Goal: Task Accomplishment & Management: Manage account settings

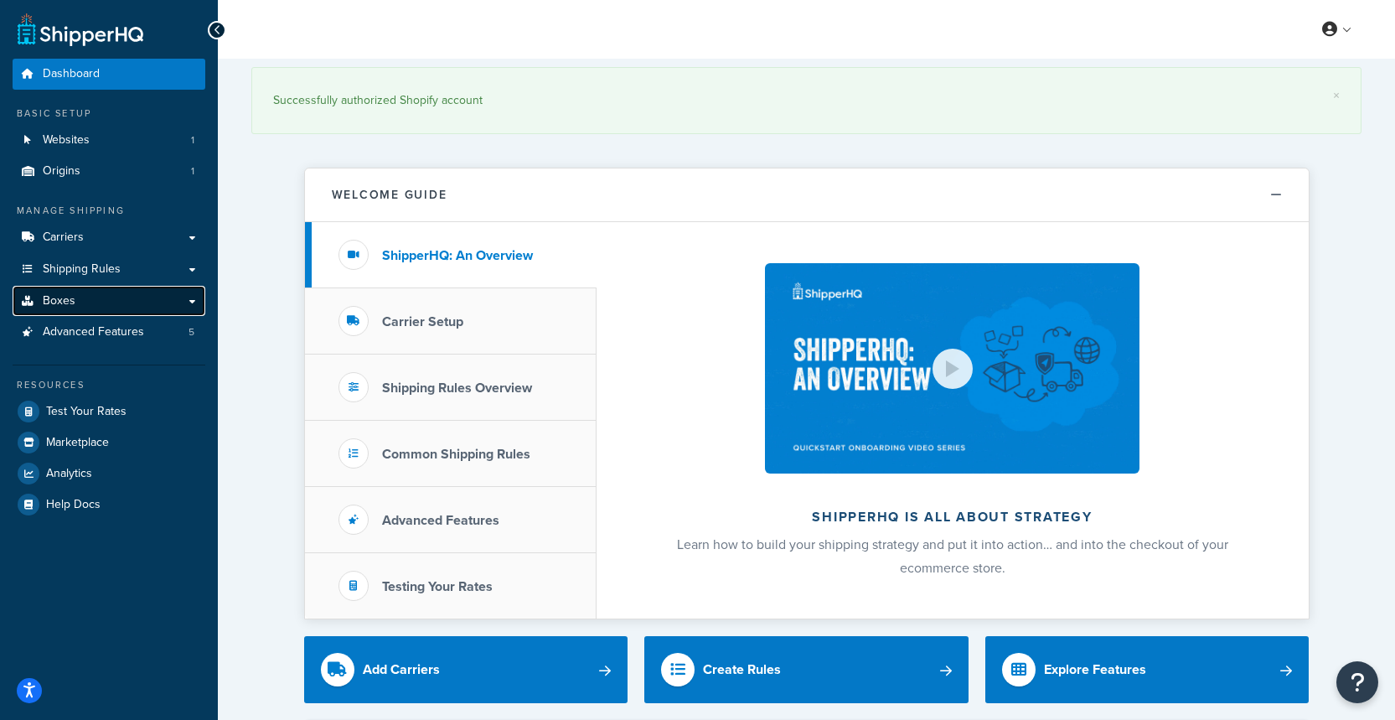
click at [145, 308] on link "Boxes" at bounding box center [109, 301] width 193 height 31
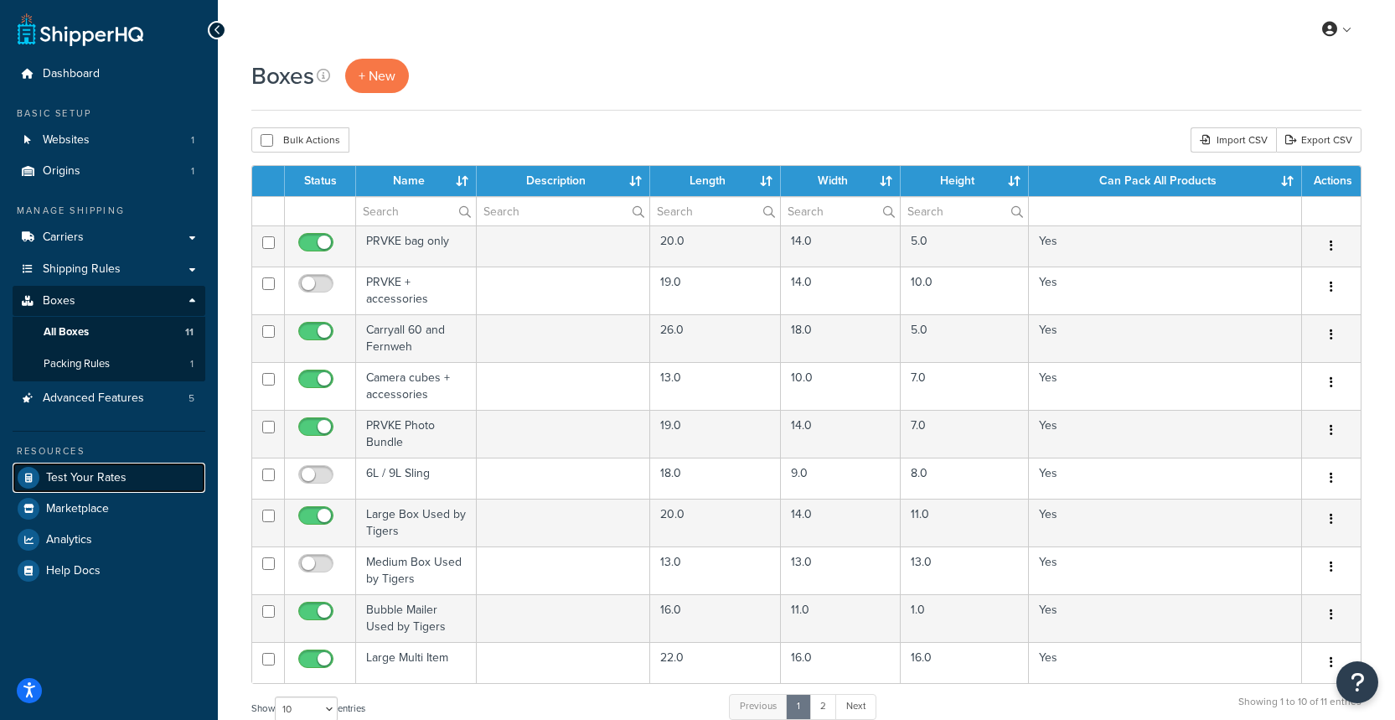
click at [110, 471] on span "Test Your Rates" at bounding box center [86, 478] width 80 height 14
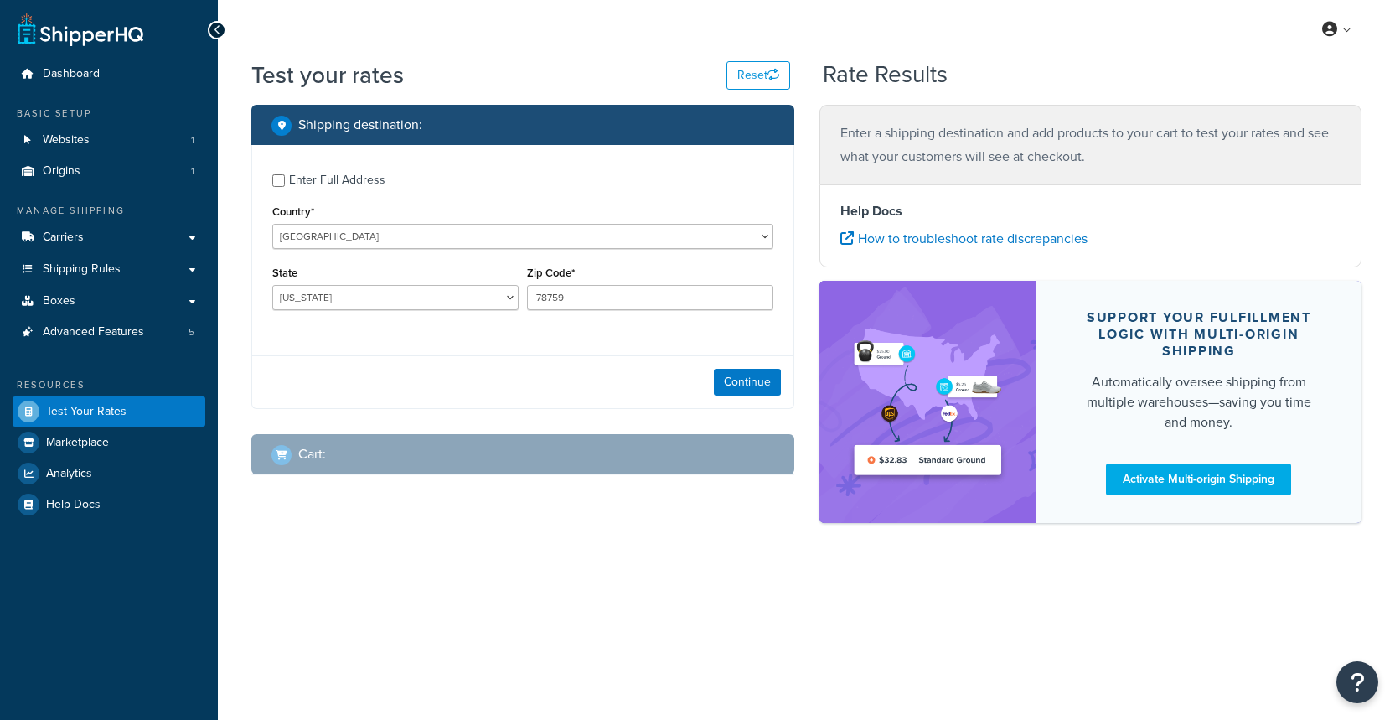
select select "TX"
click at [743, 381] on button "Continue" at bounding box center [747, 382] width 67 height 27
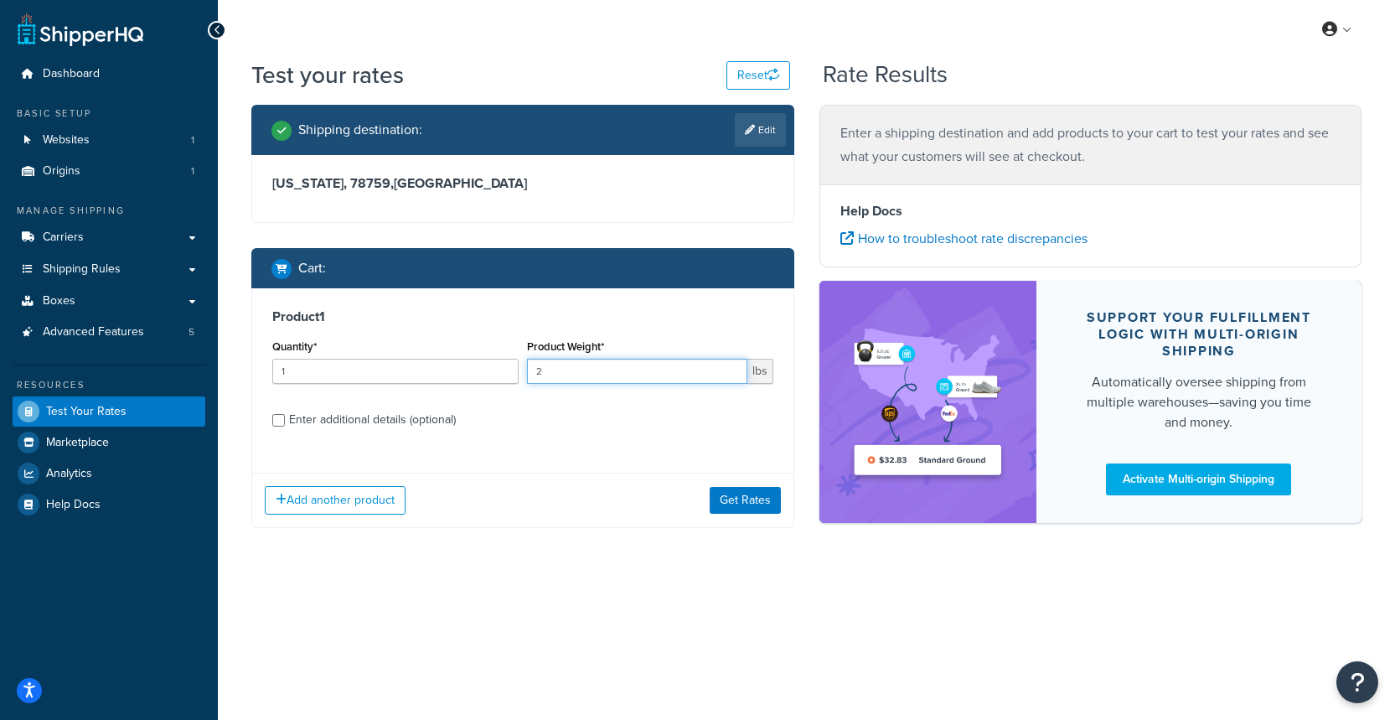
click at [732, 368] on input "2" at bounding box center [637, 371] width 220 height 25
type input "3"
click at [732, 368] on input "3" at bounding box center [637, 371] width 220 height 25
click at [738, 494] on button "Get Rates" at bounding box center [745, 500] width 71 height 27
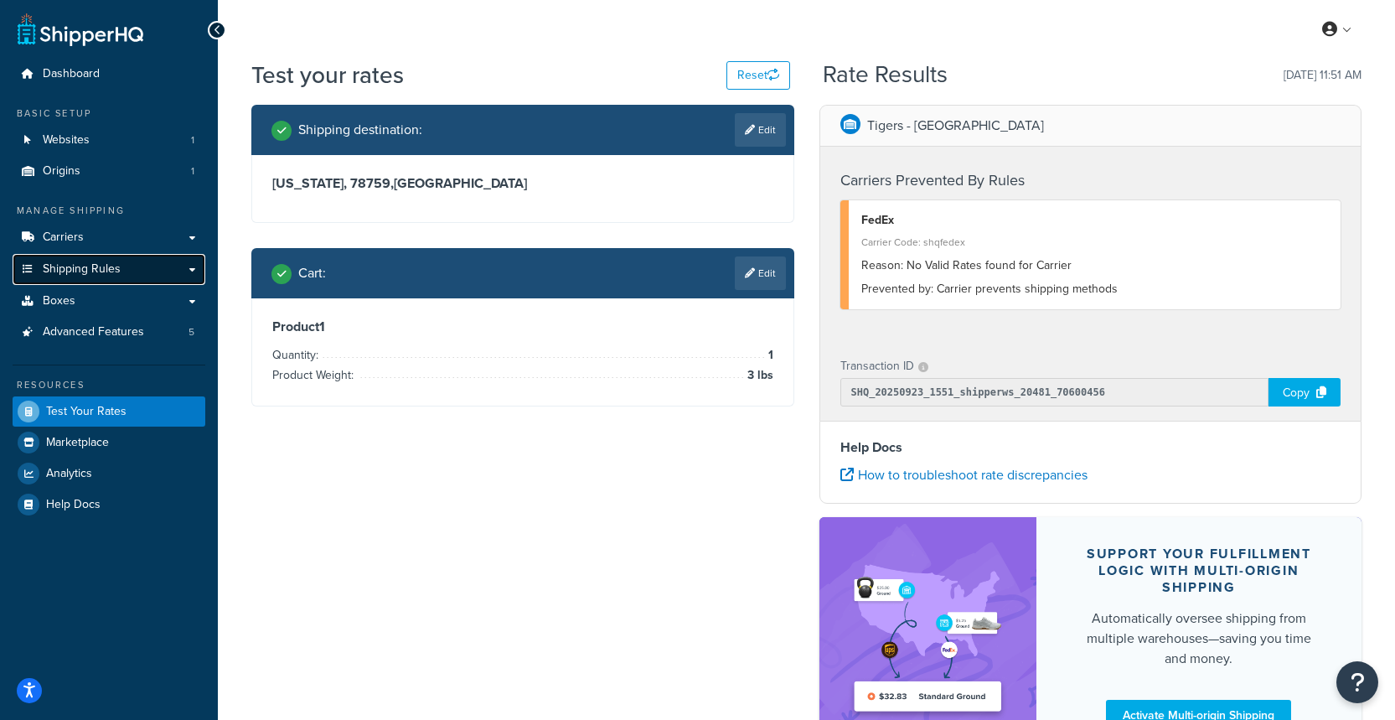
click at [101, 274] on span "Shipping Rules" at bounding box center [82, 269] width 78 height 14
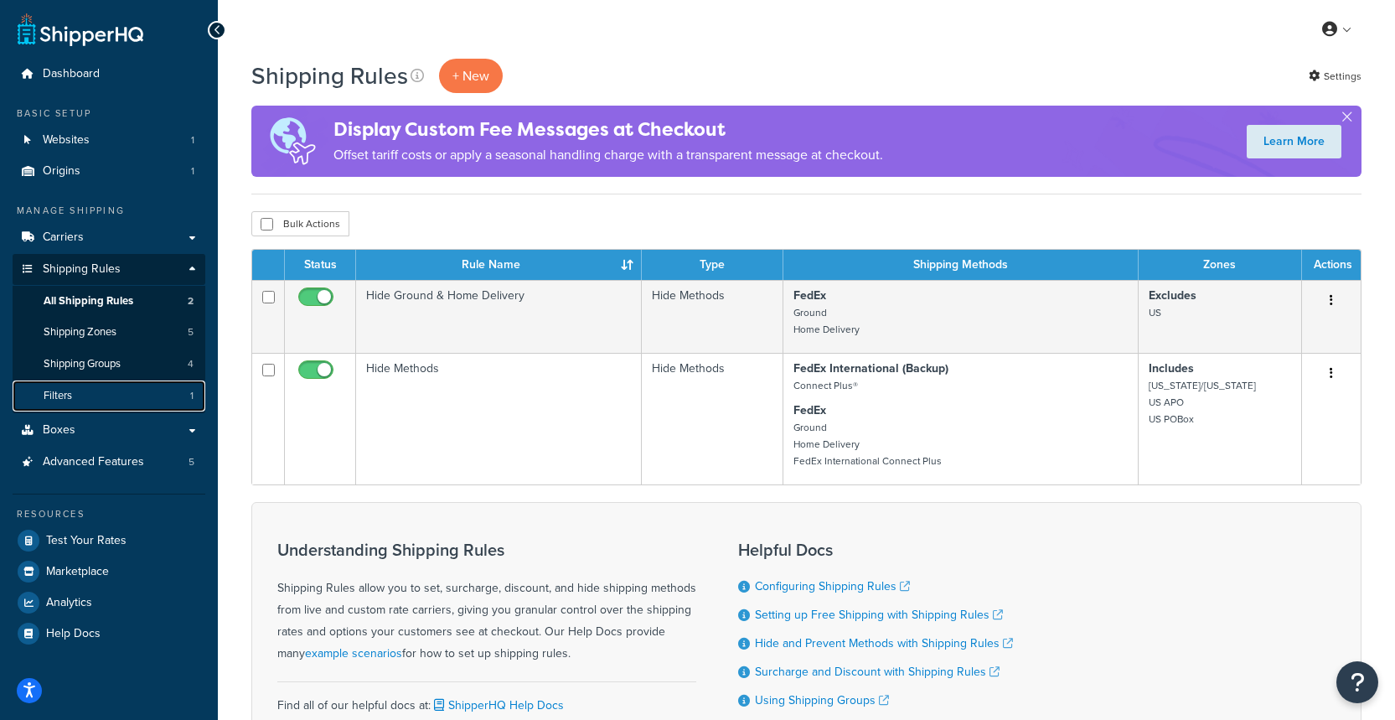
click at [117, 390] on link "Filters 1" at bounding box center [109, 395] width 193 height 31
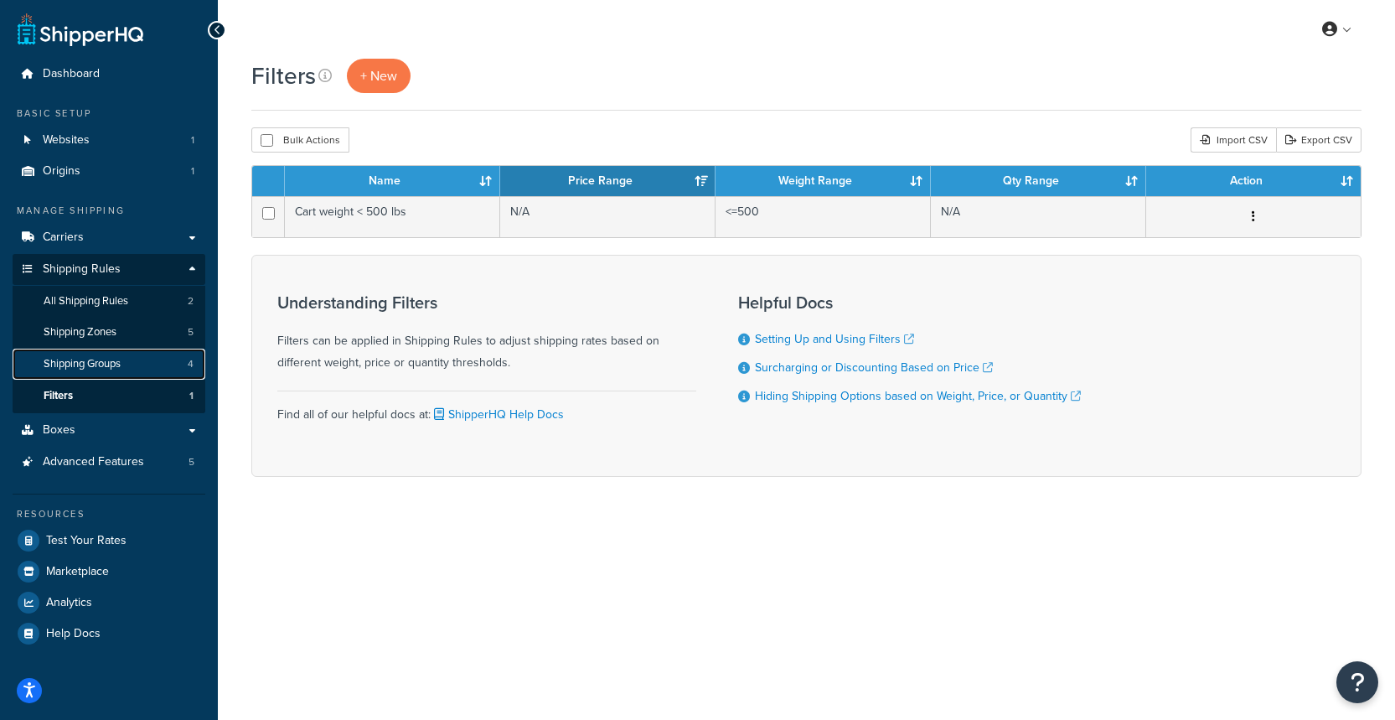
click at [125, 349] on link "Shipping Groups 4" at bounding box center [109, 364] width 193 height 31
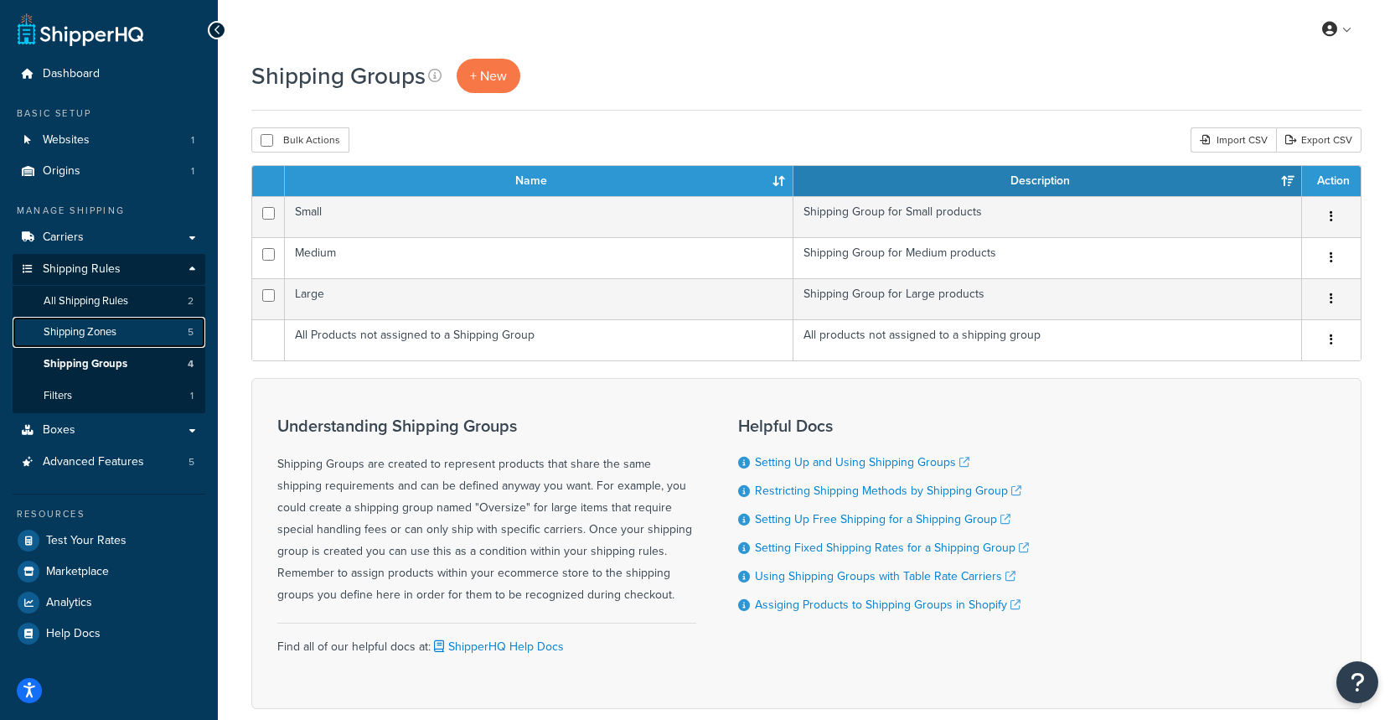
click at [123, 317] on link "Shipping Zones 5" at bounding box center [109, 332] width 193 height 31
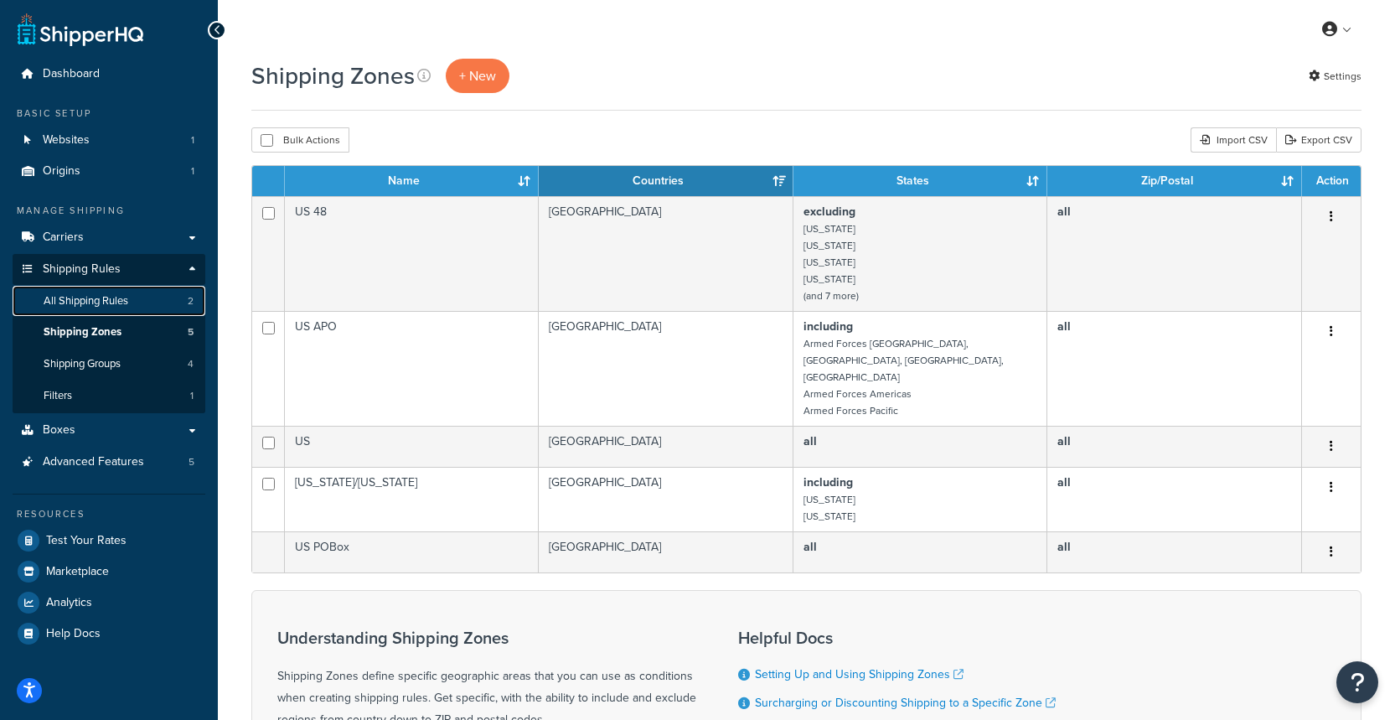
click at [157, 306] on link "All Shipping Rules 2" at bounding box center [109, 301] width 193 height 31
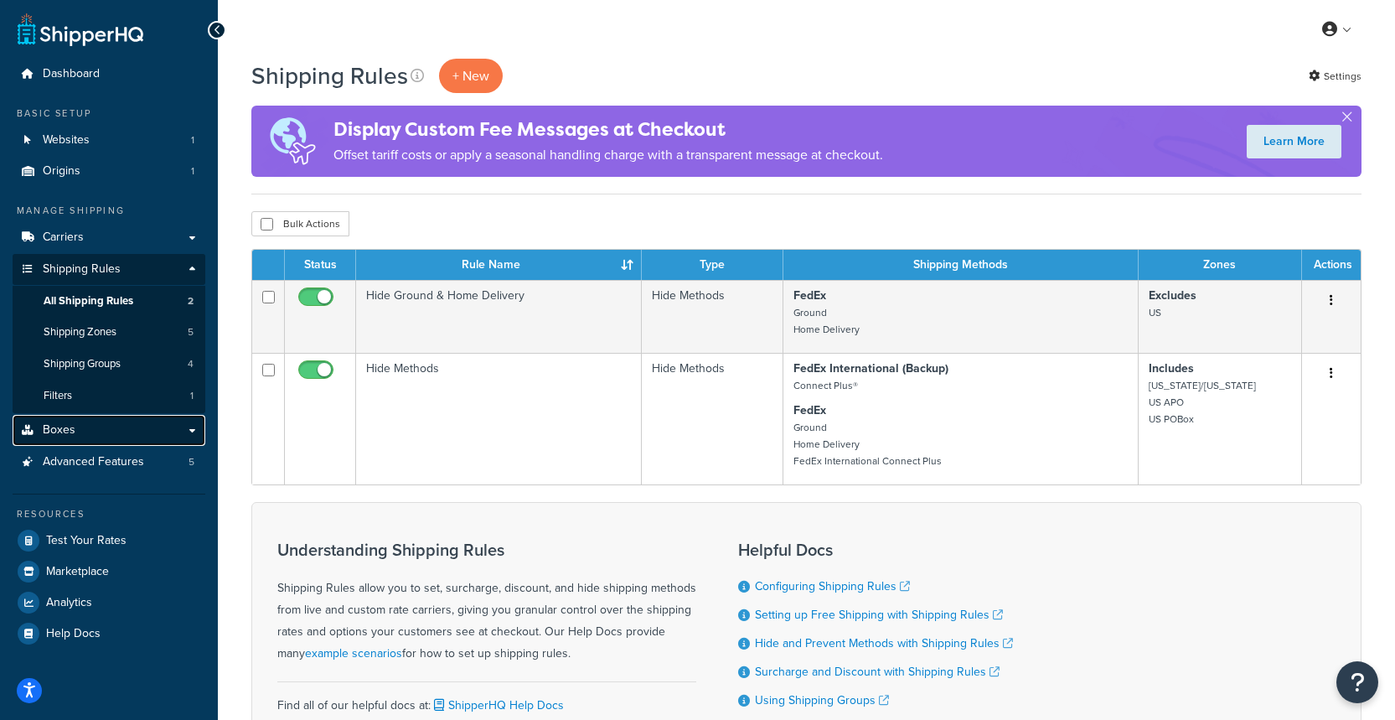
click at [159, 427] on link "Boxes" at bounding box center [109, 430] width 193 height 31
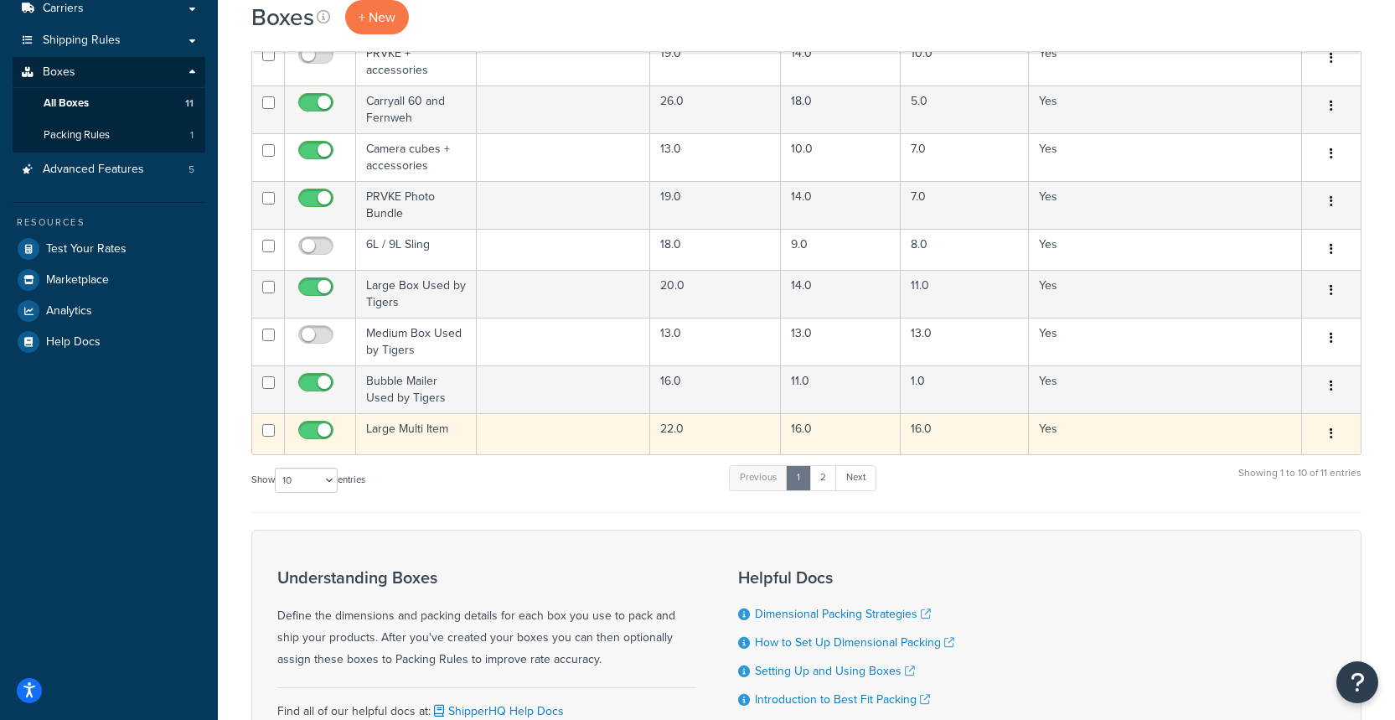
scroll to position [230, 0]
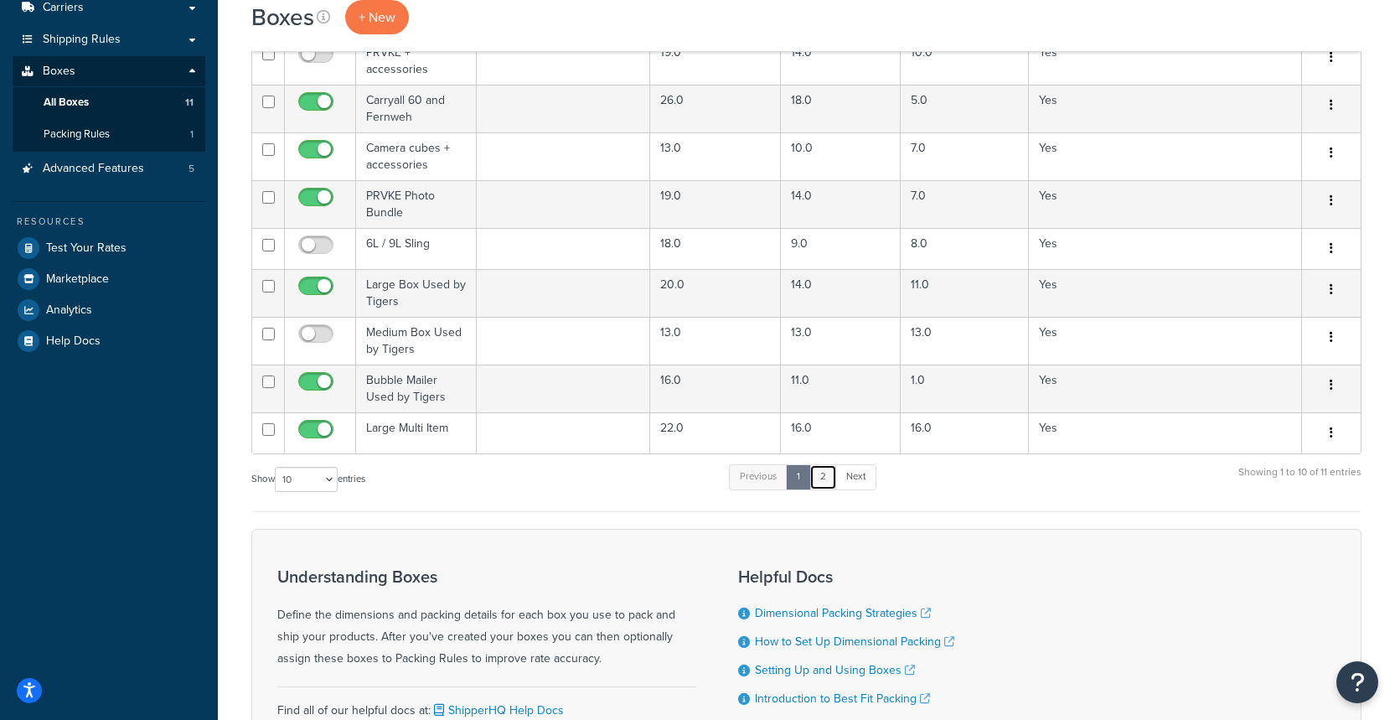
click at [824, 479] on link "2" at bounding box center [823, 476] width 28 height 25
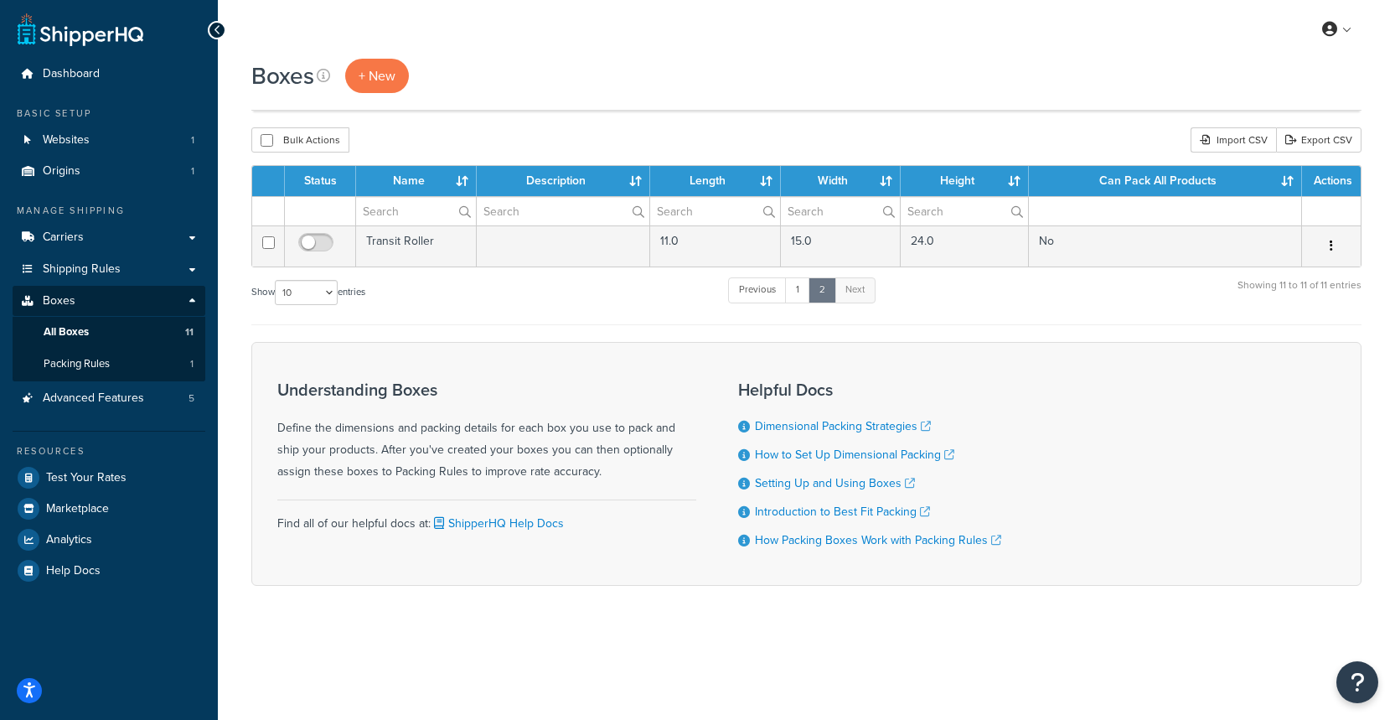
scroll to position [0, 0]
click at [802, 292] on link "1" at bounding box center [797, 289] width 25 height 25
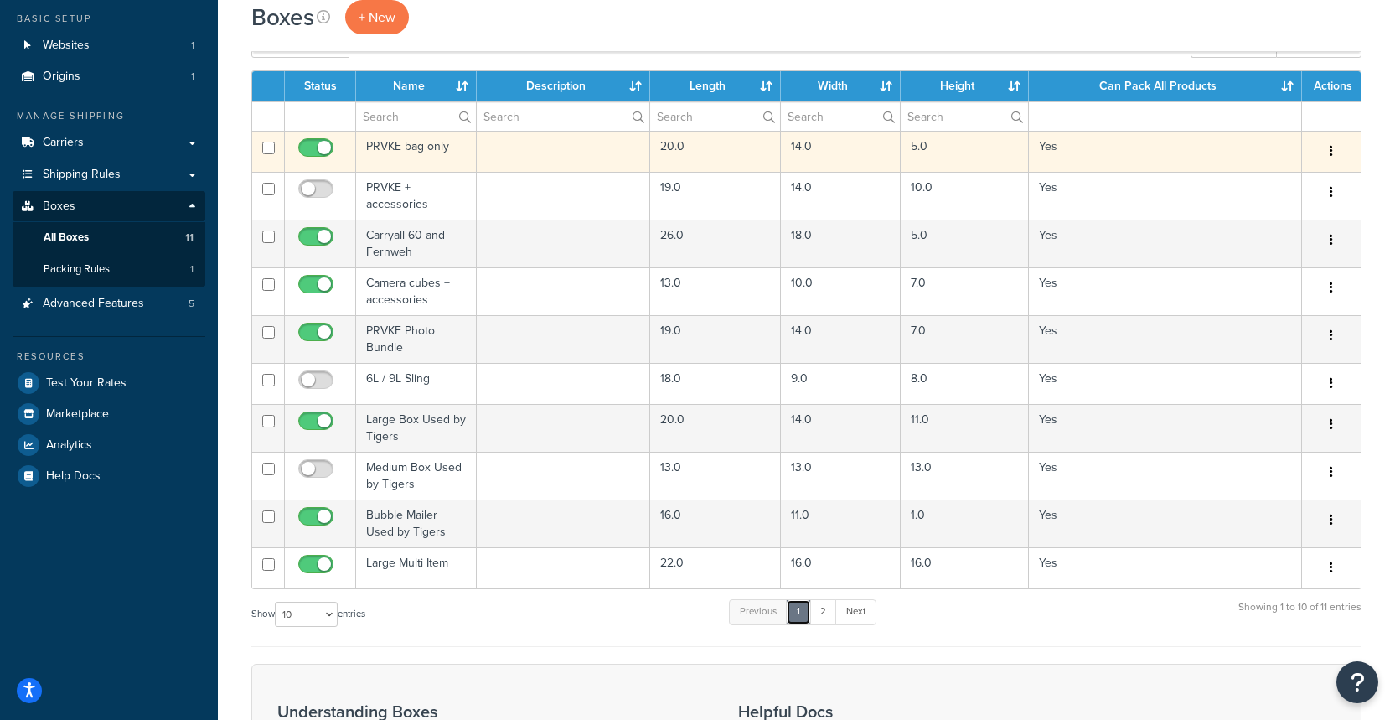
scroll to position [111, 0]
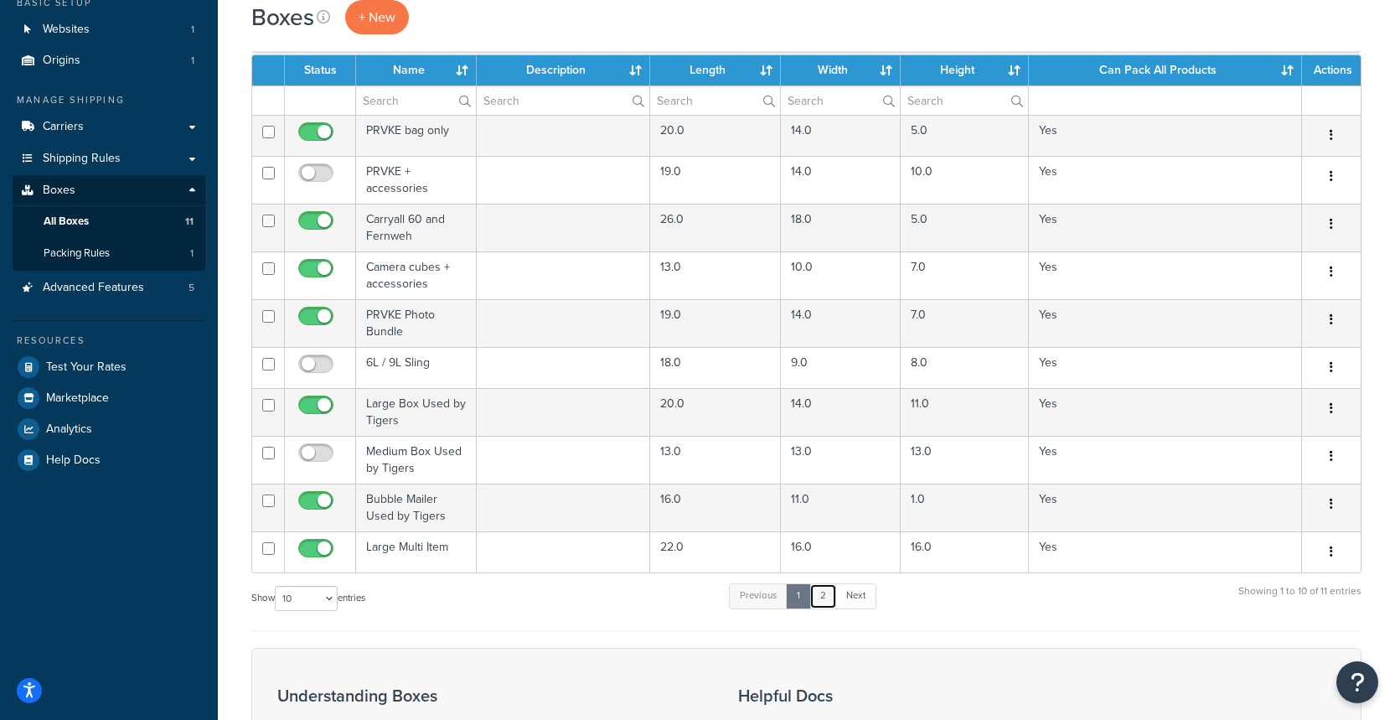
click at [829, 595] on link "2" at bounding box center [823, 595] width 28 height 25
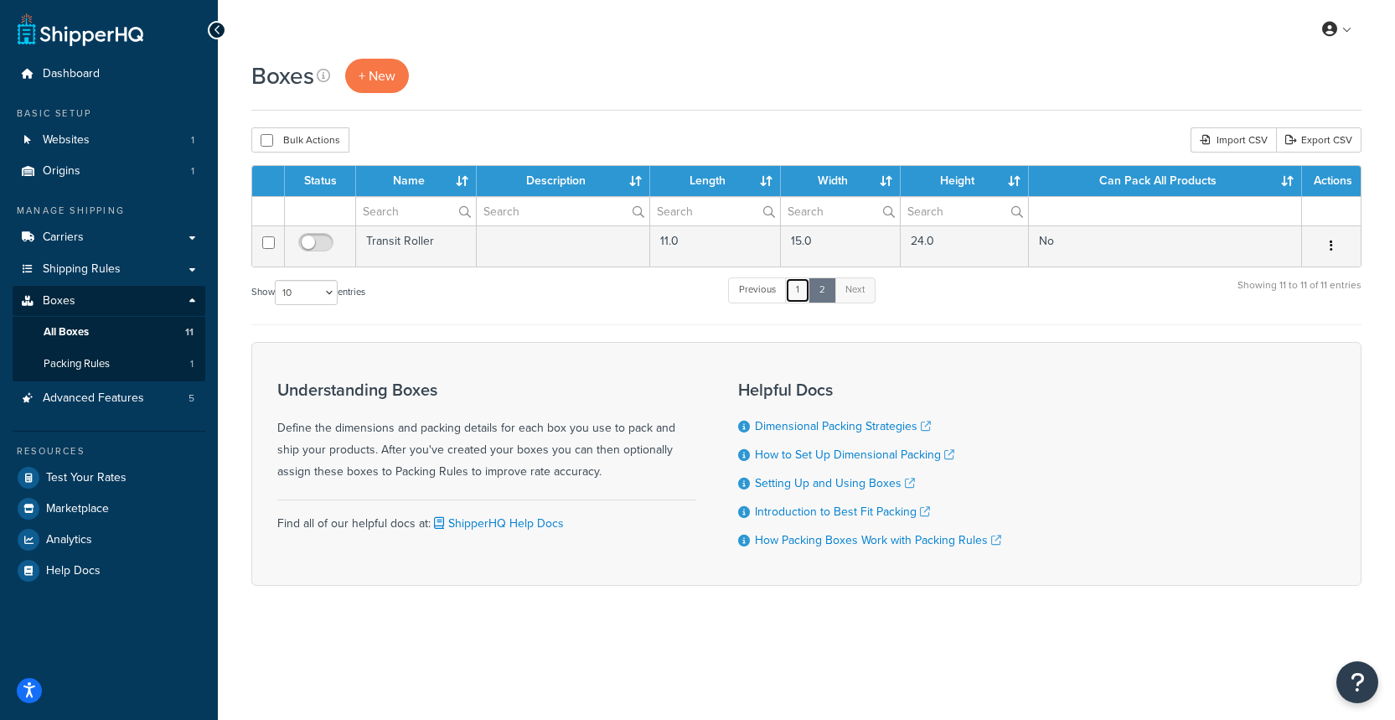
click at [802, 285] on link "1" at bounding box center [797, 289] width 25 height 25
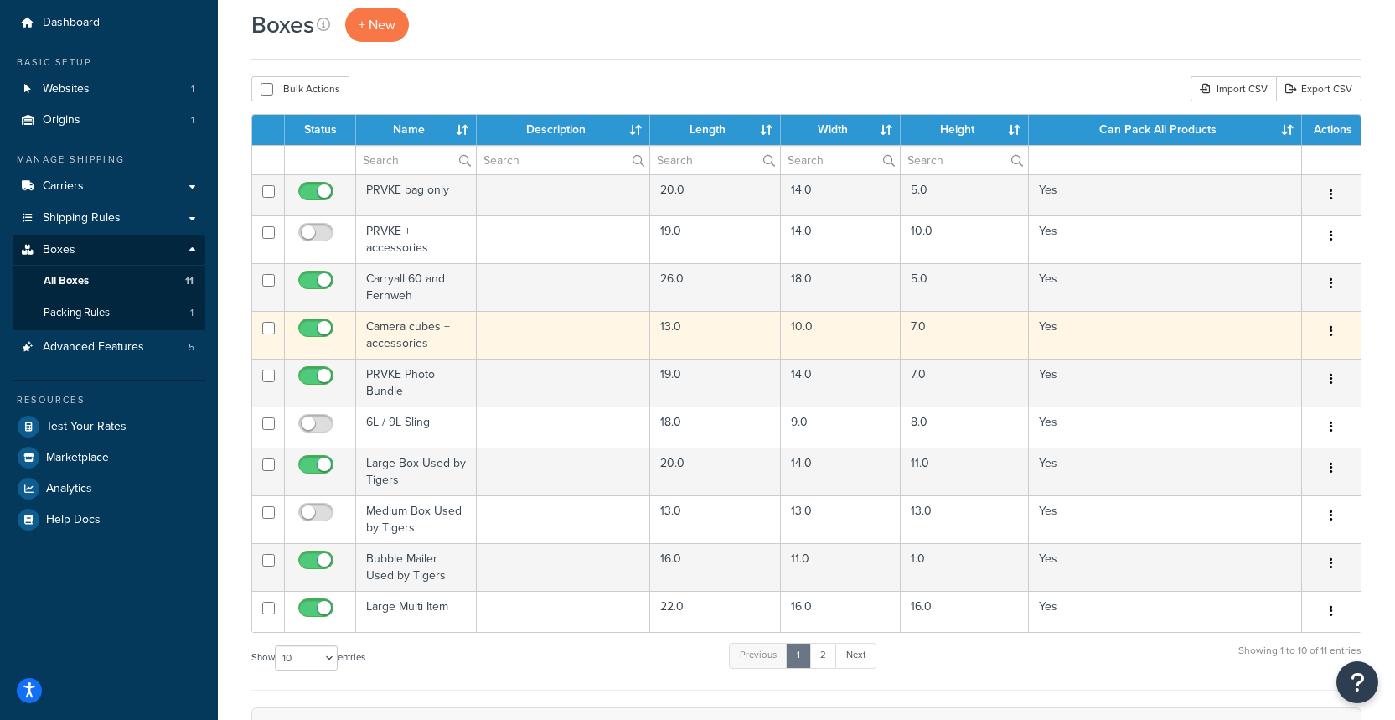
scroll to position [38, 0]
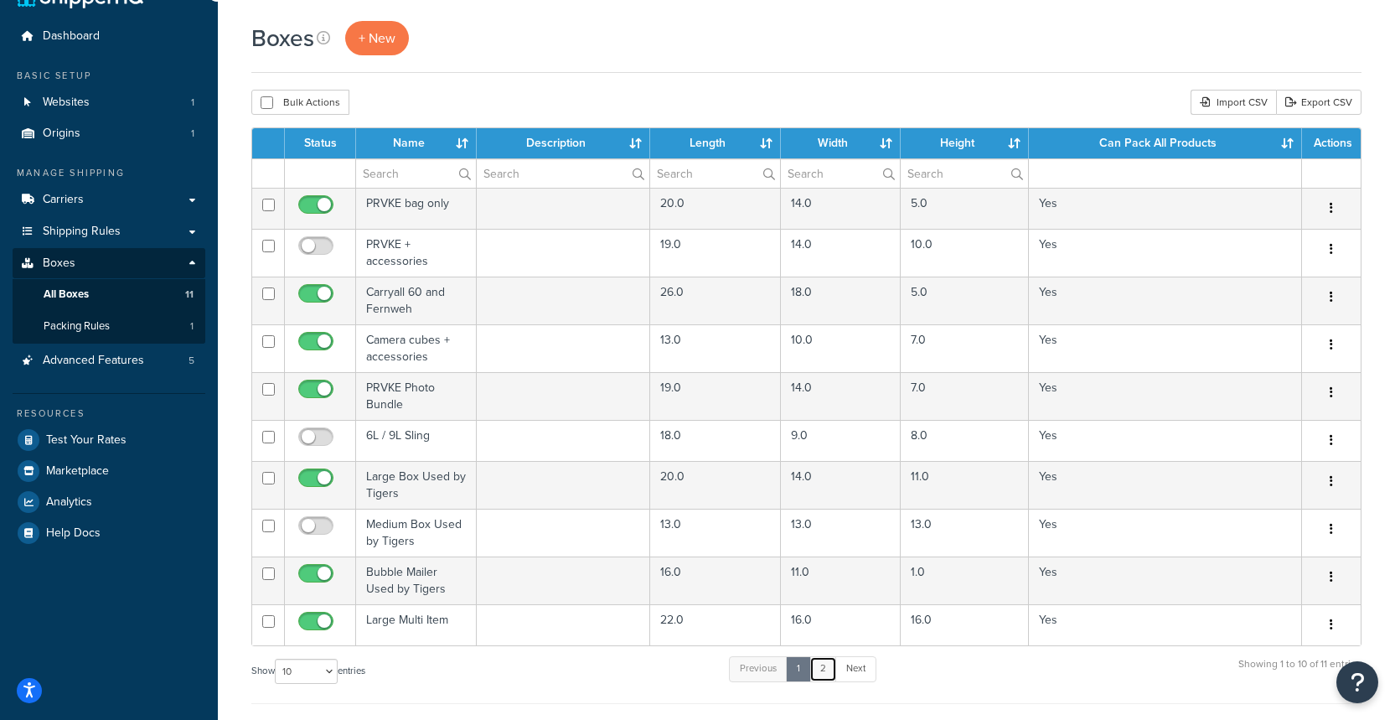
click at [829, 668] on link "2" at bounding box center [823, 668] width 28 height 25
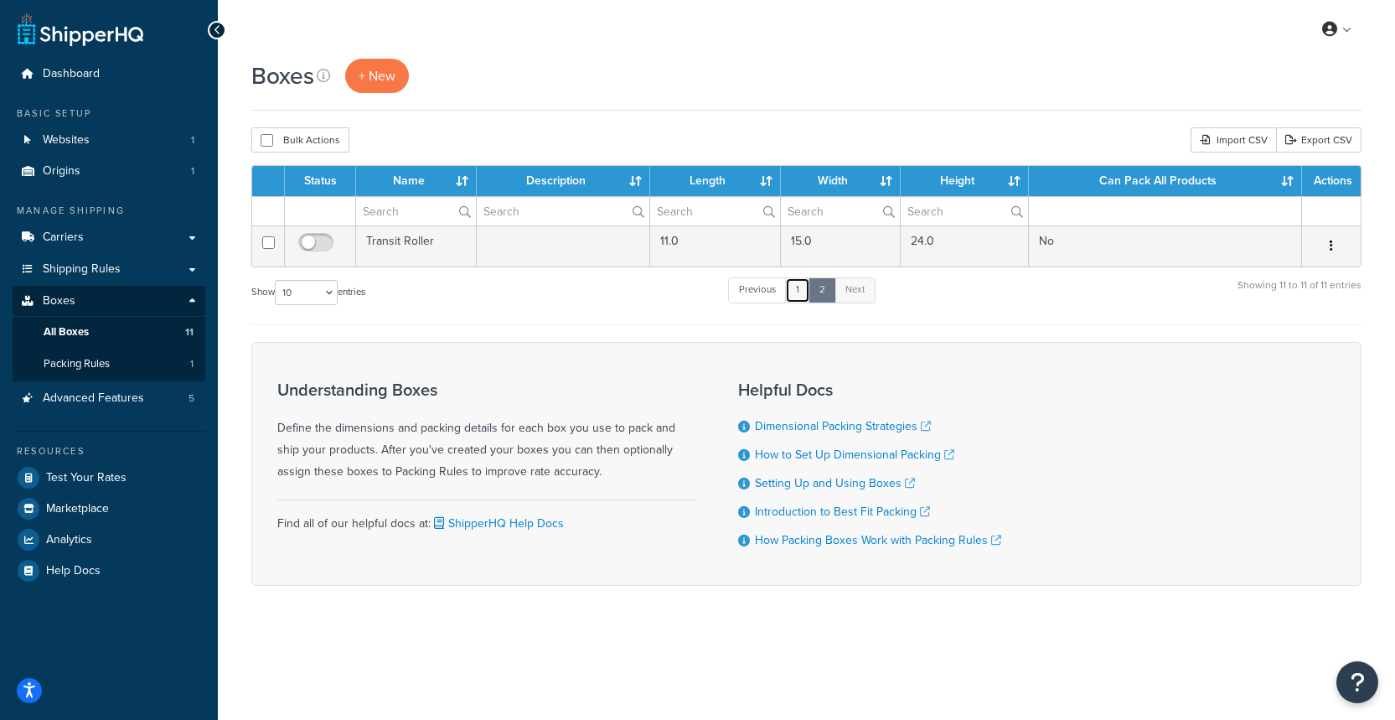
click at [806, 291] on link "1" at bounding box center [797, 289] width 25 height 25
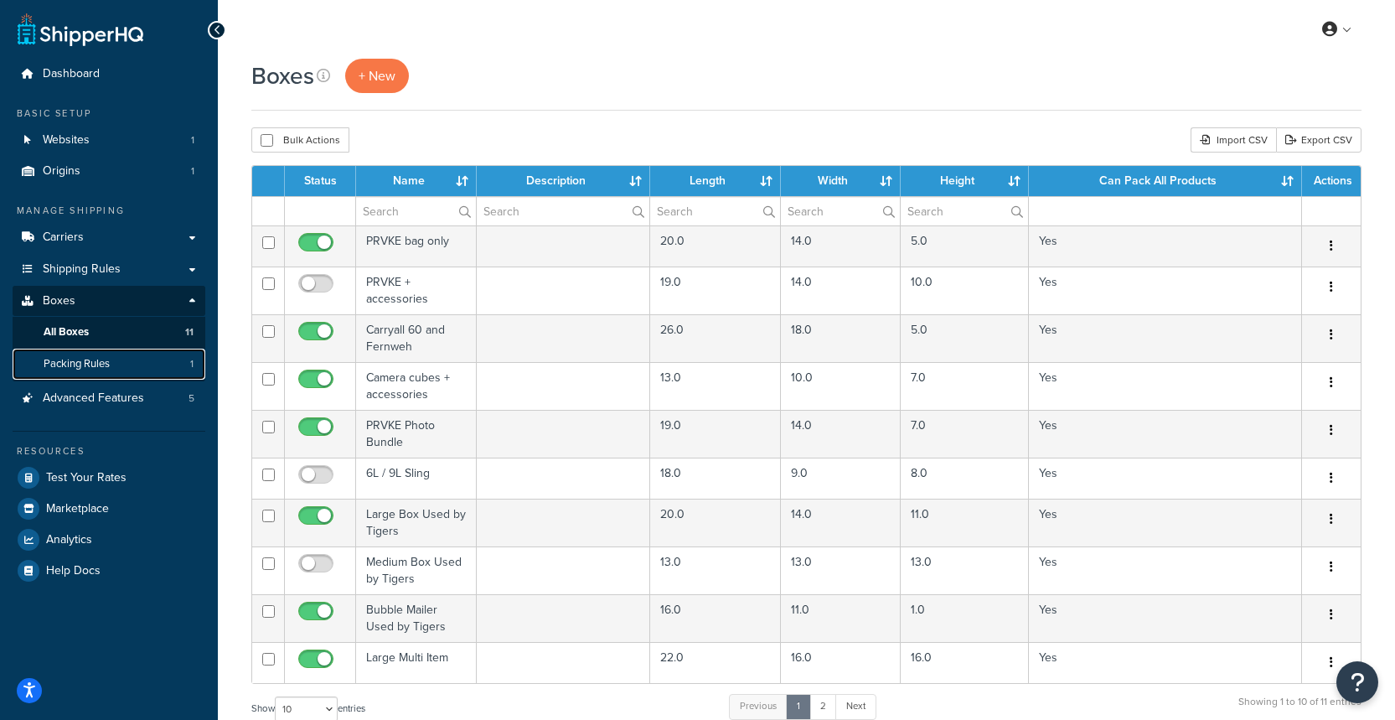
click at [88, 365] on span "Packing Rules" at bounding box center [77, 364] width 66 height 14
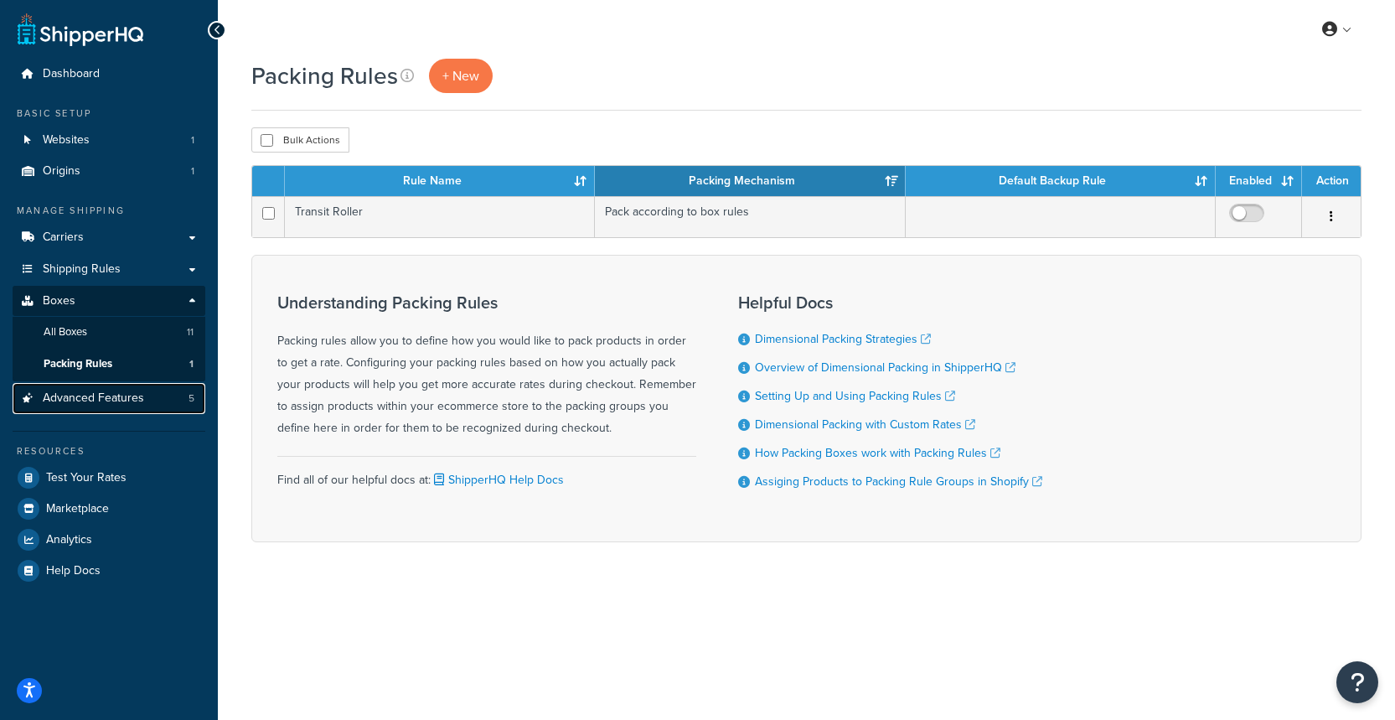
click at [121, 402] on span "Advanced Features" at bounding box center [93, 398] width 101 height 14
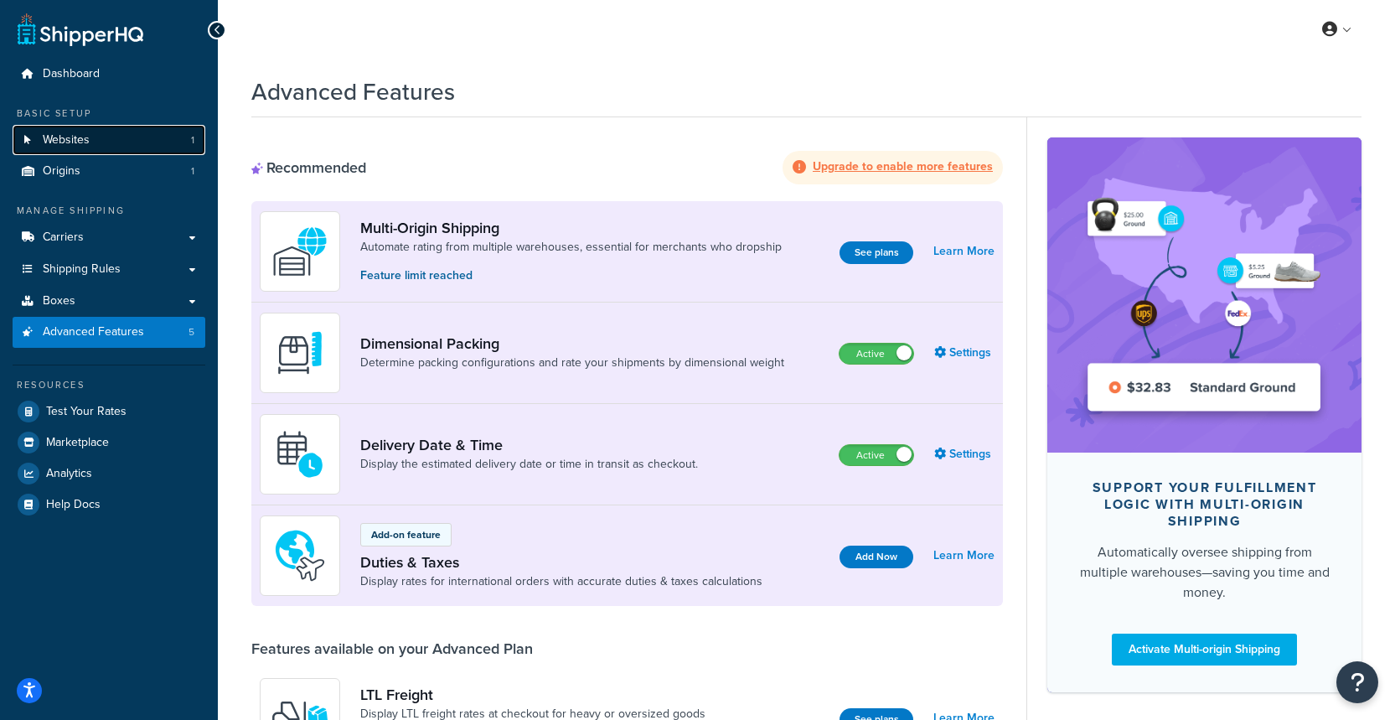
click at [142, 144] on link "Websites 1" at bounding box center [109, 140] width 193 height 31
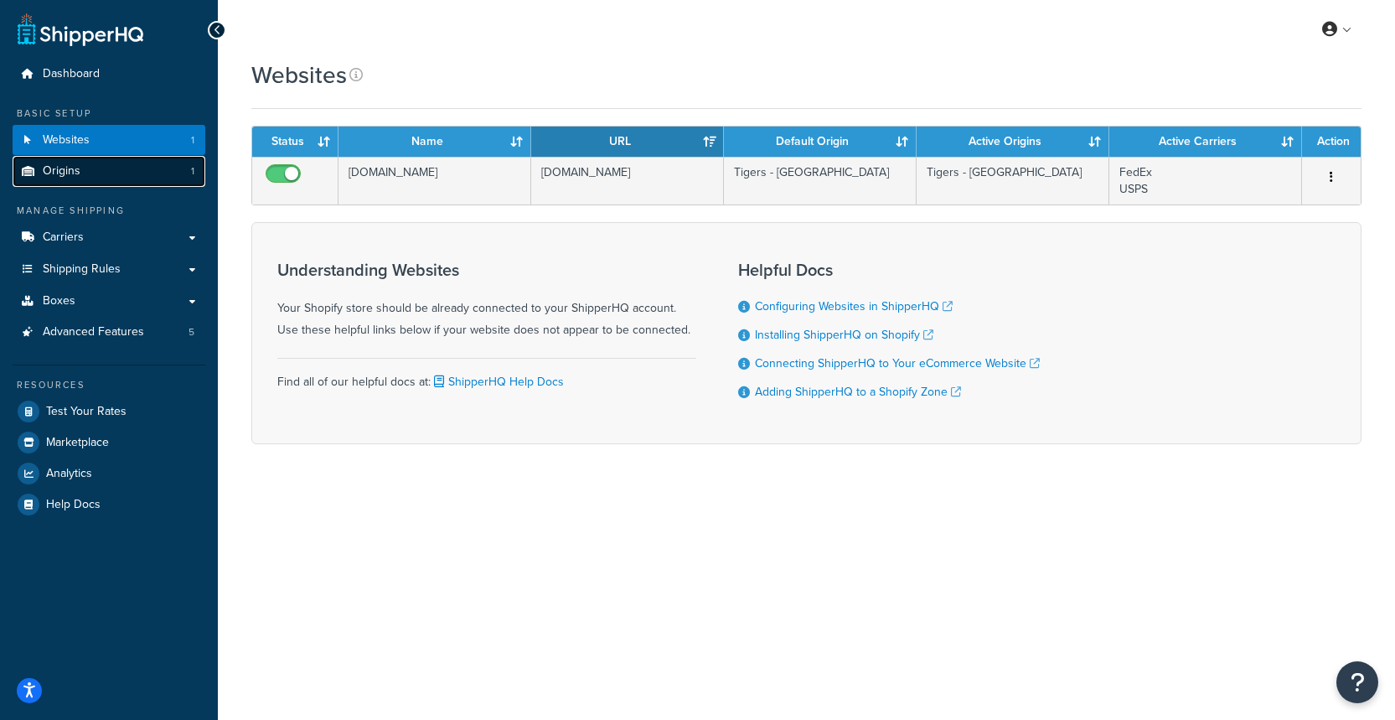
click at [112, 173] on link "Origins 1" at bounding box center [109, 171] width 193 height 31
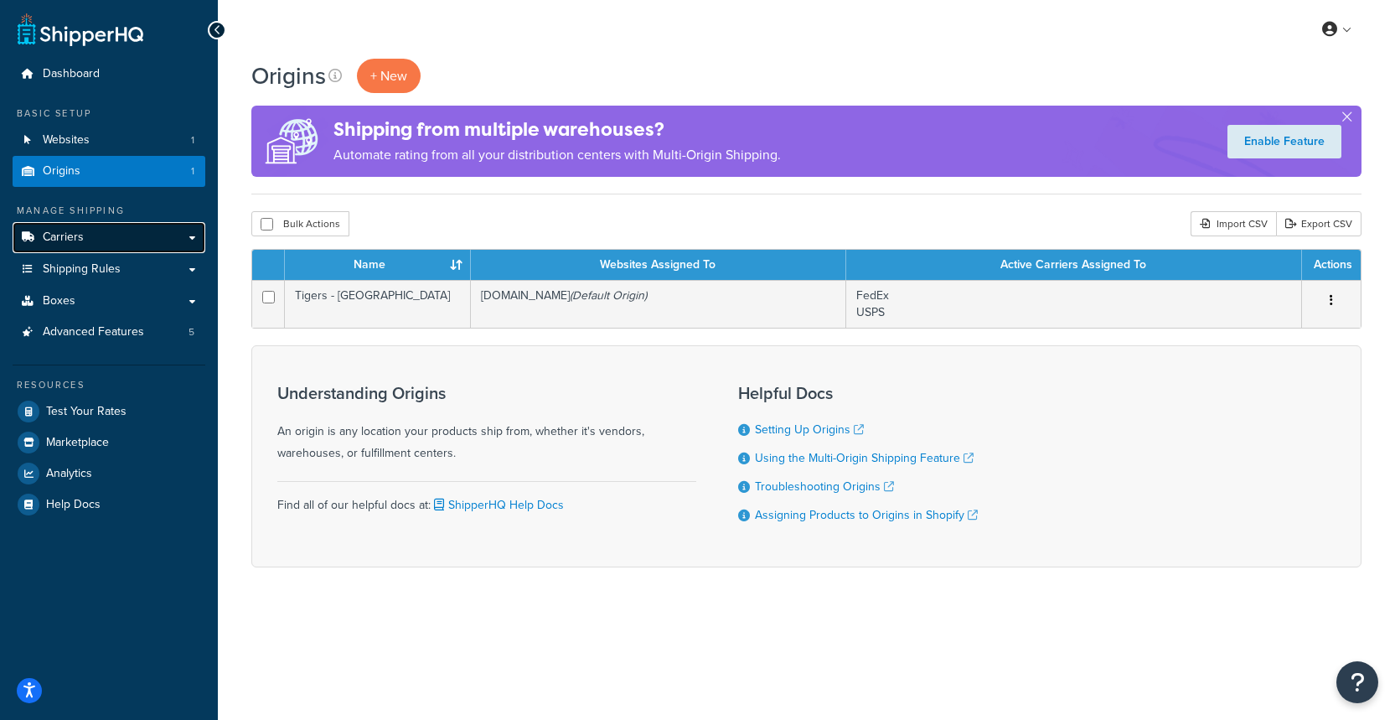
click at [90, 238] on link "Carriers" at bounding box center [109, 237] width 193 height 31
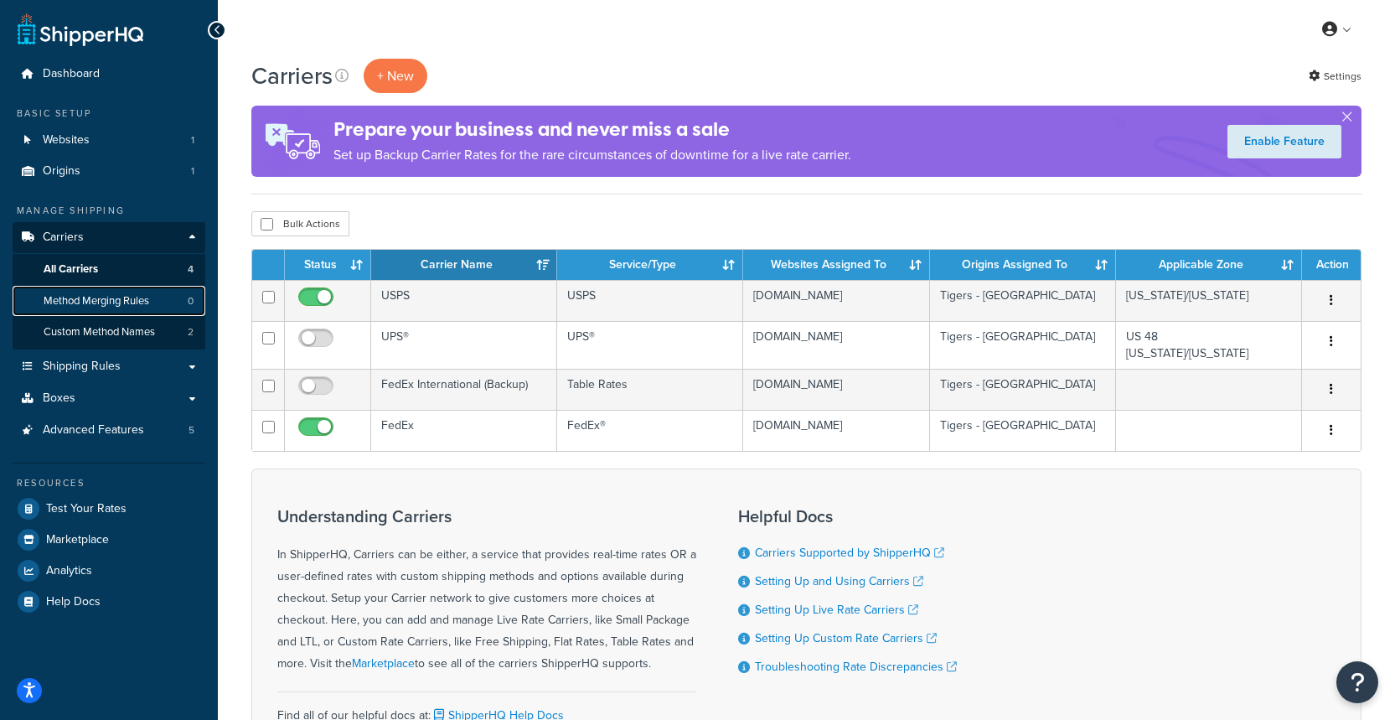
click at [143, 298] on span "Method Merging Rules" at bounding box center [97, 301] width 106 height 14
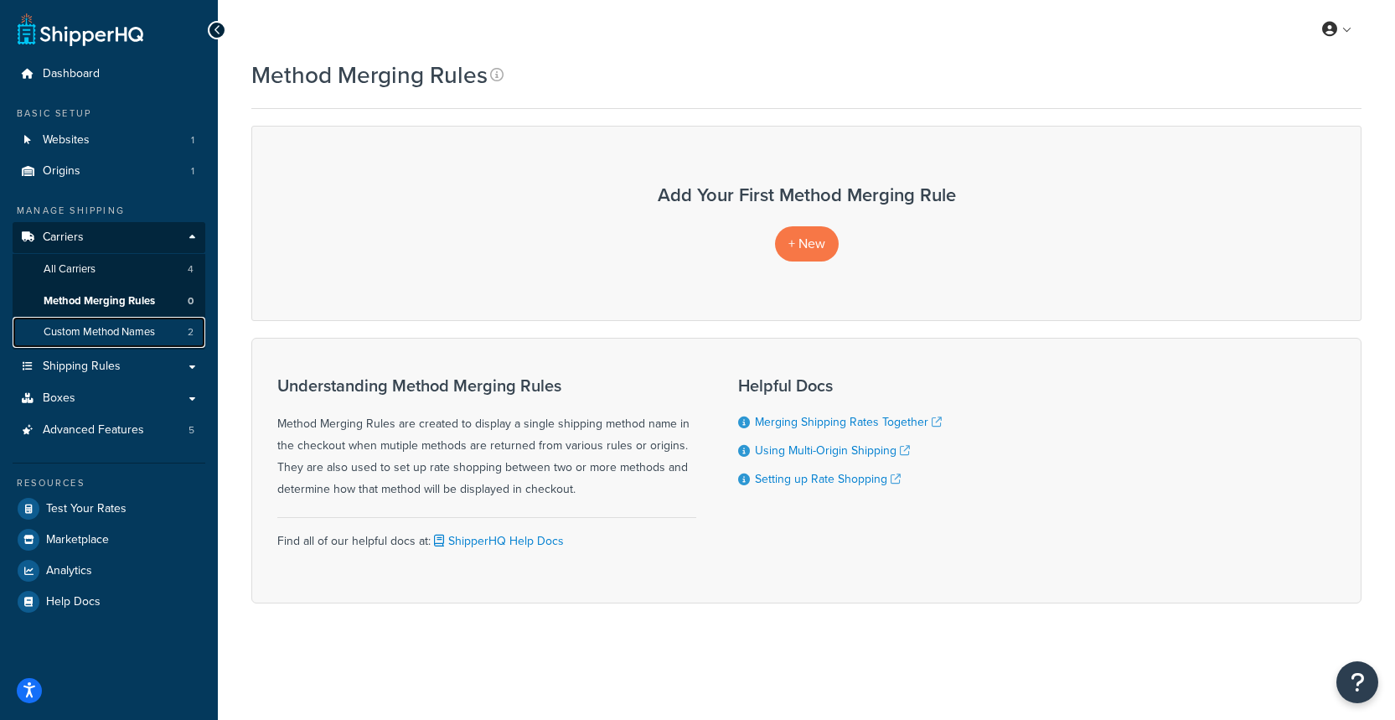
click at [116, 332] on span "Custom Method Names" at bounding box center [99, 332] width 111 height 14
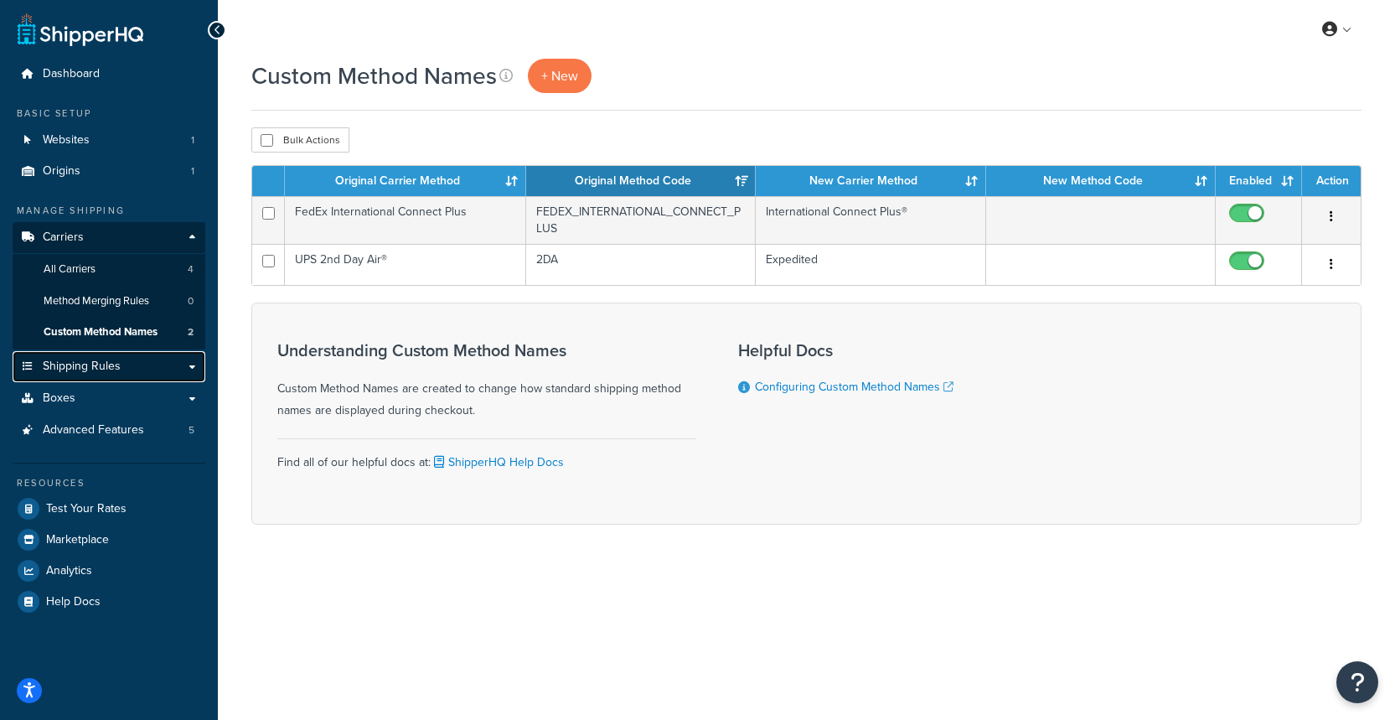
click at [108, 361] on span "Shipping Rules" at bounding box center [82, 366] width 78 height 14
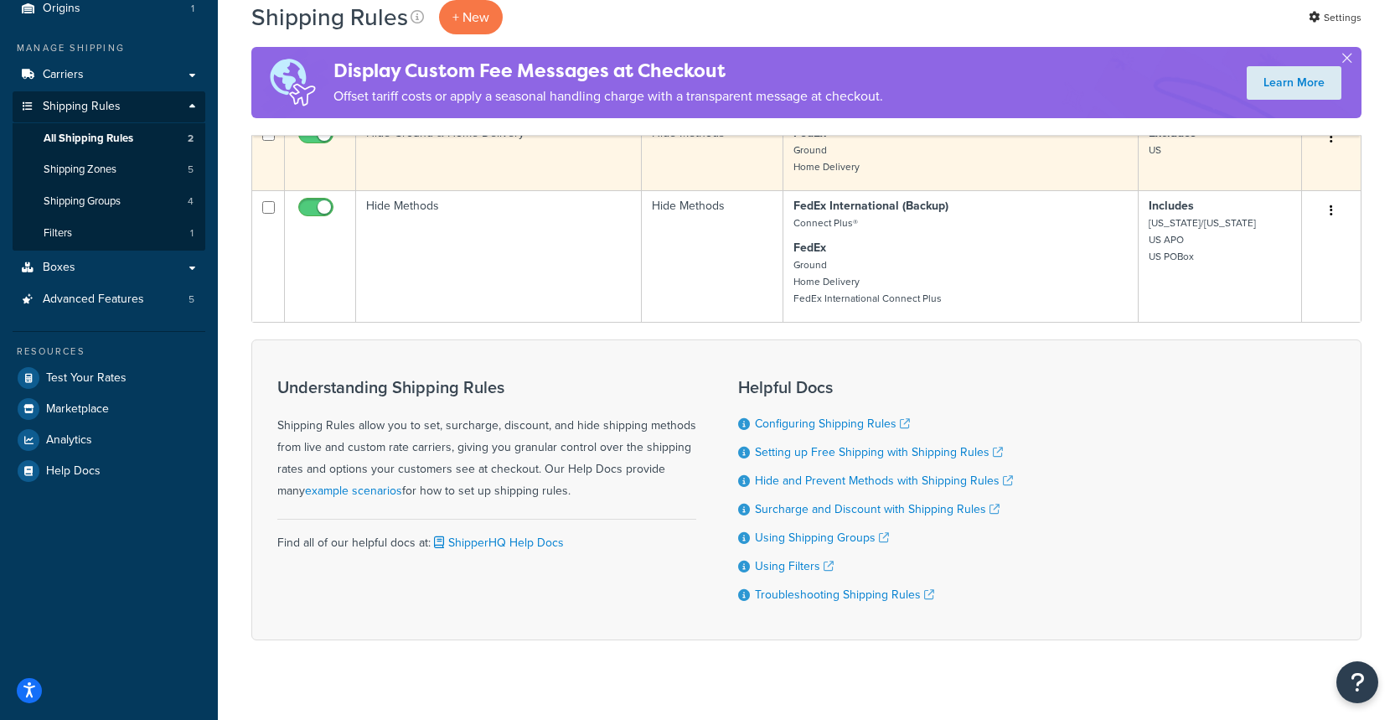
scroll to position [163, 0]
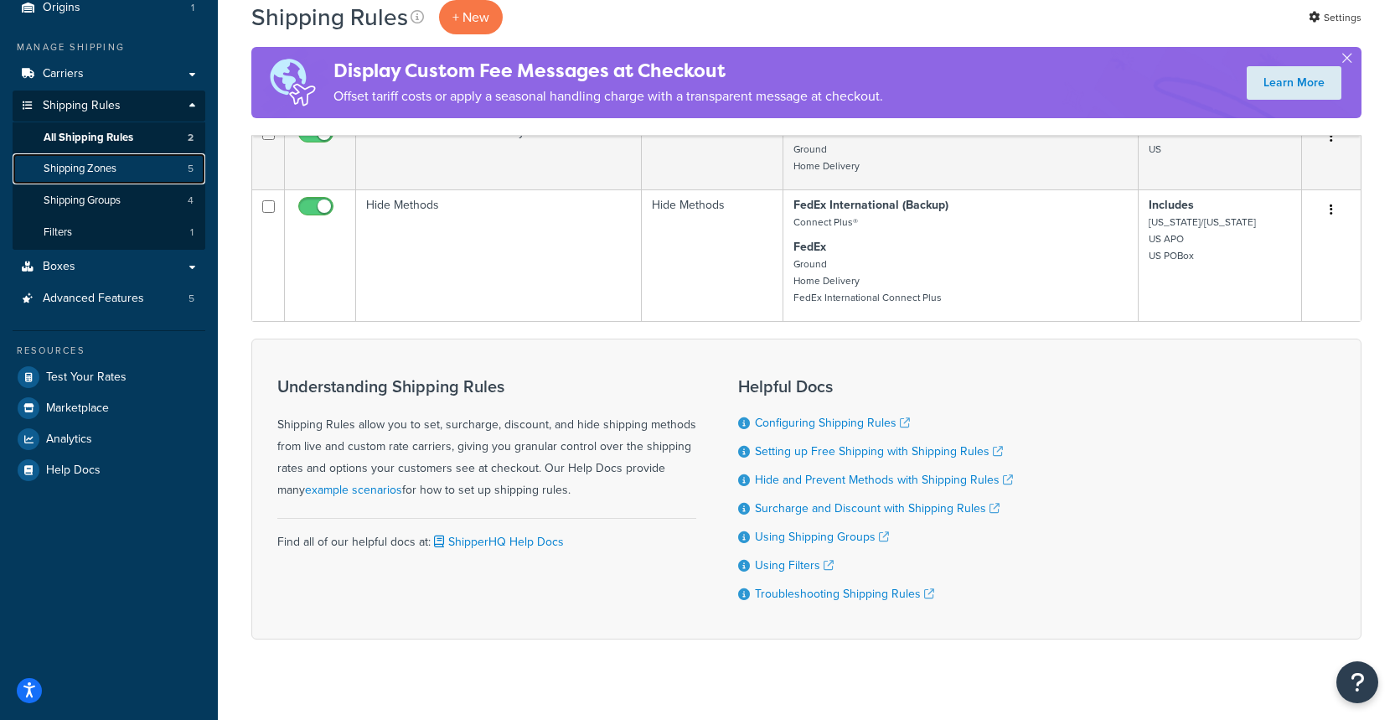
click at [139, 165] on link "Shipping Zones 5" at bounding box center [109, 168] width 193 height 31
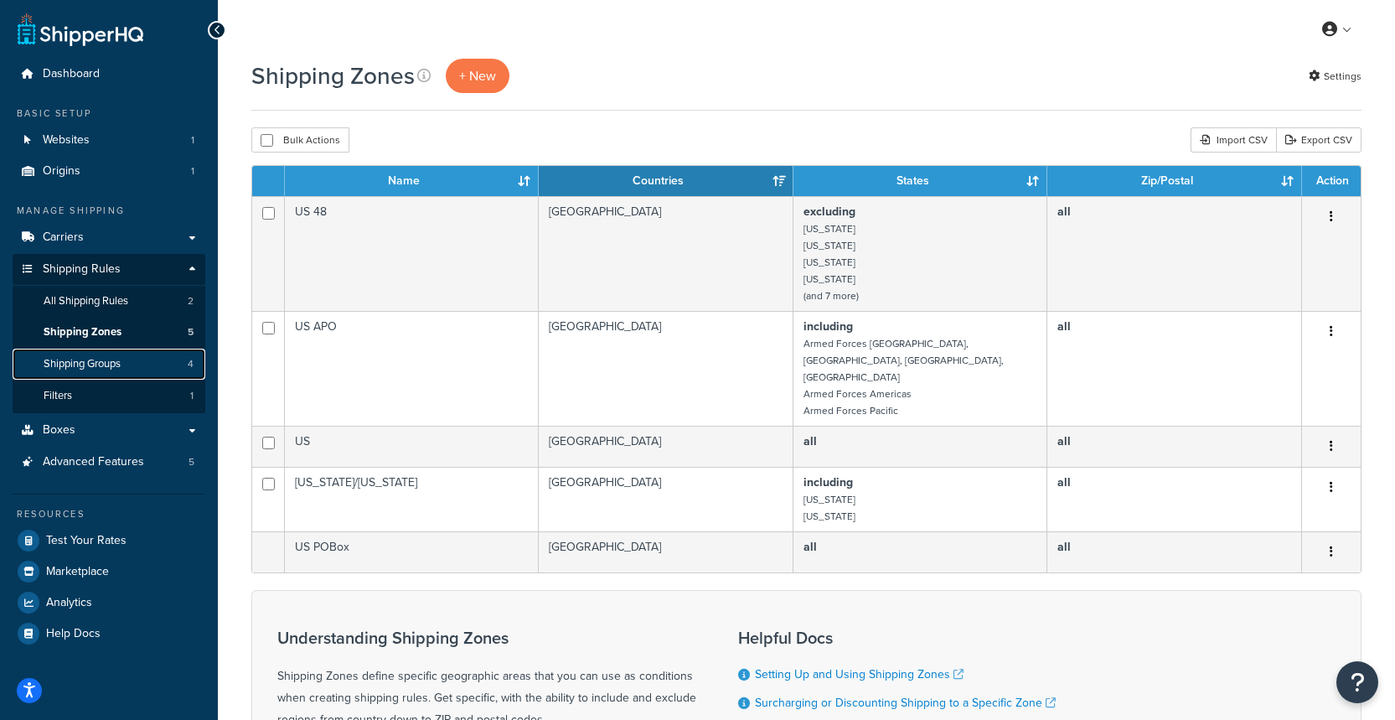
click at [127, 364] on link "Shipping Groups 4" at bounding box center [109, 364] width 193 height 31
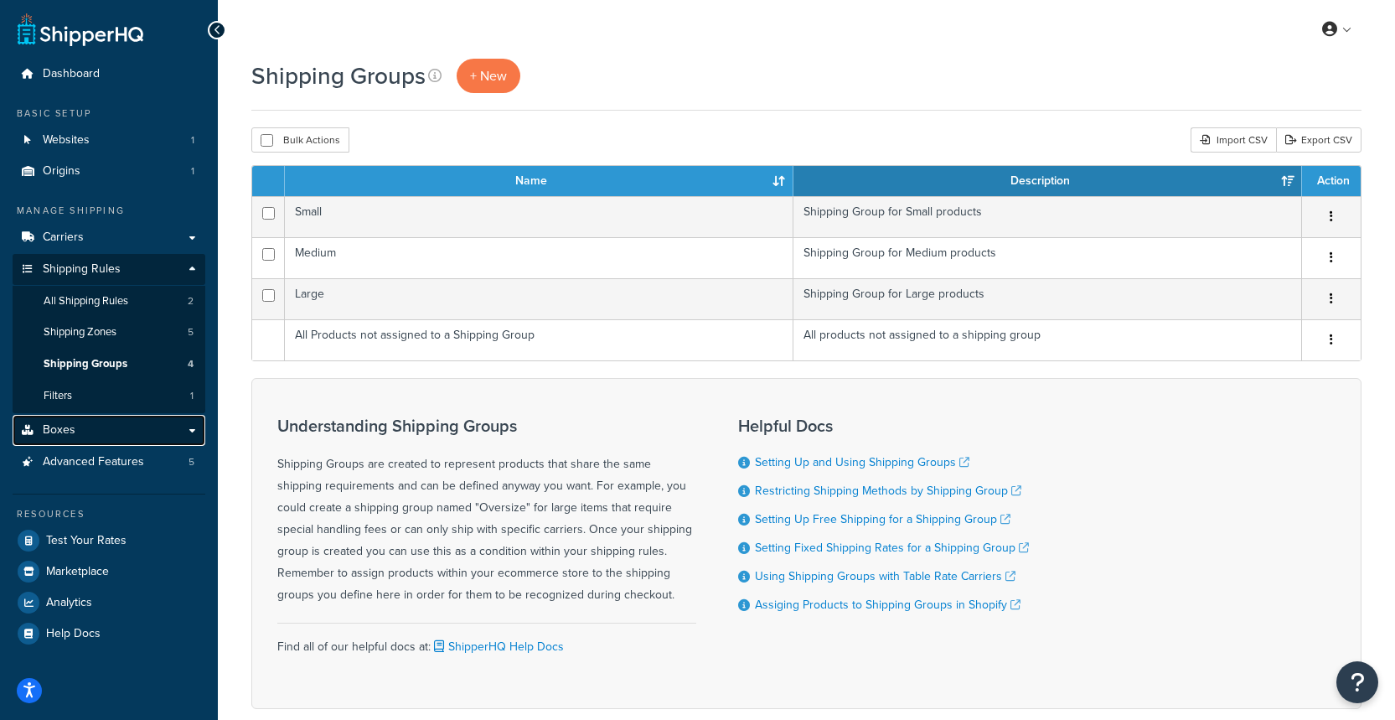
click at [161, 425] on link "Boxes" at bounding box center [109, 430] width 193 height 31
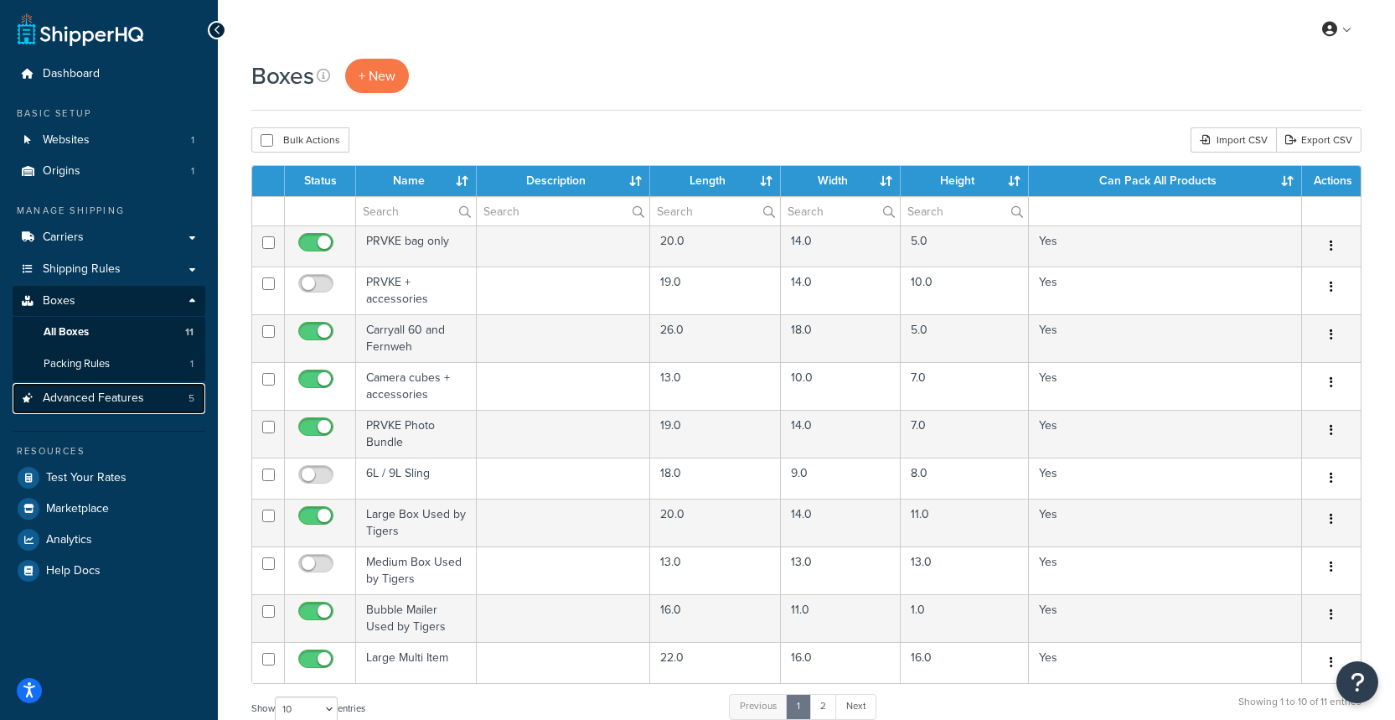
click at [139, 400] on span "Advanced Features" at bounding box center [93, 398] width 101 height 14
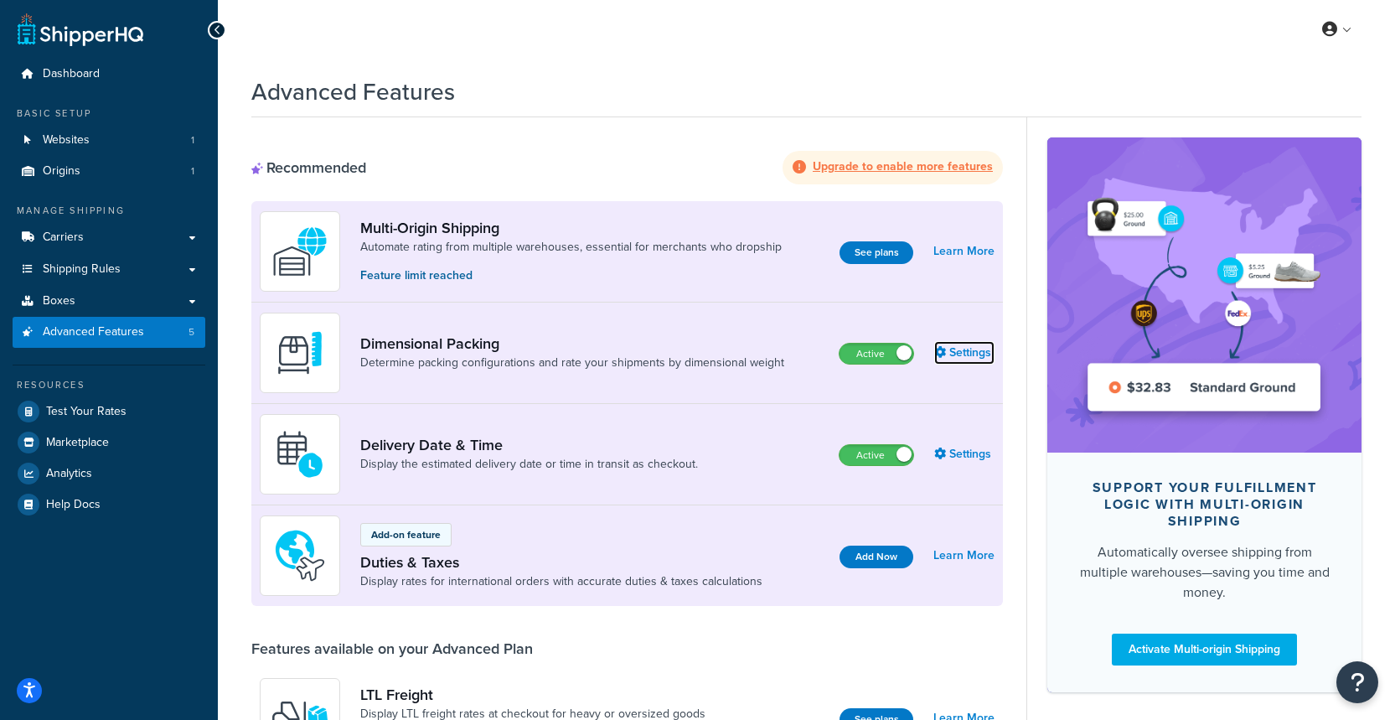
click at [987, 350] on link "Settings" at bounding box center [964, 352] width 60 height 23
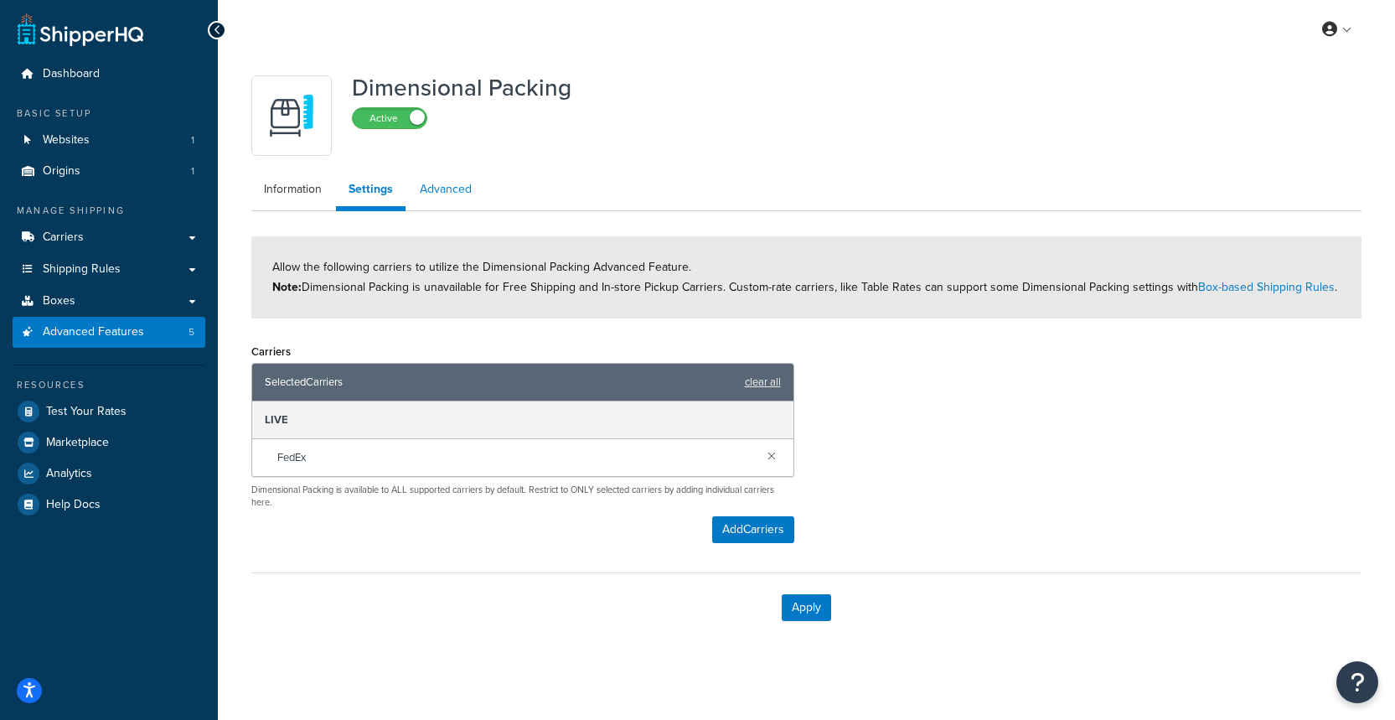
click at [449, 190] on link "Advanced" at bounding box center [445, 190] width 77 height 34
select select "false"
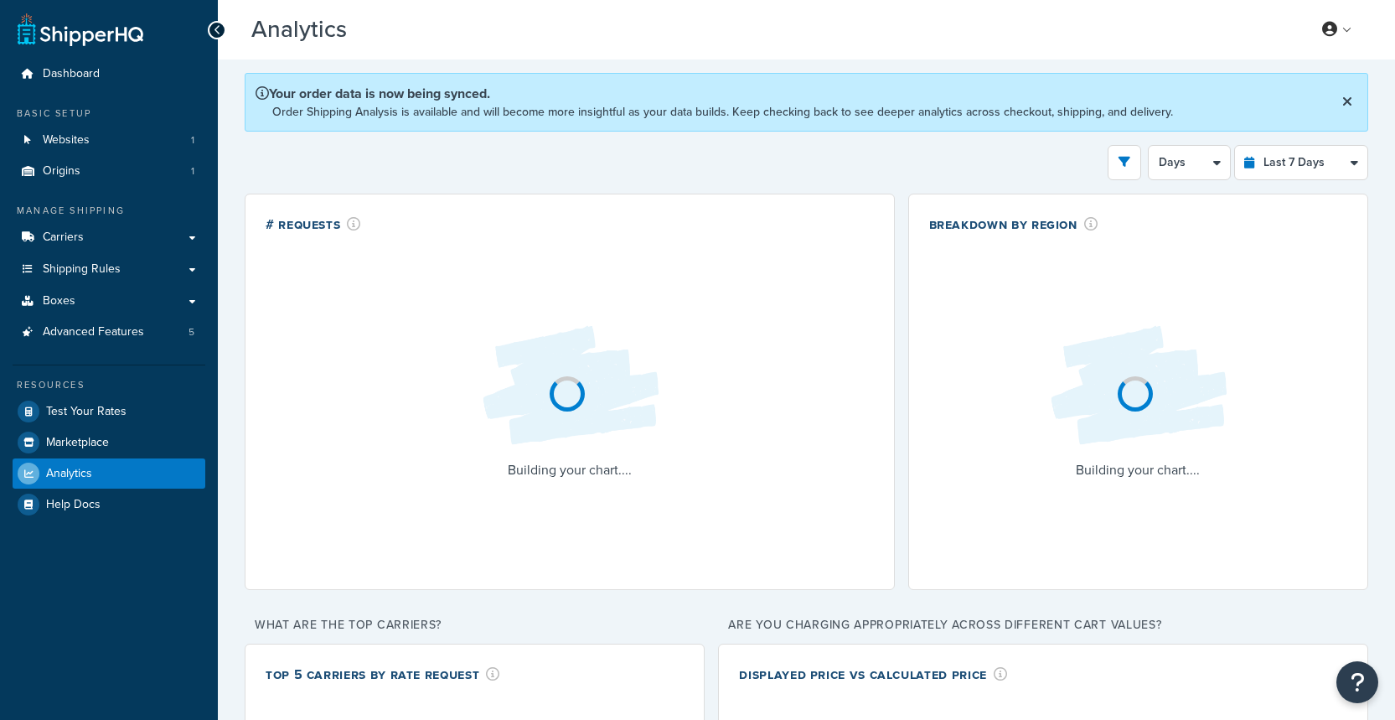
select select "last_7_days"
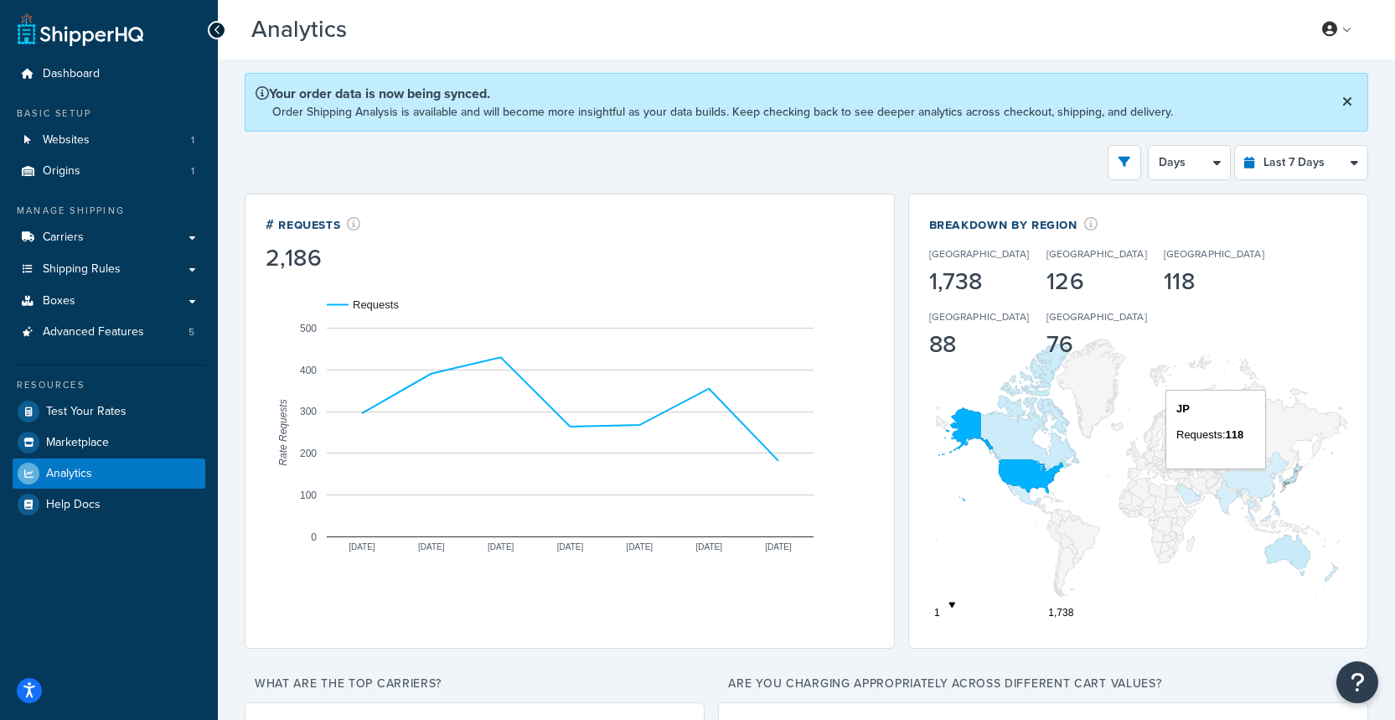
click at [1293, 472] on icon "A chart." at bounding box center [1290, 477] width 13 height 11
click at [106, 498] on link "Help Docs" at bounding box center [109, 504] width 193 height 30
click at [110, 411] on span "Test Your Rates" at bounding box center [86, 412] width 80 height 14
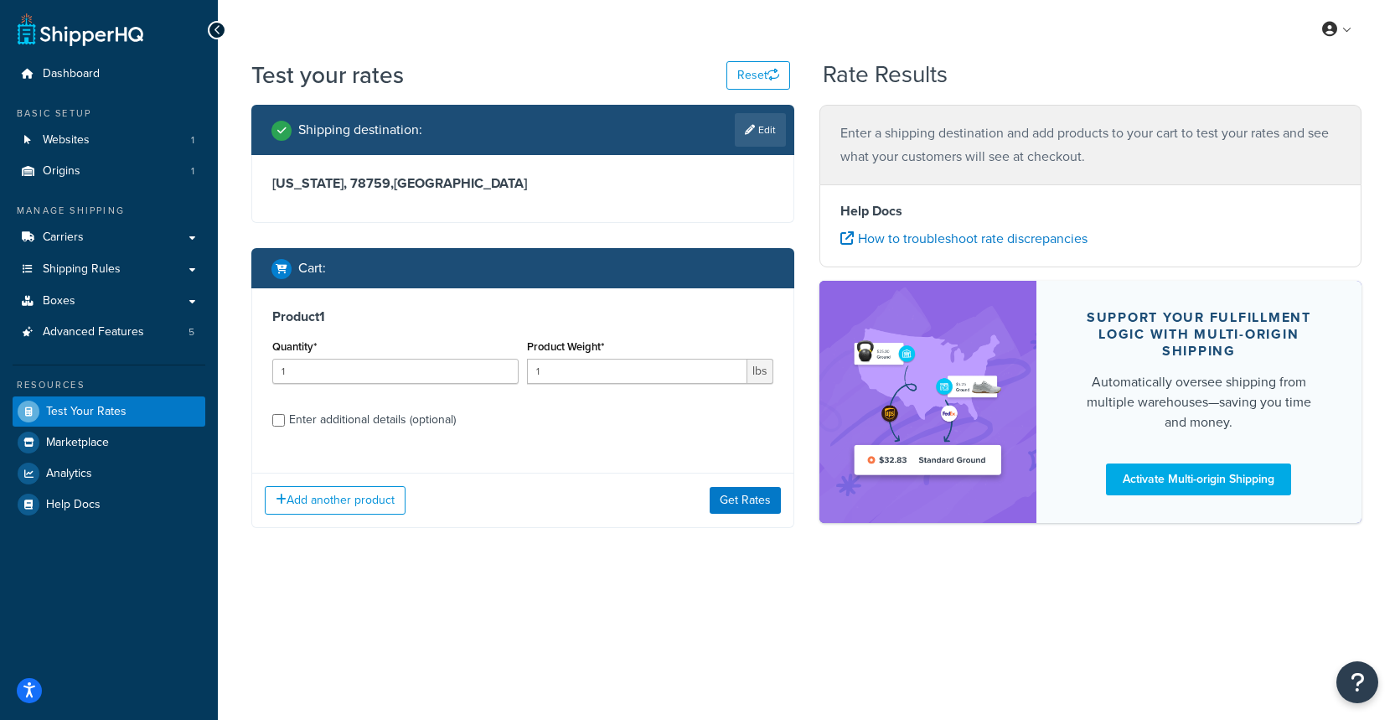
click at [300, 311] on h3 "Product 1" at bounding box center [522, 316] width 501 height 17
click at [318, 328] on div "Product 1 Quantity* 1 Product Weight* 1 lbs Enter additional details (optional)" at bounding box center [522, 374] width 541 height 172
click at [340, 496] on button "Add another product" at bounding box center [335, 500] width 141 height 28
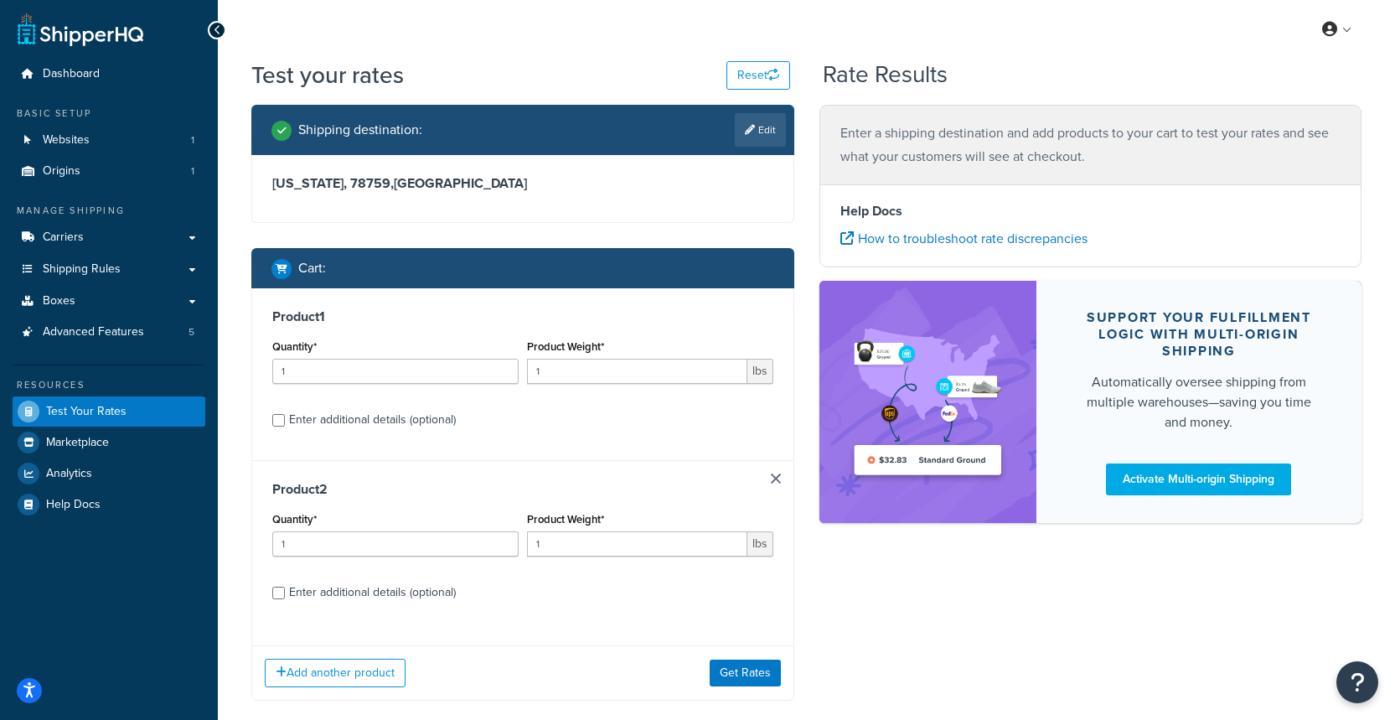
click at [775, 479] on link at bounding box center [776, 478] width 10 height 10
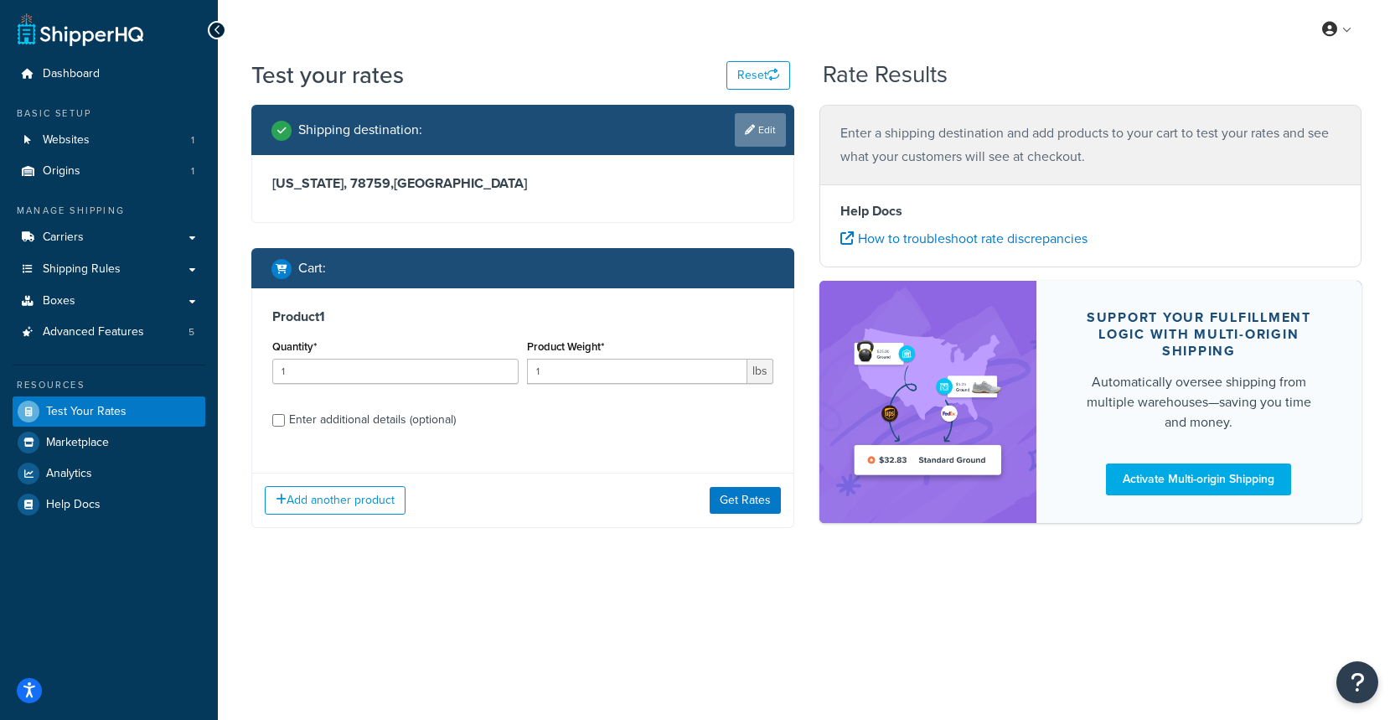
click at [755, 129] on link "Edit" at bounding box center [760, 130] width 51 height 34
select select "TX"
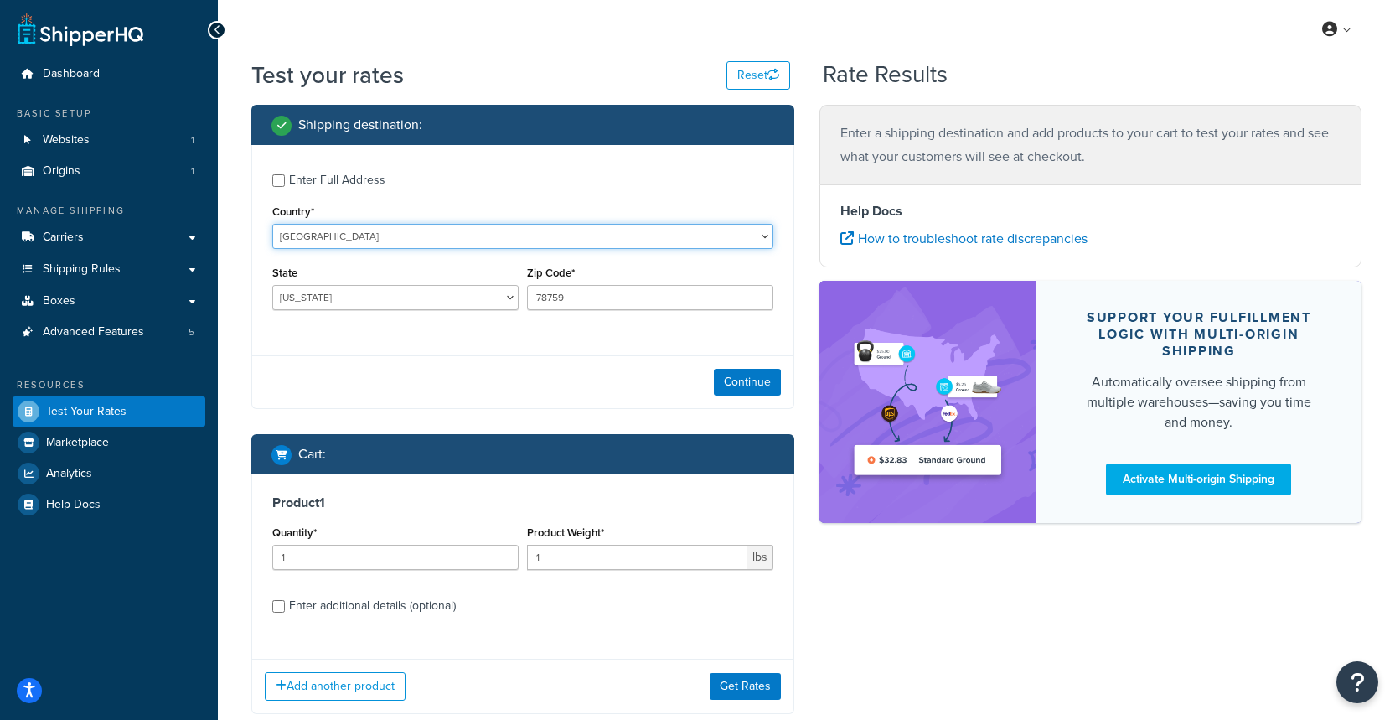
click at [430, 235] on select "United States United Kingdom Afghanistan Åland Islands Albania Algeria American…" at bounding box center [522, 236] width 501 height 25
select select "JP"
click at [272, 224] on select "United States United Kingdom Afghanistan Åland Islands Albania Algeria American…" at bounding box center [522, 236] width 501 height 25
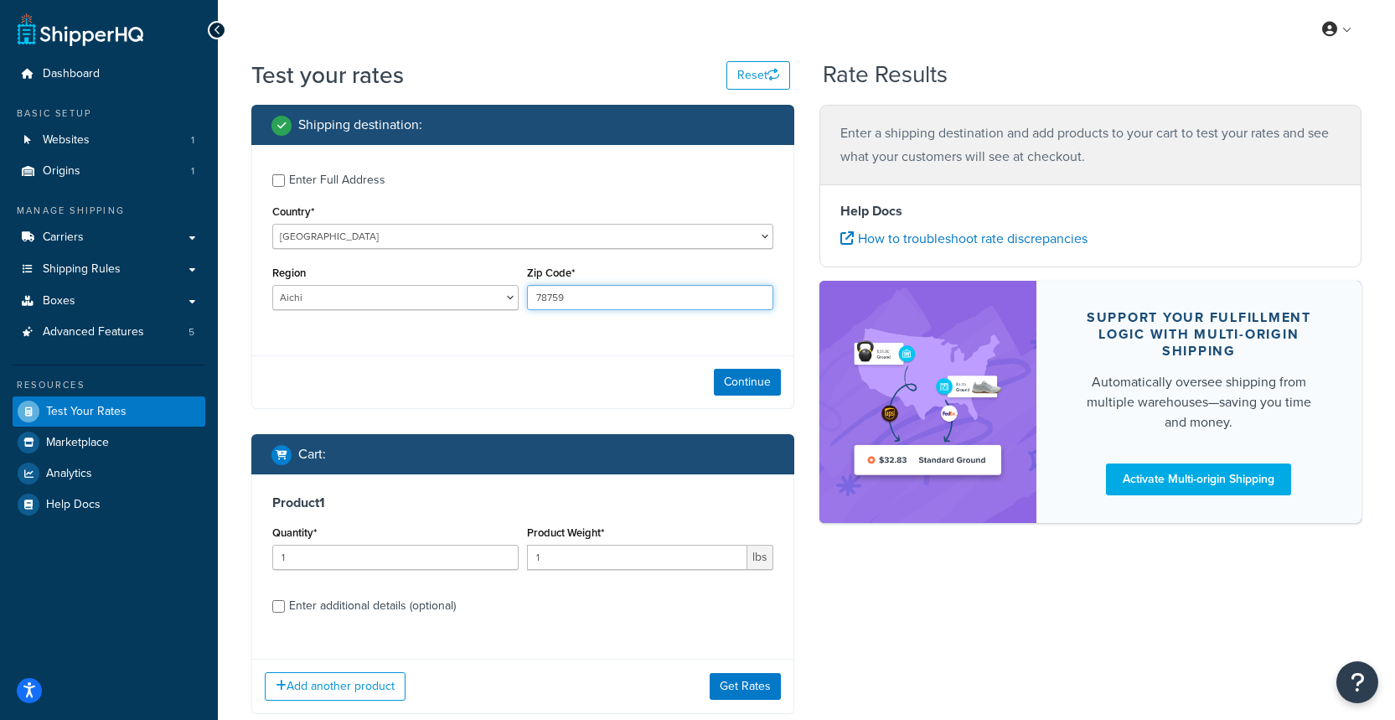
drag, startPoint x: 581, startPoint y: 292, endPoint x: 469, endPoint y: 300, distance: 112.6
click at [469, 300] on div "Region Aichi Akita Aomori Chiba Ehime Fukui Fukuoka Fukusima Gifu Gunma Hiroshi…" at bounding box center [522, 291] width 509 height 61
click at [556, 299] on input "4600004" at bounding box center [650, 297] width 246 height 25
type input "460-0004"
click at [633, 386] on div "Continue" at bounding box center [522, 381] width 541 height 53
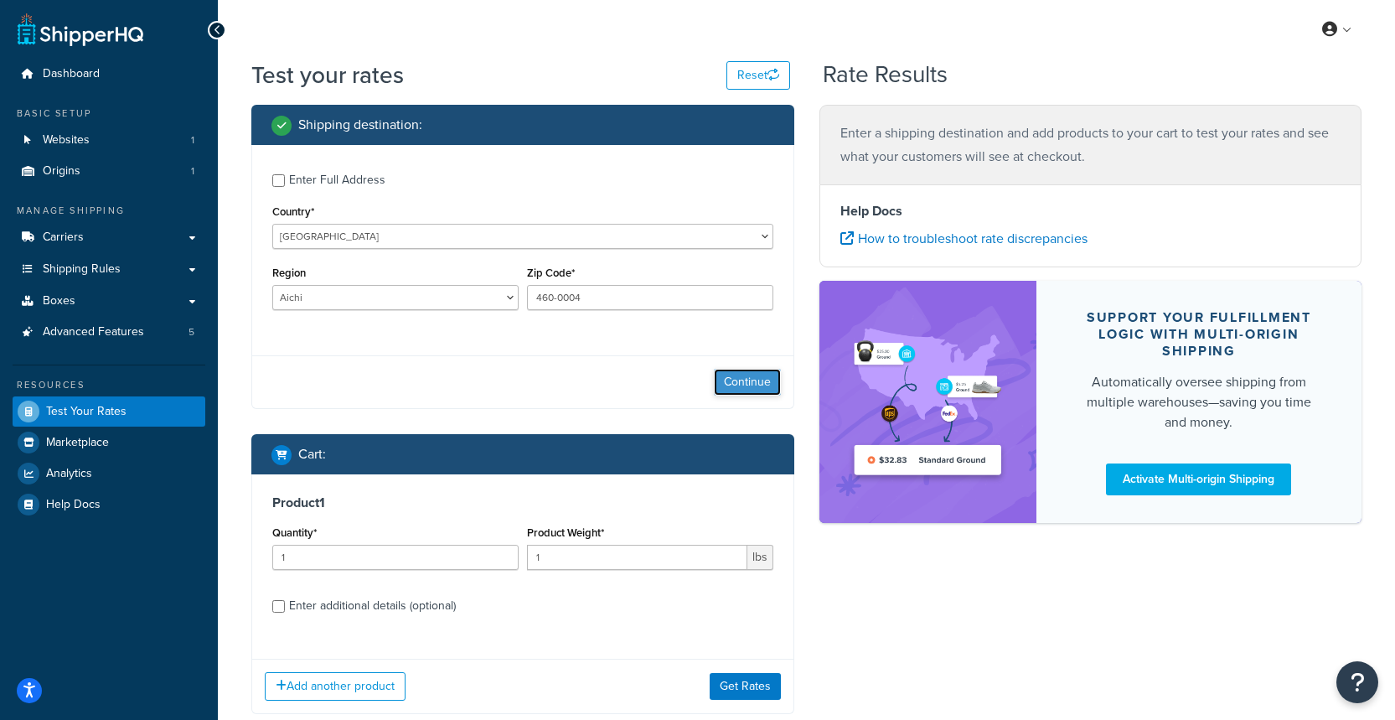
click at [763, 384] on button "Continue" at bounding box center [747, 382] width 67 height 27
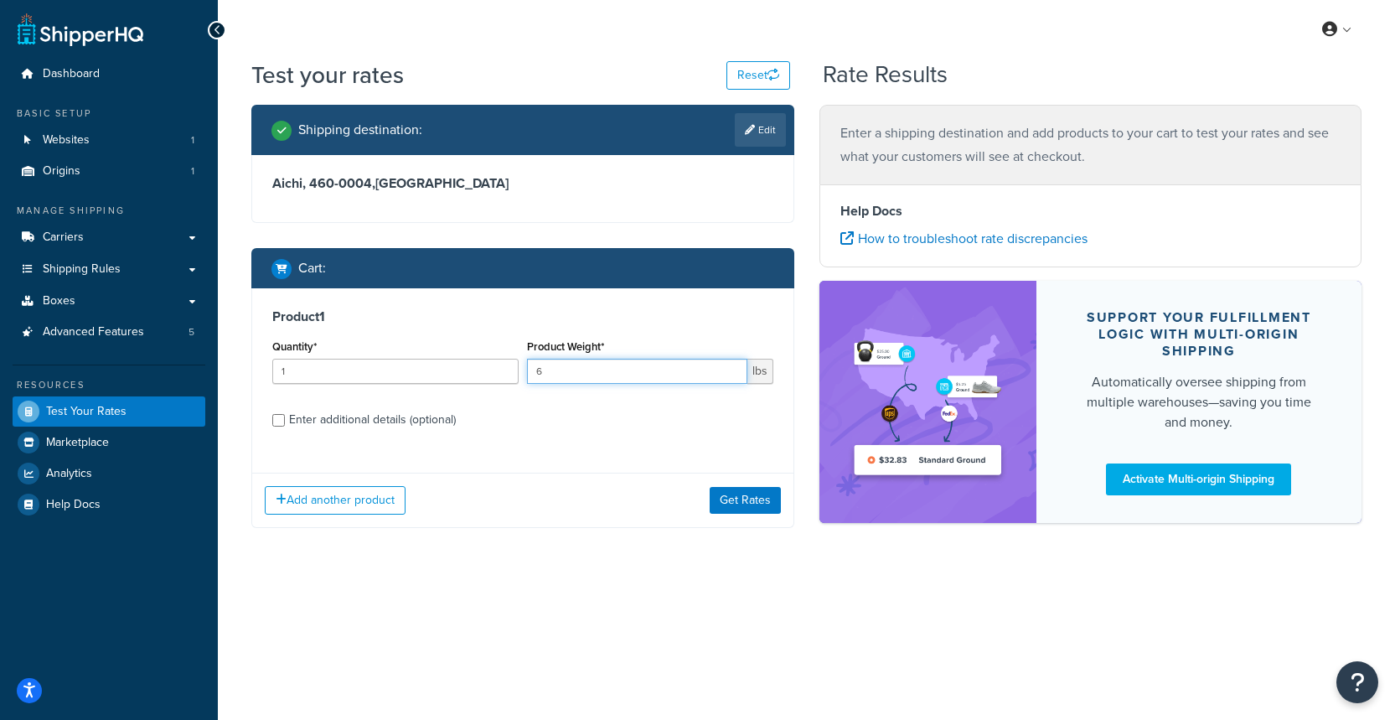
click at [733, 368] on input "6" at bounding box center [637, 371] width 220 height 25
click at [733, 368] on input "7" at bounding box center [637, 371] width 220 height 25
click at [733, 368] on input "8" at bounding box center [637, 371] width 220 height 25
click at [733, 368] on input "9" at bounding box center [637, 371] width 220 height 25
type input "10"
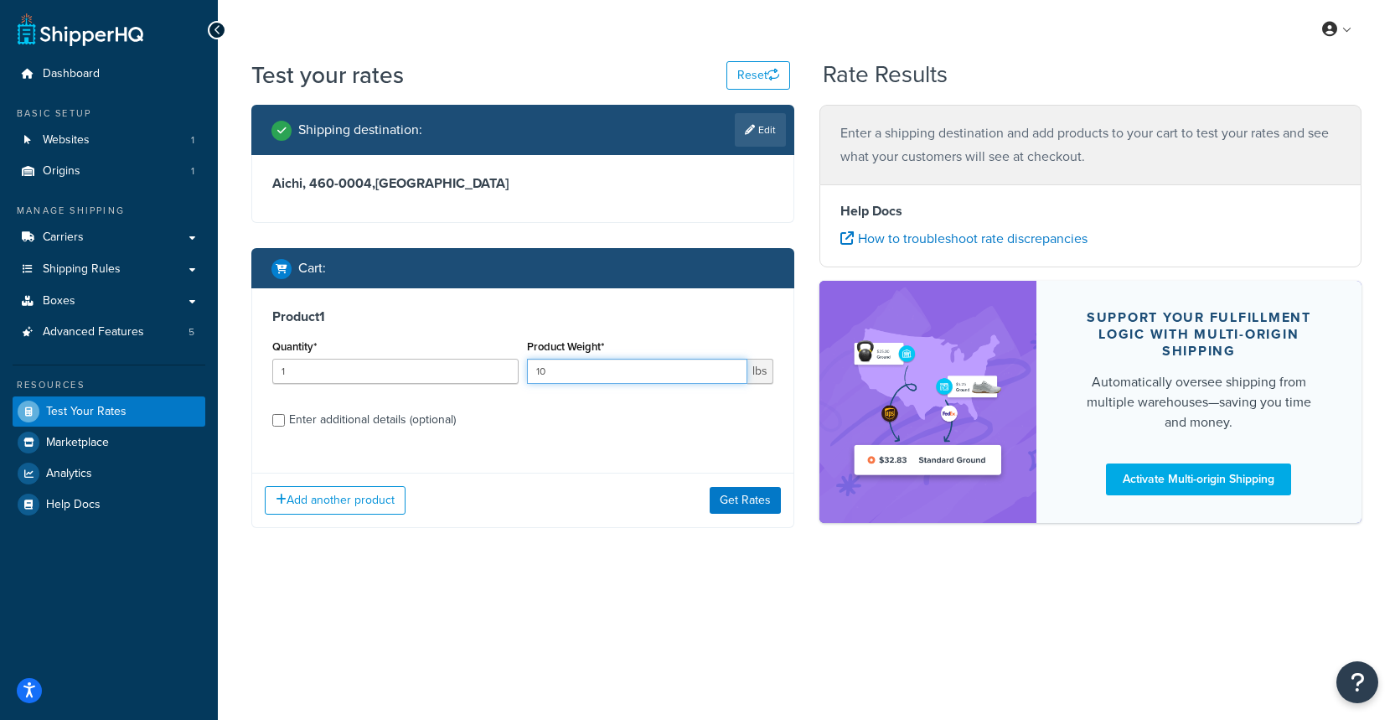
click at [733, 368] on input "10" at bounding box center [637, 371] width 220 height 25
click at [757, 504] on button "Get Rates" at bounding box center [745, 500] width 71 height 27
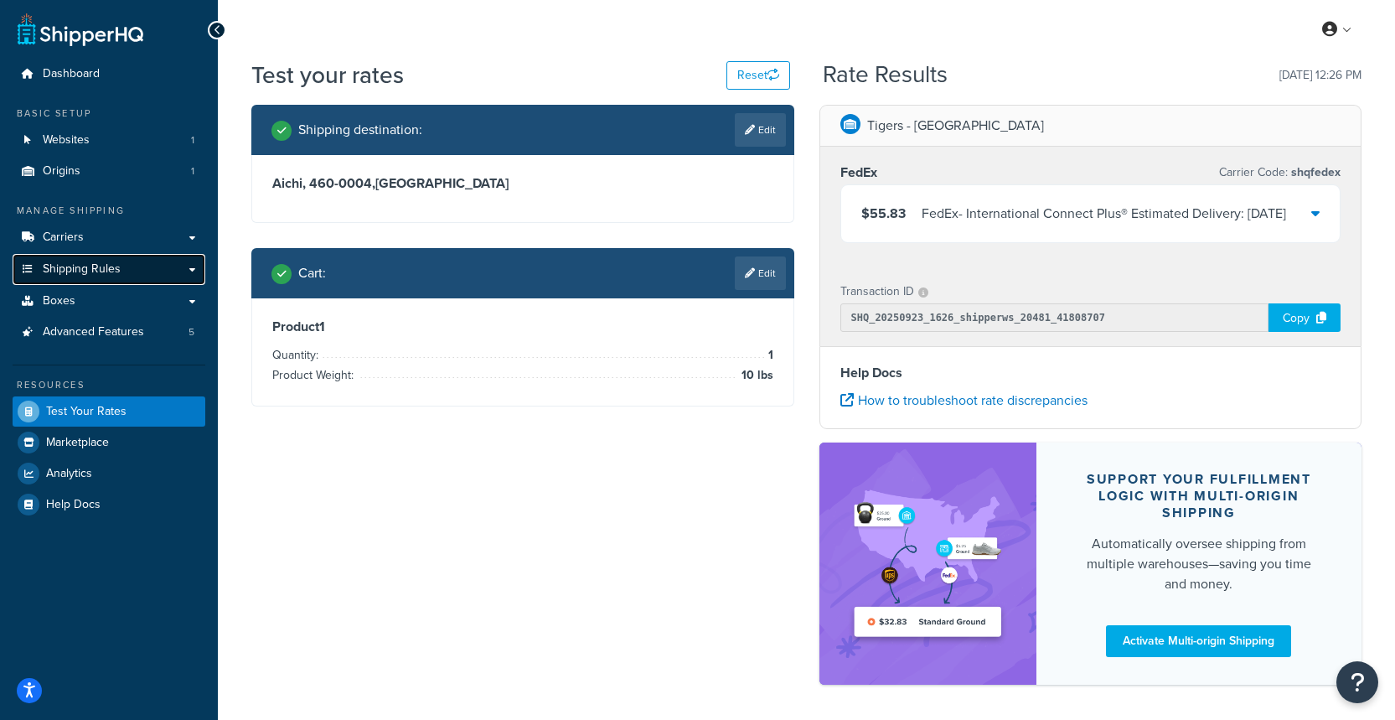
click at [111, 266] on span "Shipping Rules" at bounding box center [82, 269] width 78 height 14
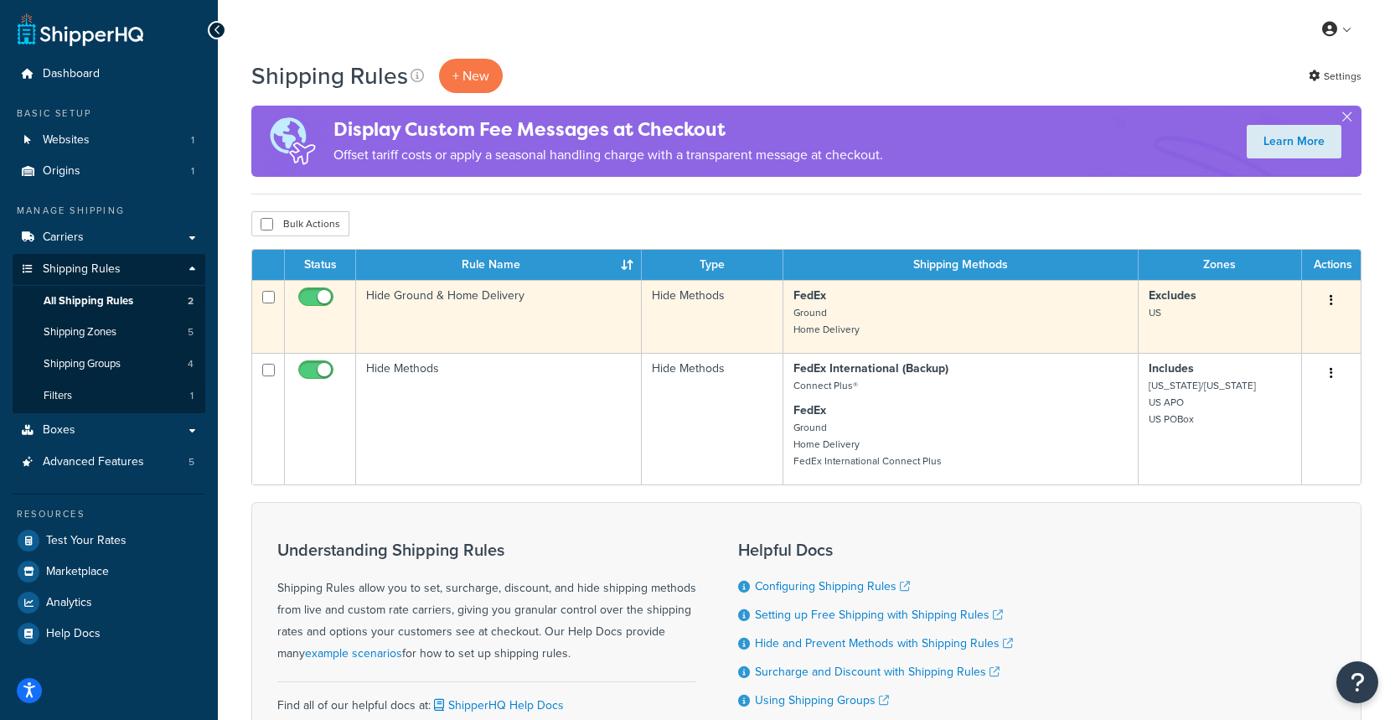
click at [1330, 303] on icon "button" at bounding box center [1331, 300] width 3 height 12
drag, startPoint x: 1272, startPoint y: 329, endPoint x: 1235, endPoint y: 325, distance: 37.1
click at [1272, 329] on link "Edit" at bounding box center [1276, 332] width 132 height 34
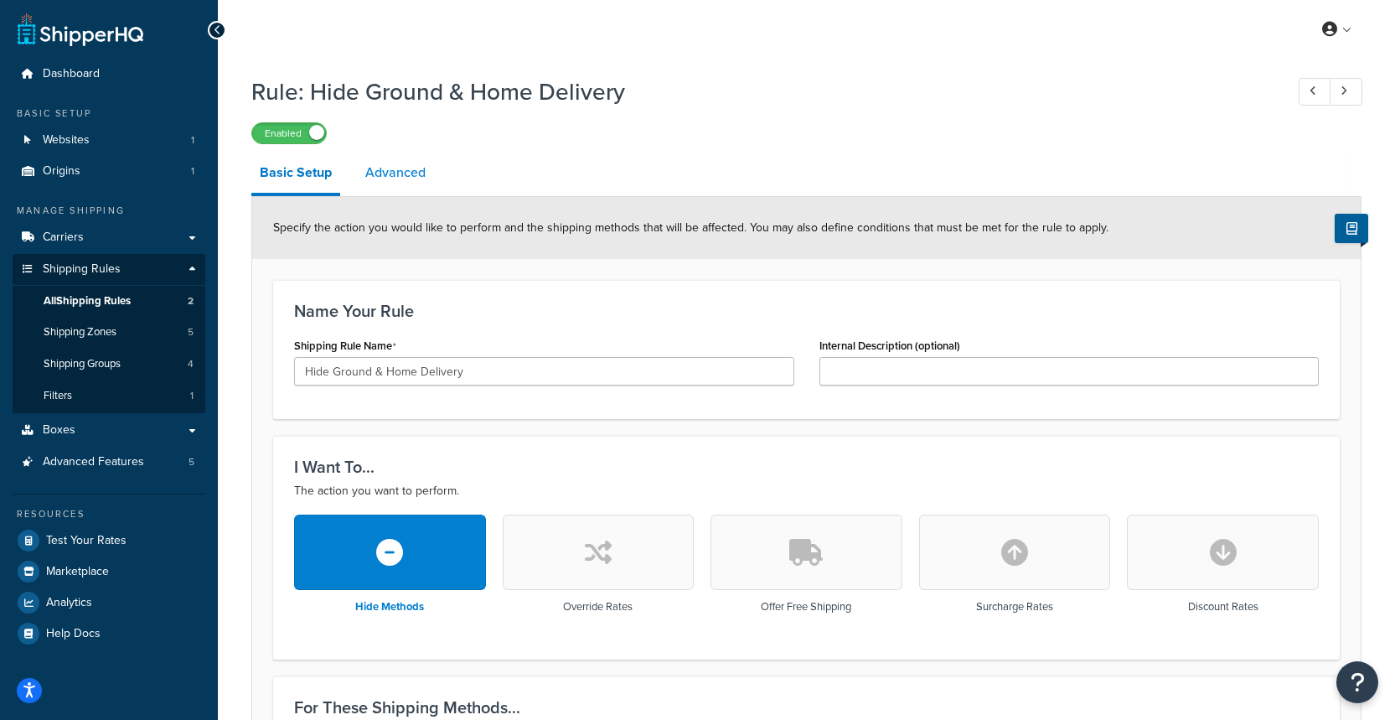
click at [385, 172] on link "Advanced" at bounding box center [395, 172] width 77 height 40
click at [1313, 93] on icon at bounding box center [1312, 90] width 7 height 11
type input "Hide Methods"
click at [110, 303] on span "All Shipping Rules" at bounding box center [87, 301] width 87 height 14
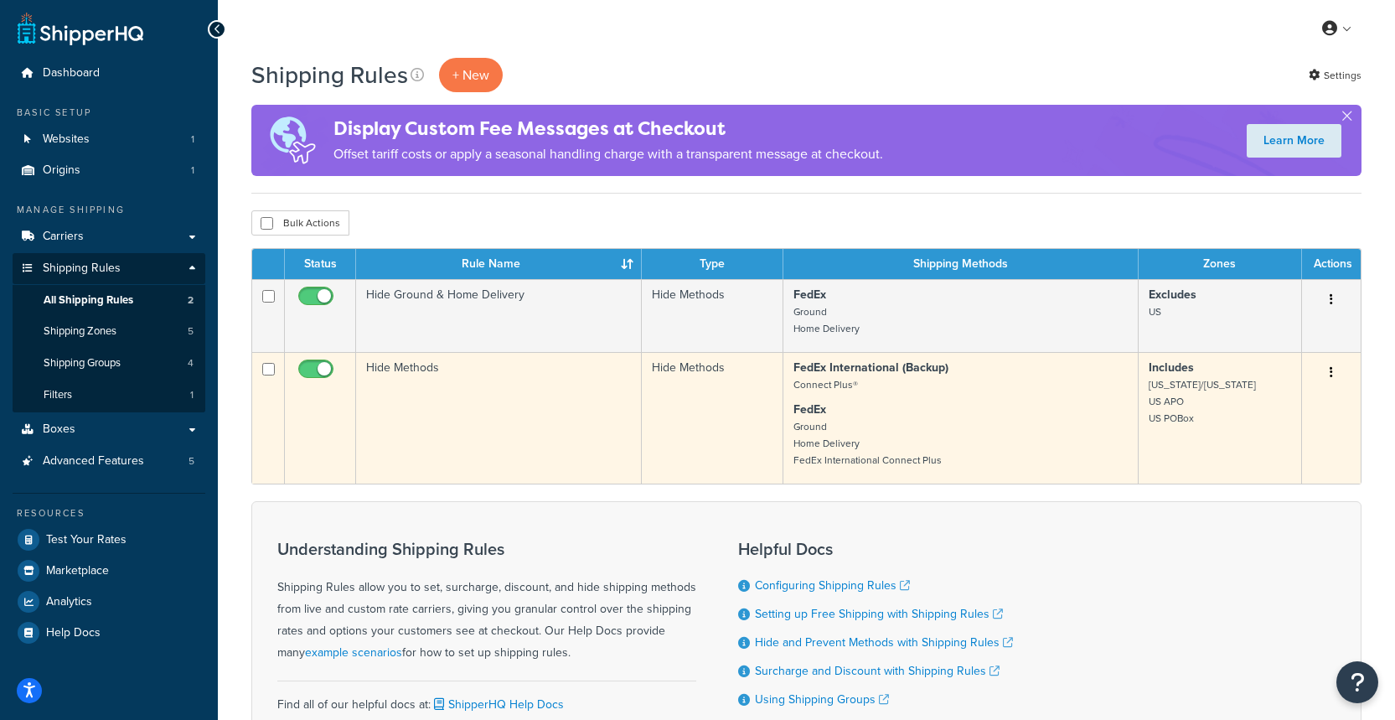
scroll to position [2, 0]
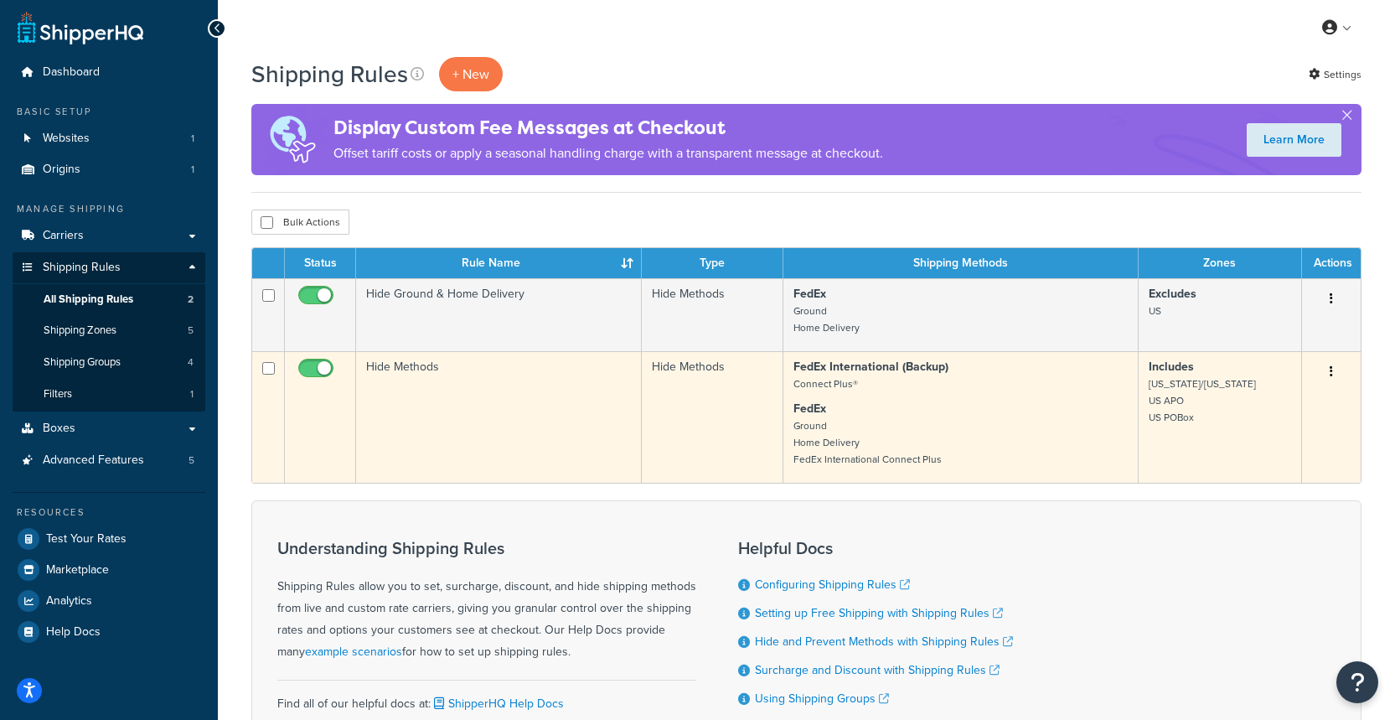
click at [1331, 369] on icon "button" at bounding box center [1331, 371] width 3 height 12
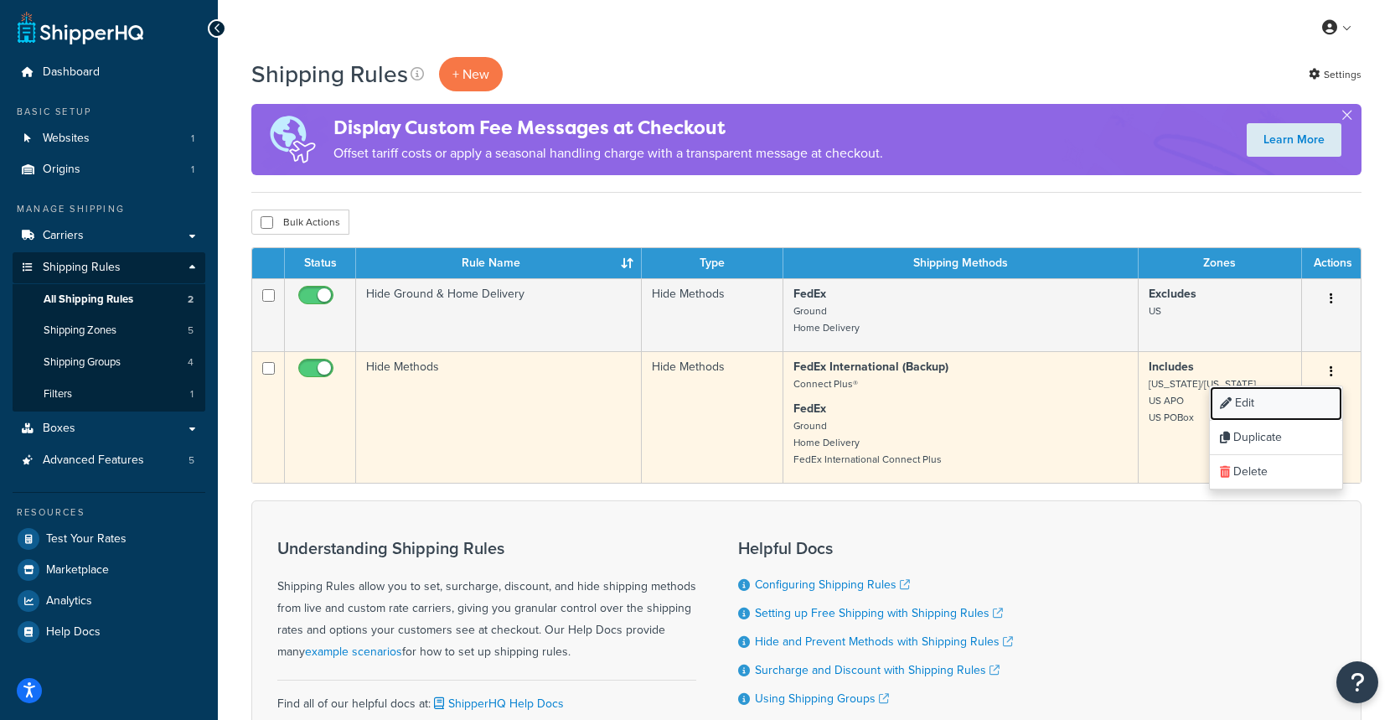
click at [1281, 408] on link "Edit" at bounding box center [1276, 403] width 132 height 34
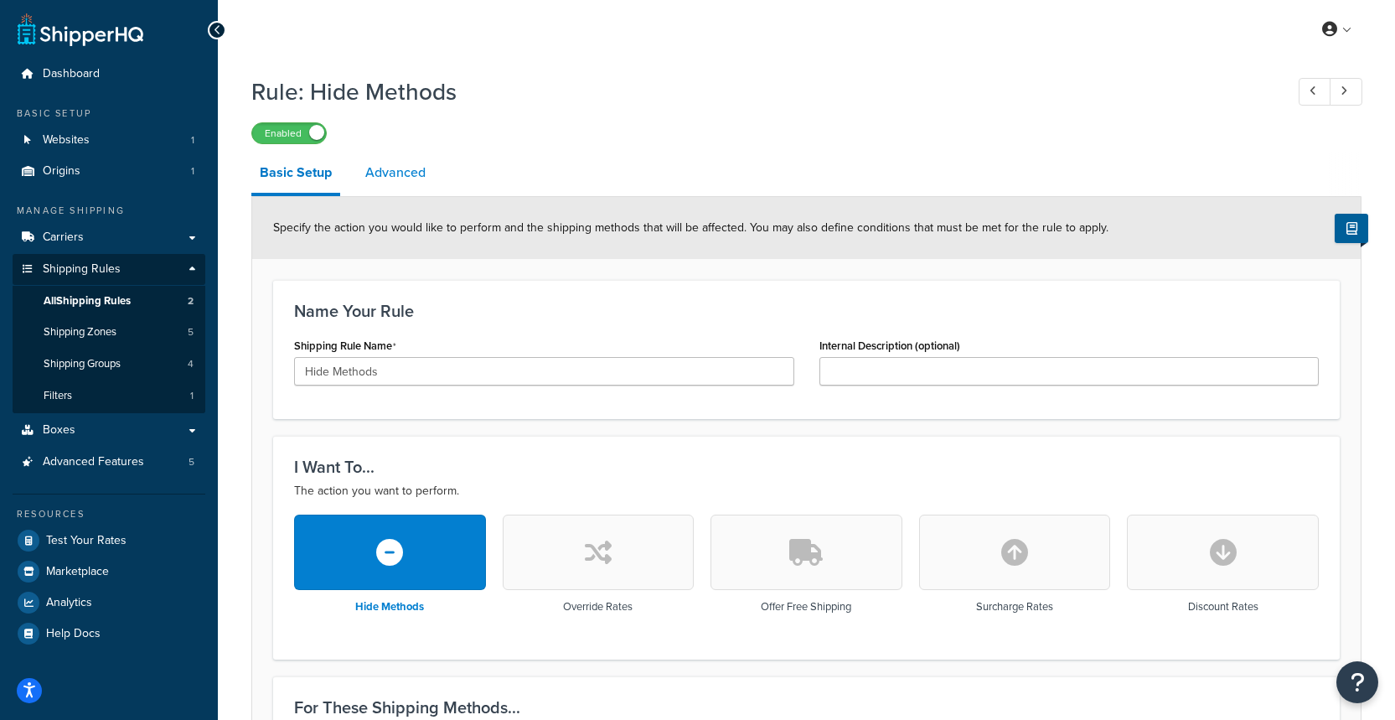
click at [411, 176] on link "Advanced" at bounding box center [395, 172] width 77 height 40
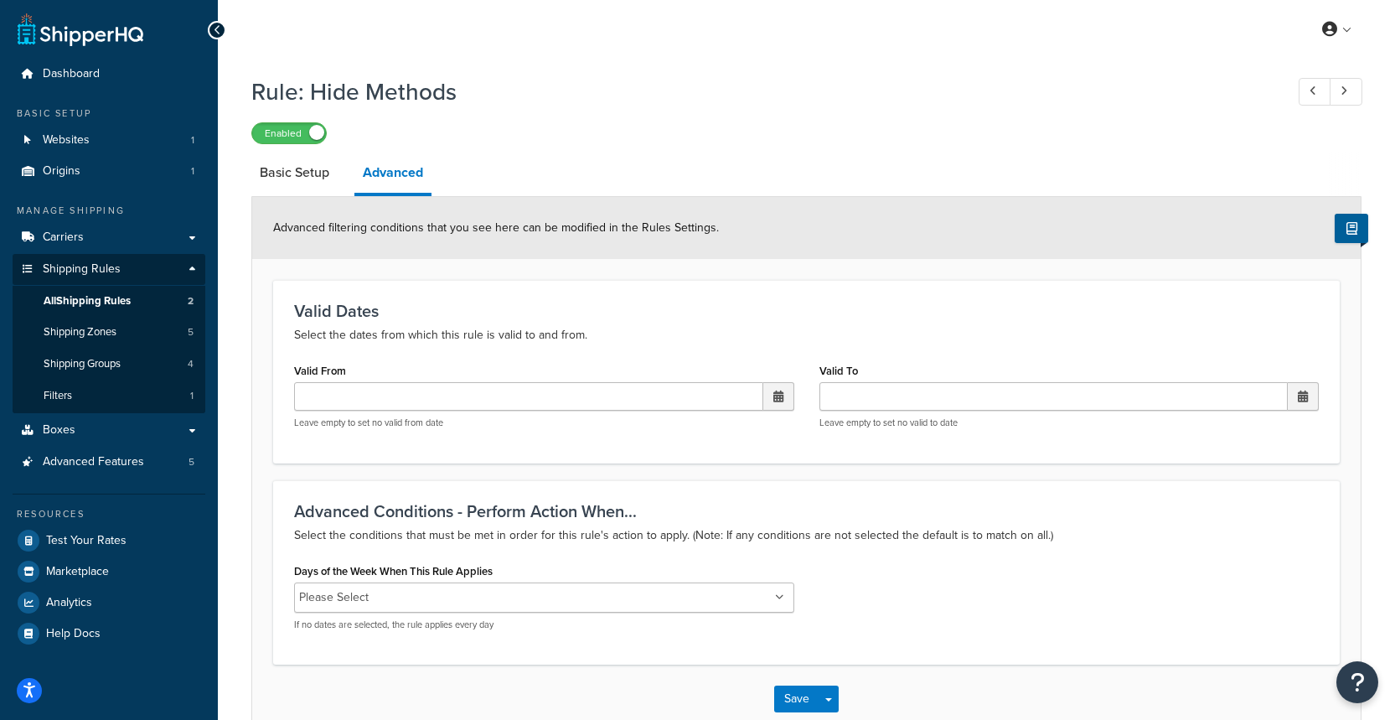
scroll to position [3, 0]
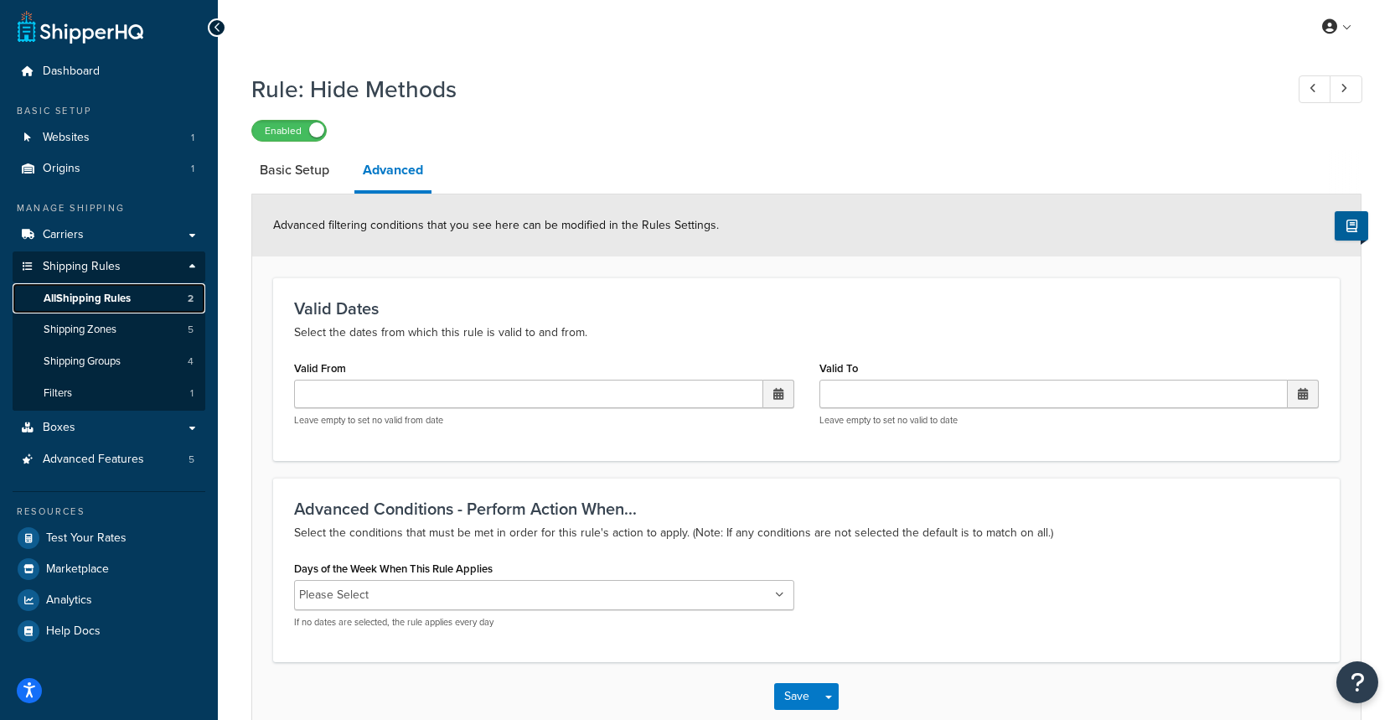
click at [127, 302] on span "All Shipping Rules" at bounding box center [87, 299] width 87 height 14
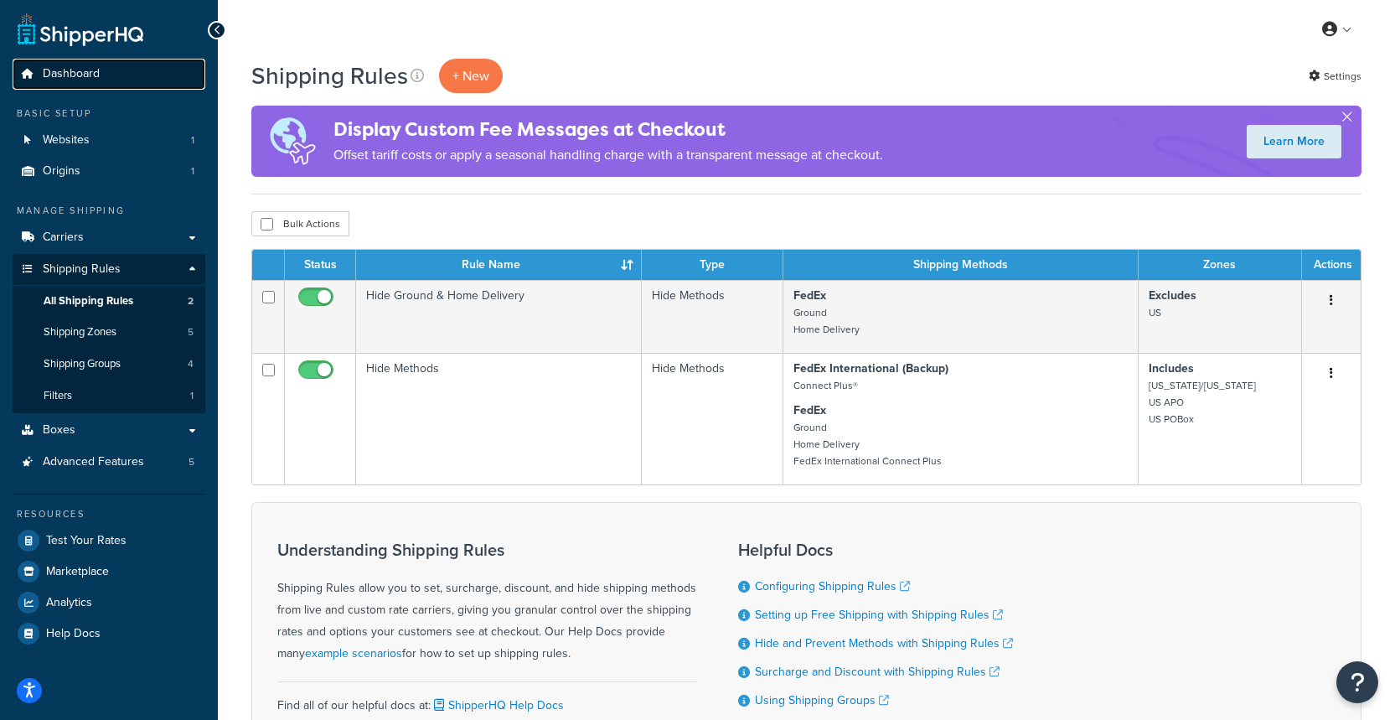
click at [70, 72] on span "Dashboard" at bounding box center [71, 74] width 57 height 14
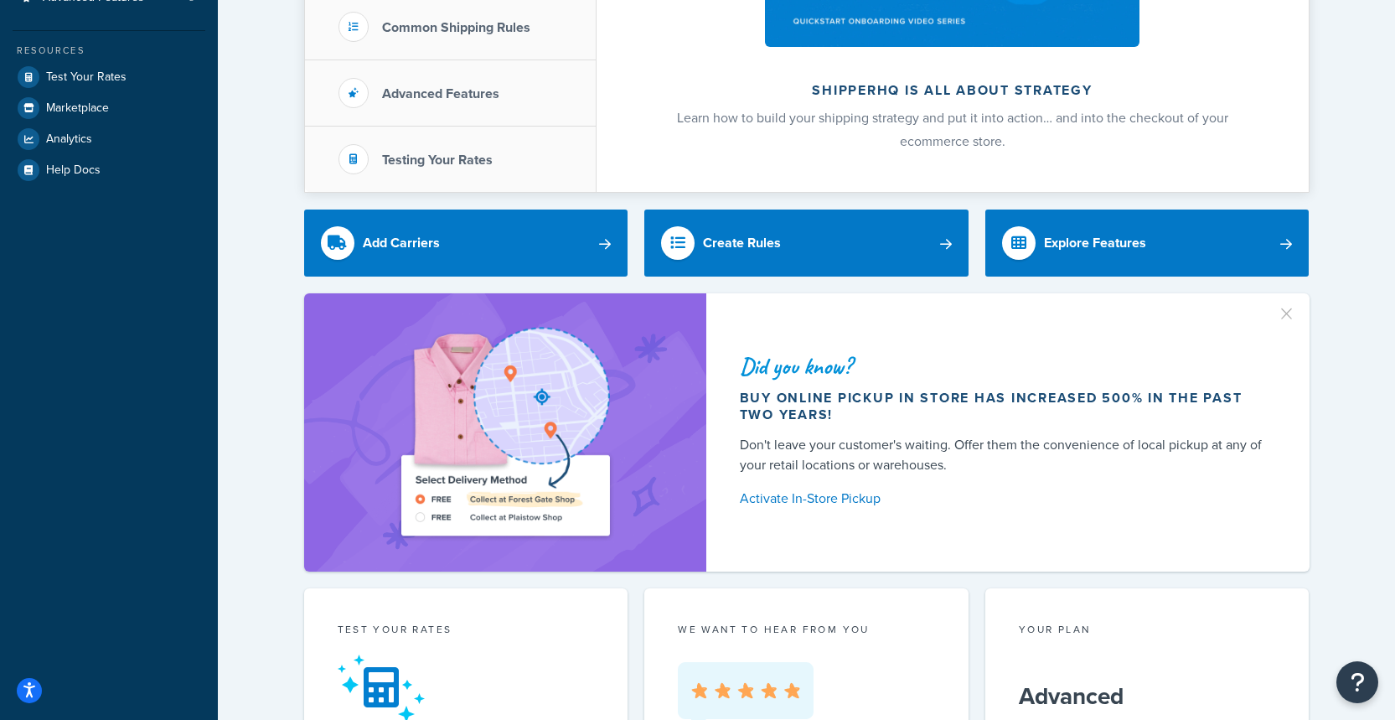
scroll to position [387, 0]
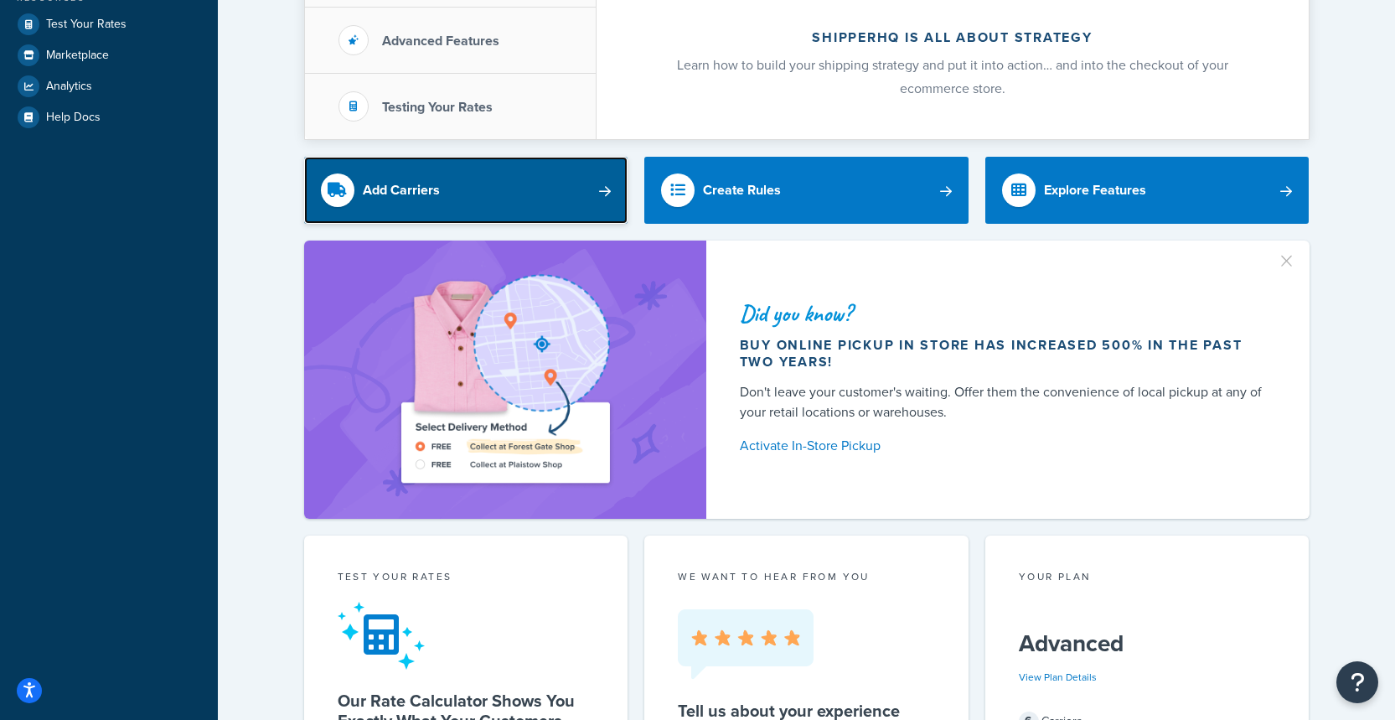
click at [549, 201] on link "Add Carriers" at bounding box center [466, 190] width 324 height 67
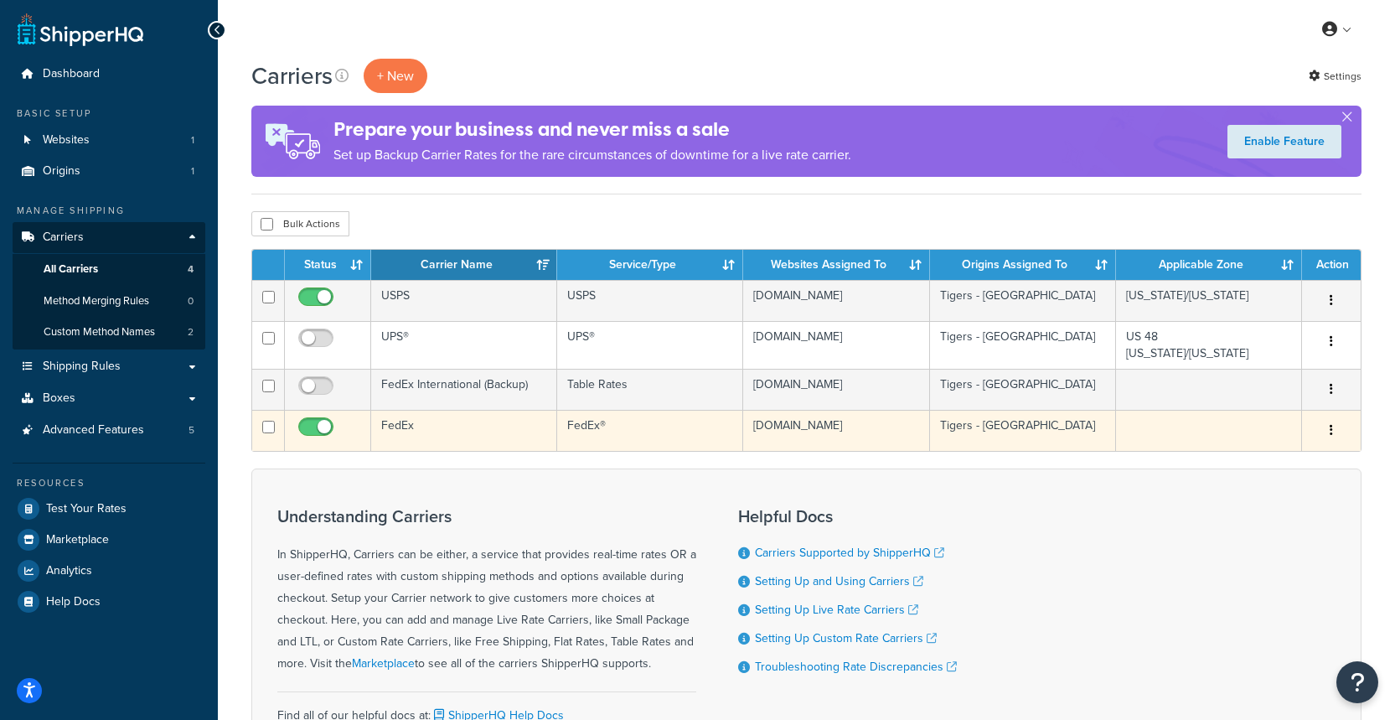
click at [1328, 436] on button "button" at bounding box center [1331, 430] width 23 height 27
click at [1261, 467] on link "Edit" at bounding box center [1263, 477] width 132 height 34
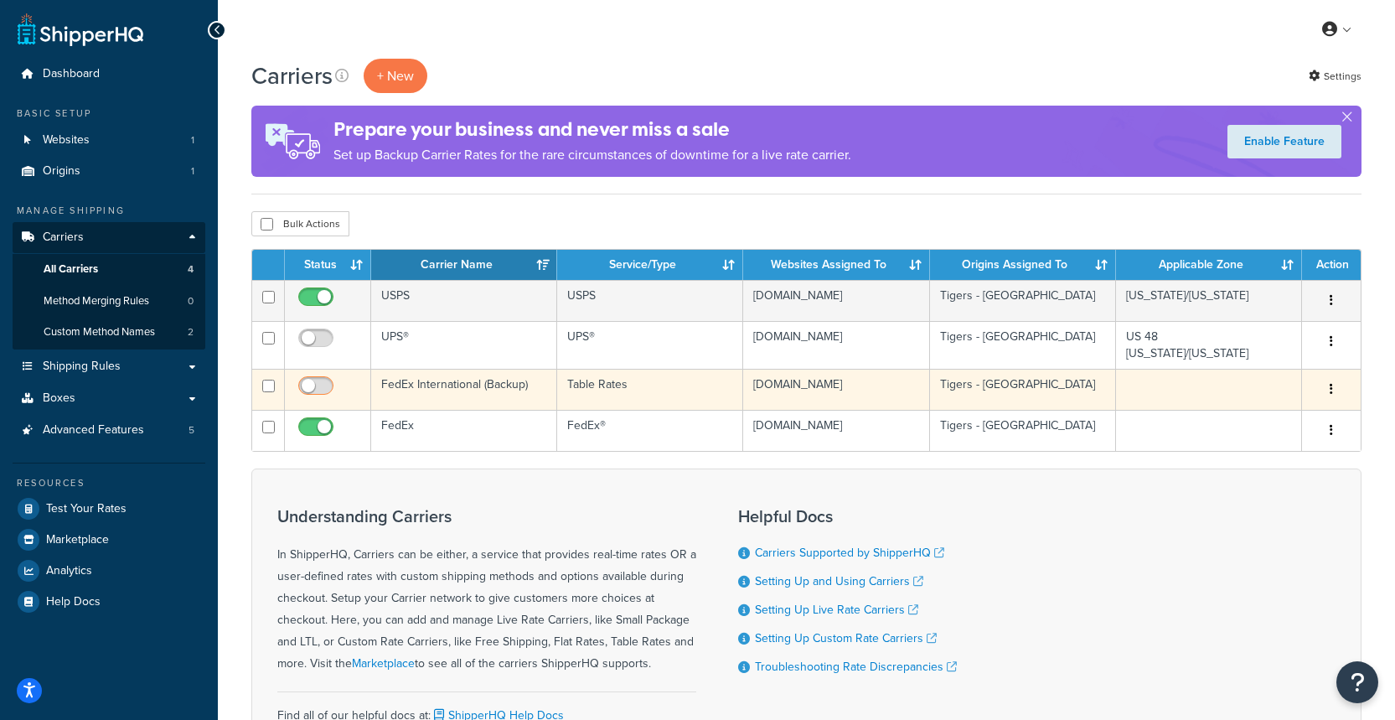
click at [313, 395] on input "checkbox" at bounding box center [318, 390] width 46 height 21
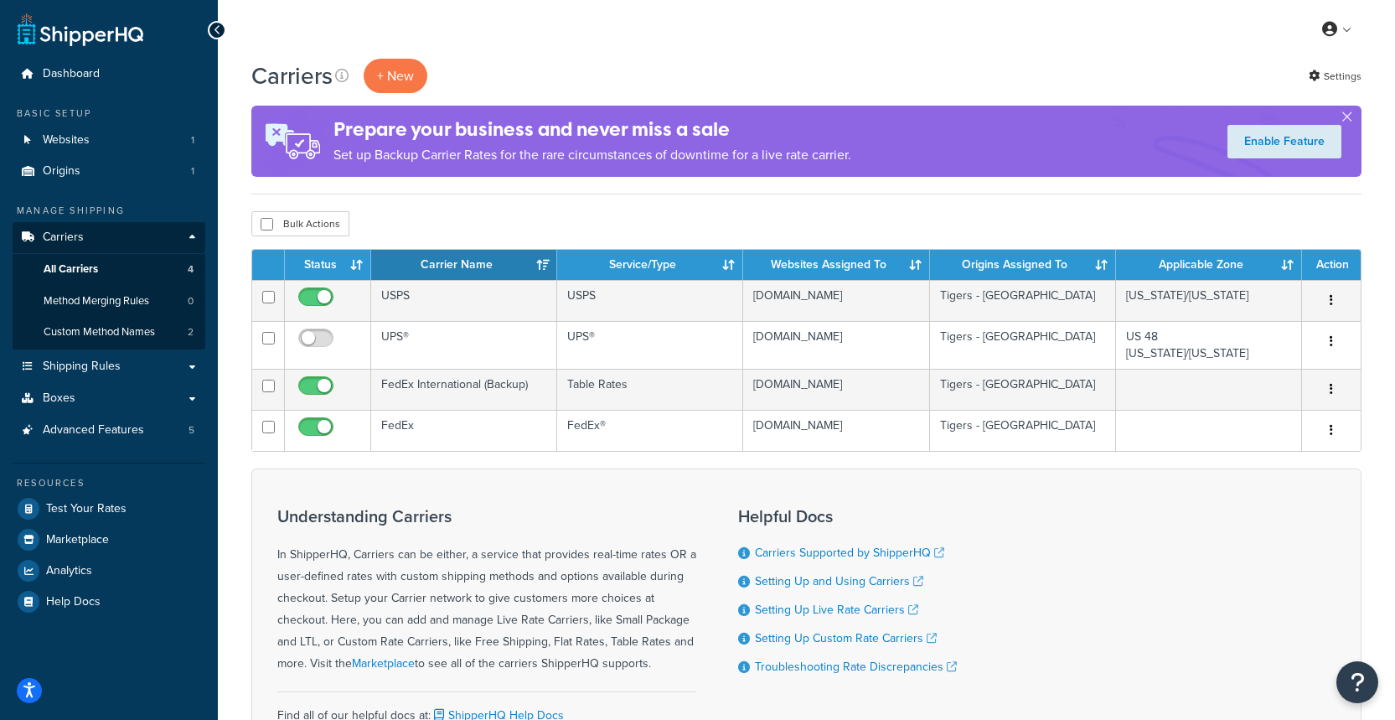
click at [932, 513] on div "Understanding Carriers In ShipperHQ, Carriers can be either, a service that pro…" at bounding box center [806, 622] width 1110 height 309
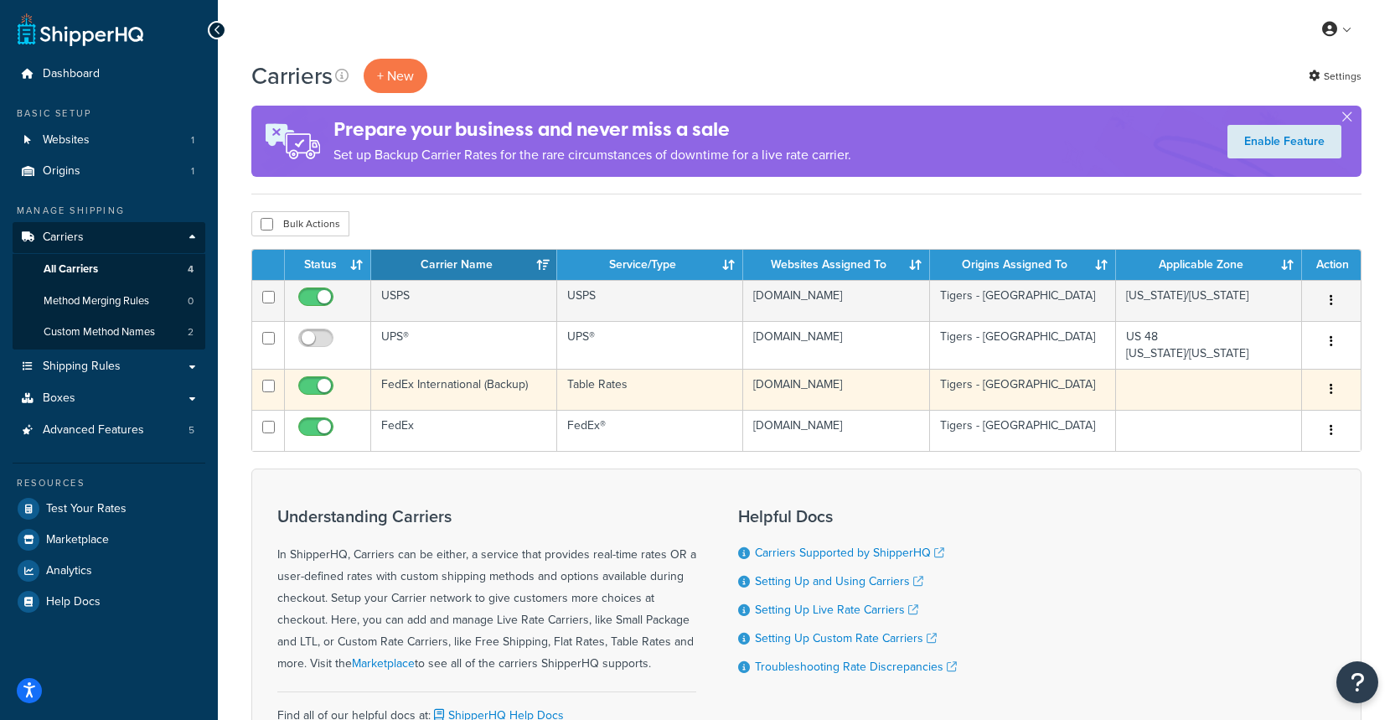
click at [318, 388] on input "checkbox" at bounding box center [318, 390] width 46 height 21
click at [311, 384] on span at bounding box center [315, 386] width 35 height 20
click at [311, 384] on input "checkbox" at bounding box center [318, 390] width 46 height 21
click at [308, 391] on input "checkbox" at bounding box center [318, 390] width 46 height 21
checkbox input "false"
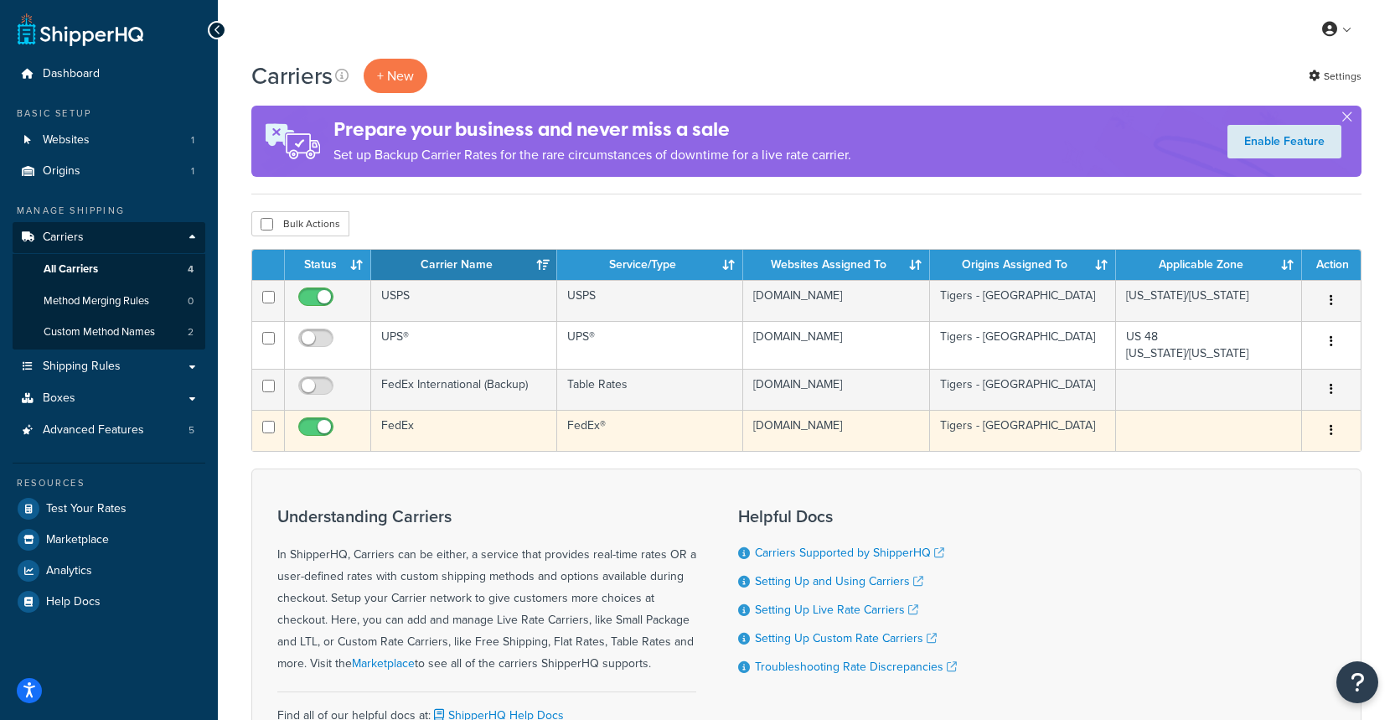
click at [1337, 444] on button "button" at bounding box center [1331, 430] width 23 height 27
click at [1274, 470] on link "Edit" at bounding box center [1263, 477] width 132 height 34
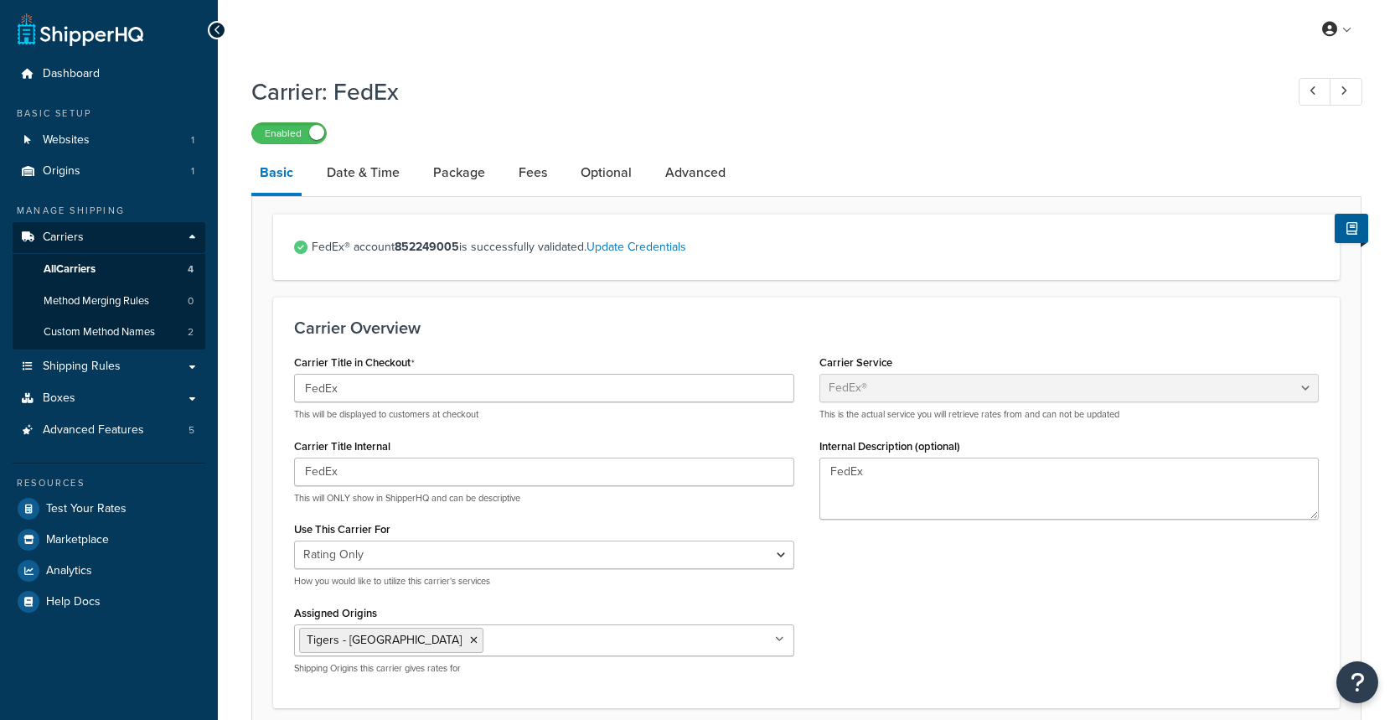
select select "fedEx"
select select "REGULAR_PICKUP"
select select "YOUR_PACKAGING"
select select "fedEx"
select select "REGULAR_PICKUP"
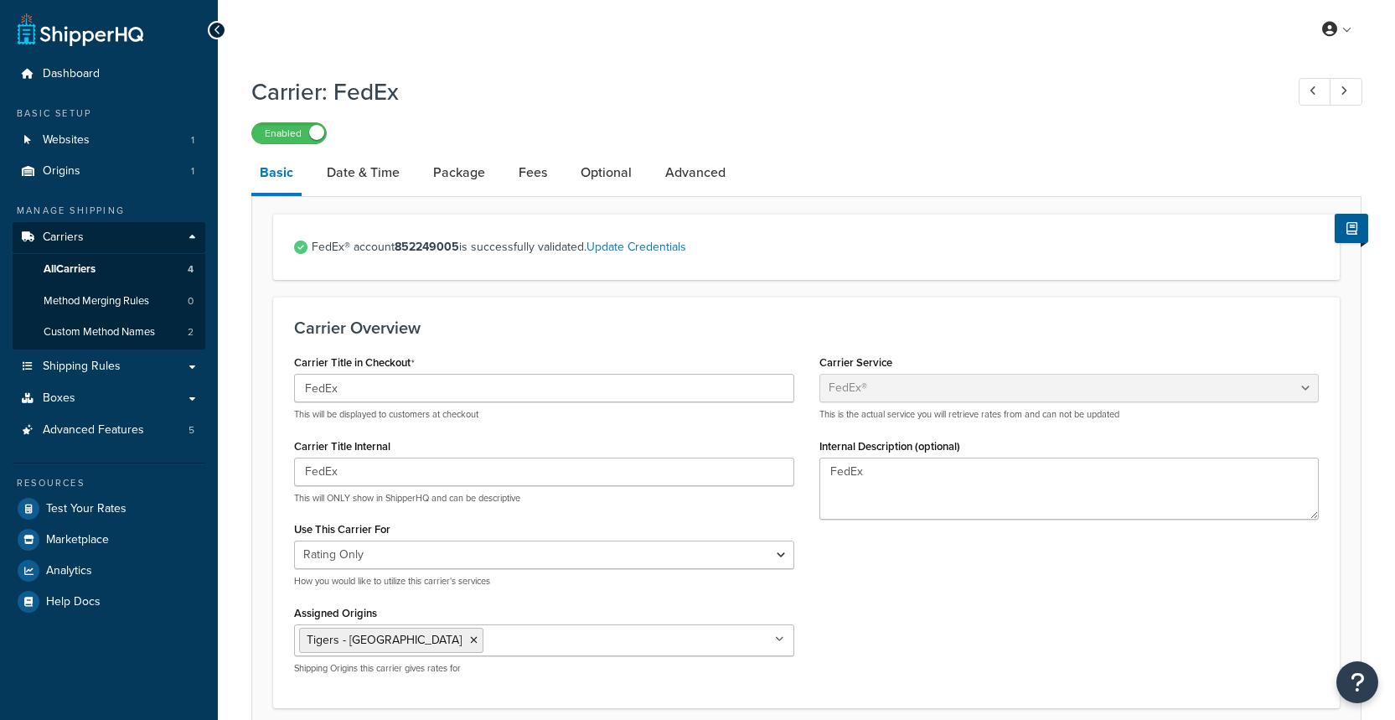
select select "YOUR_PACKAGING"
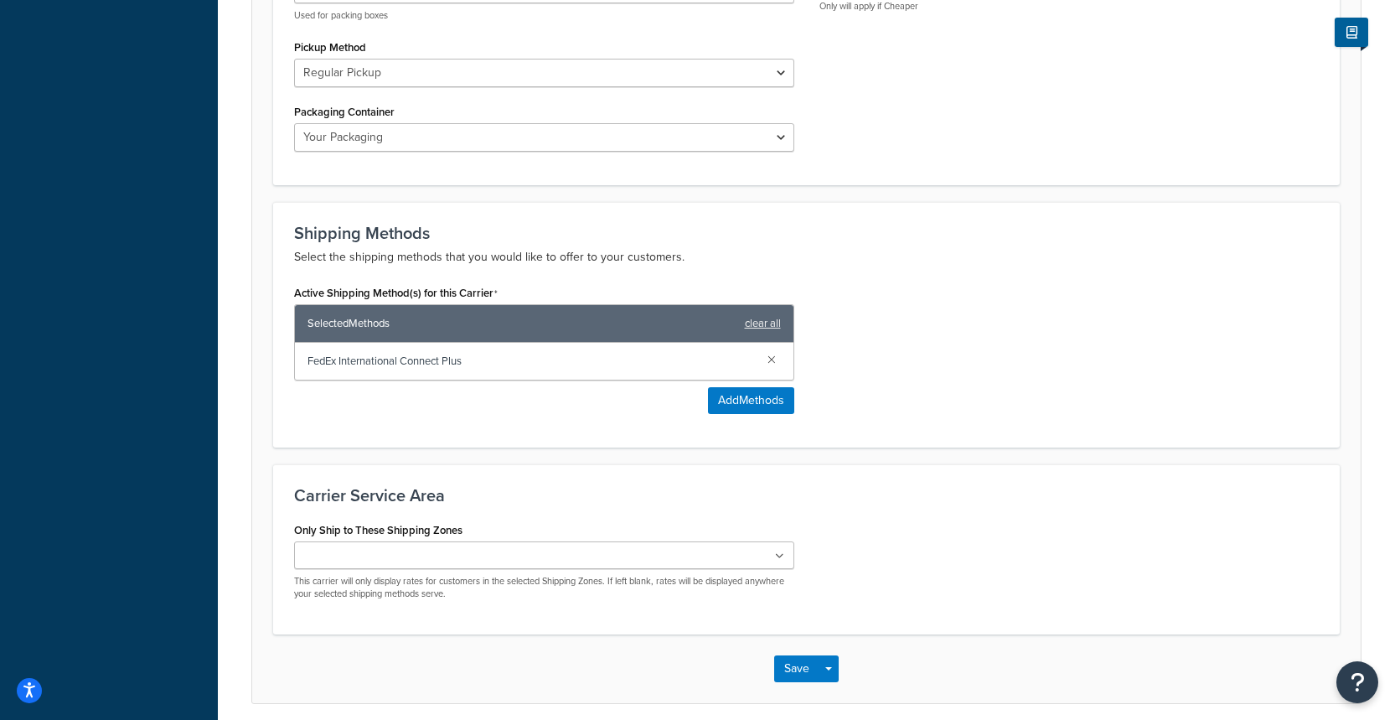
scroll to position [906, 0]
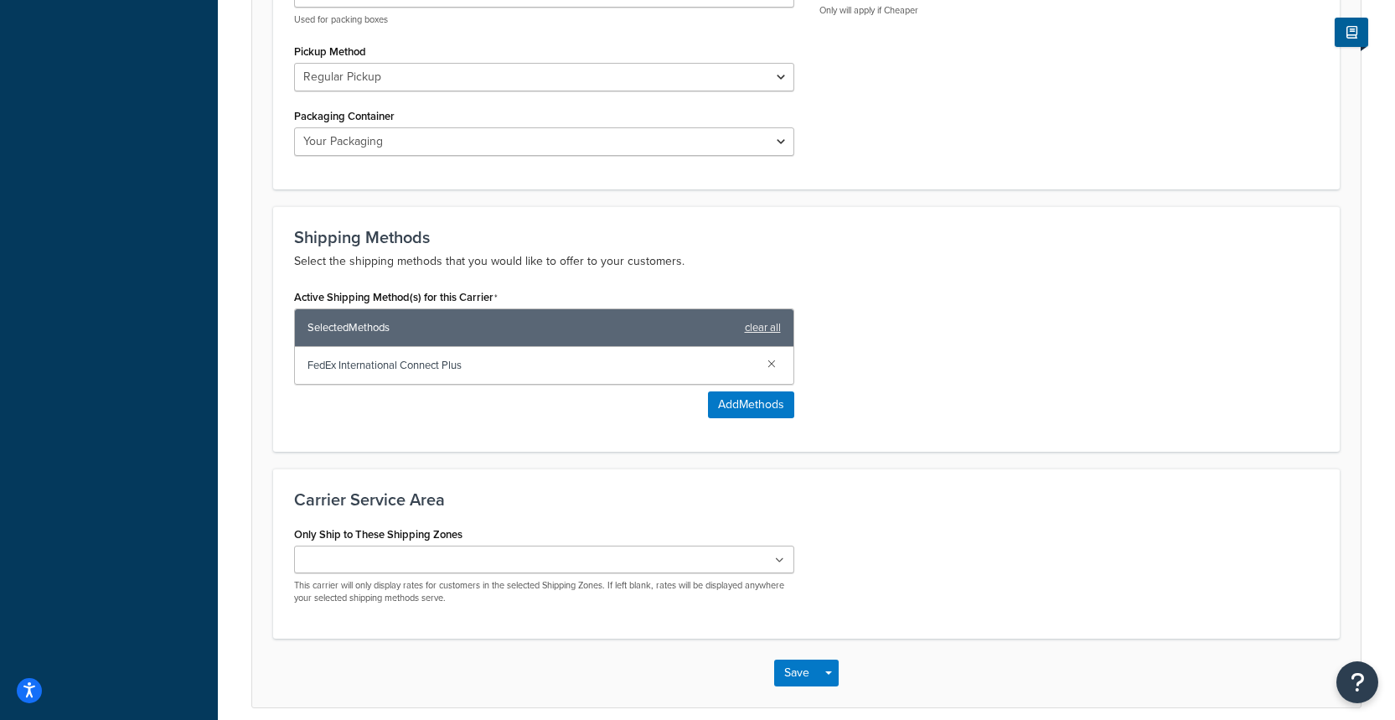
click at [381, 369] on span "FedEx International Connect Plus" at bounding box center [530, 365] width 447 height 23
click at [581, 426] on div "Active Shipping Method(s) for this Carrier Selected Methods clear all FedEx Int…" at bounding box center [544, 358] width 525 height 146
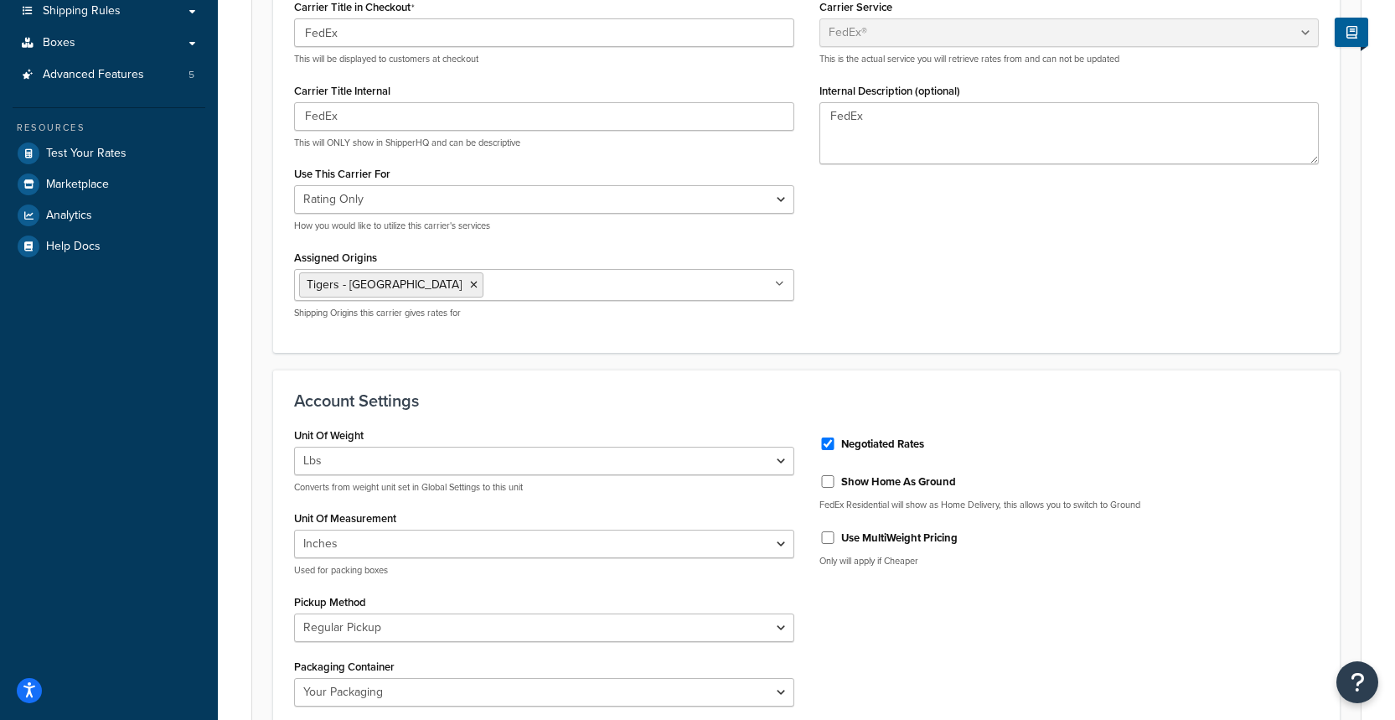
scroll to position [0, 0]
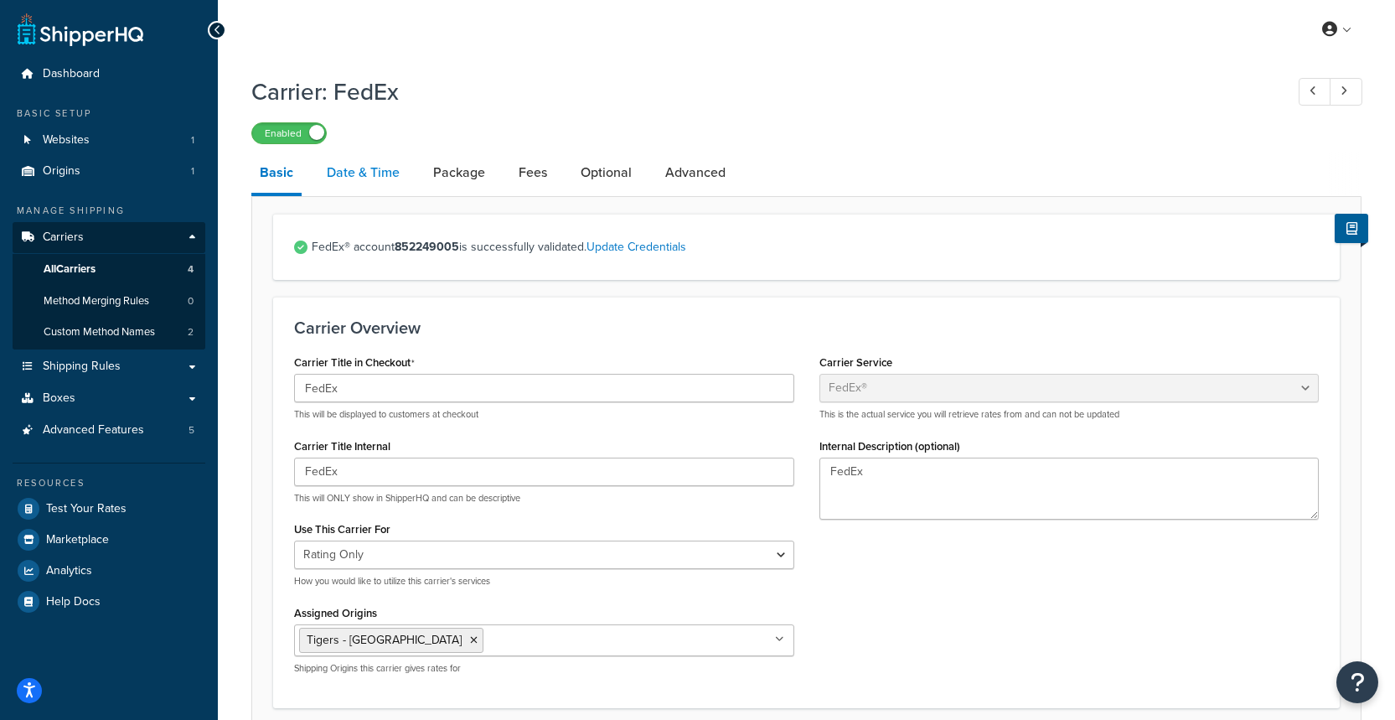
click at [370, 175] on link "Date & Time" at bounding box center [363, 172] width 90 height 40
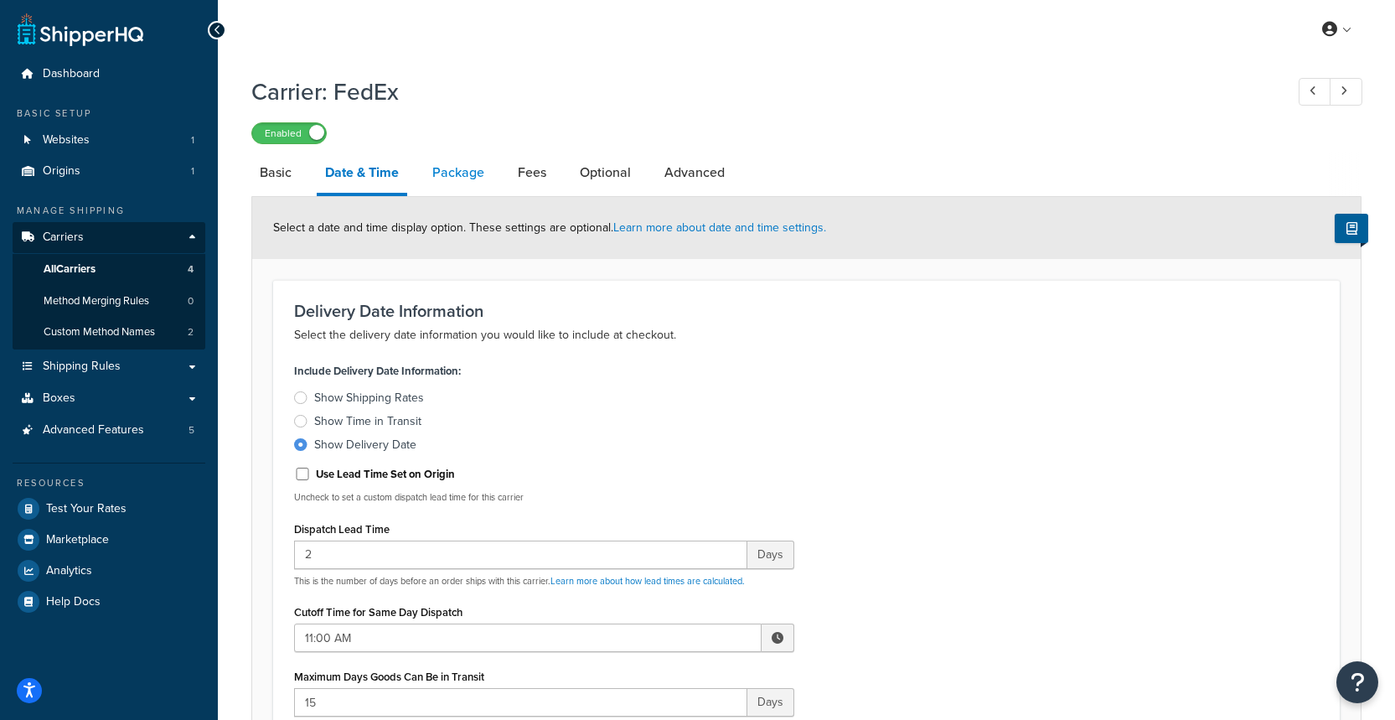
click at [464, 176] on link "Package" at bounding box center [458, 172] width 69 height 40
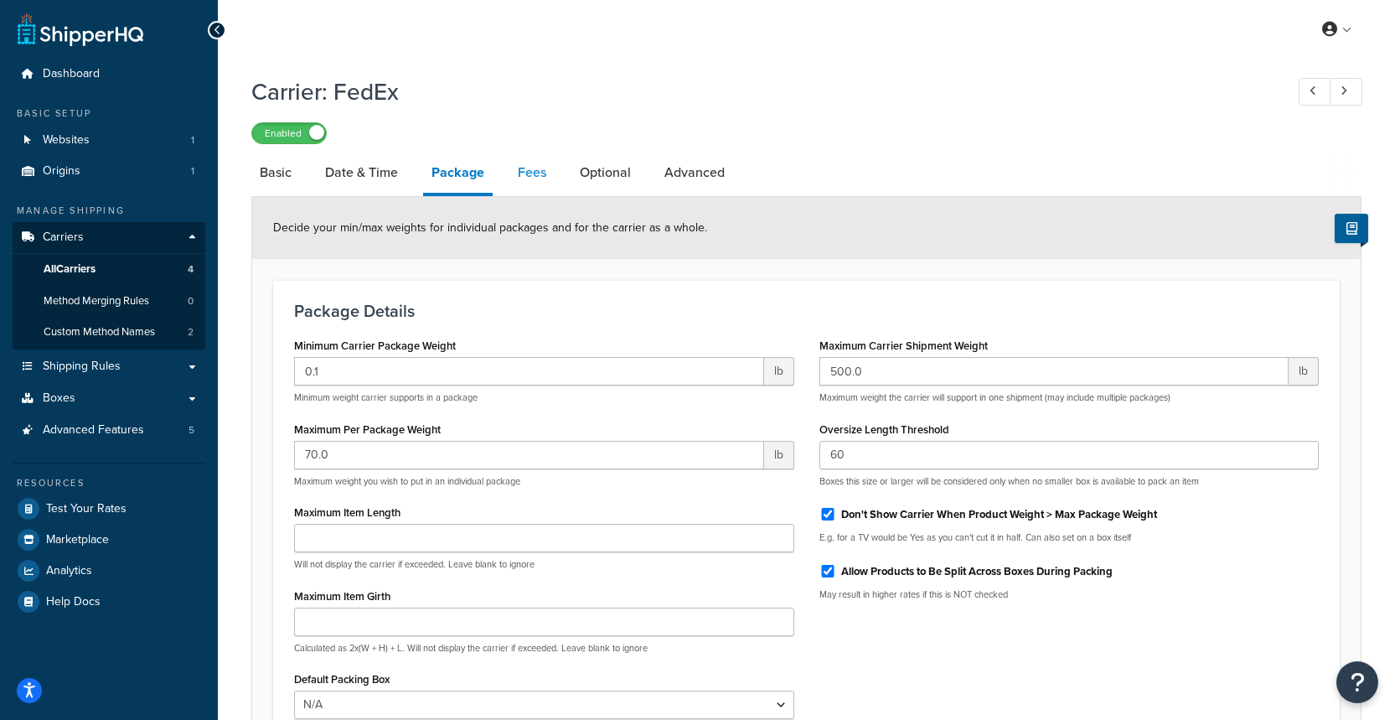
click at [533, 175] on link "Fees" at bounding box center [531, 172] width 45 height 40
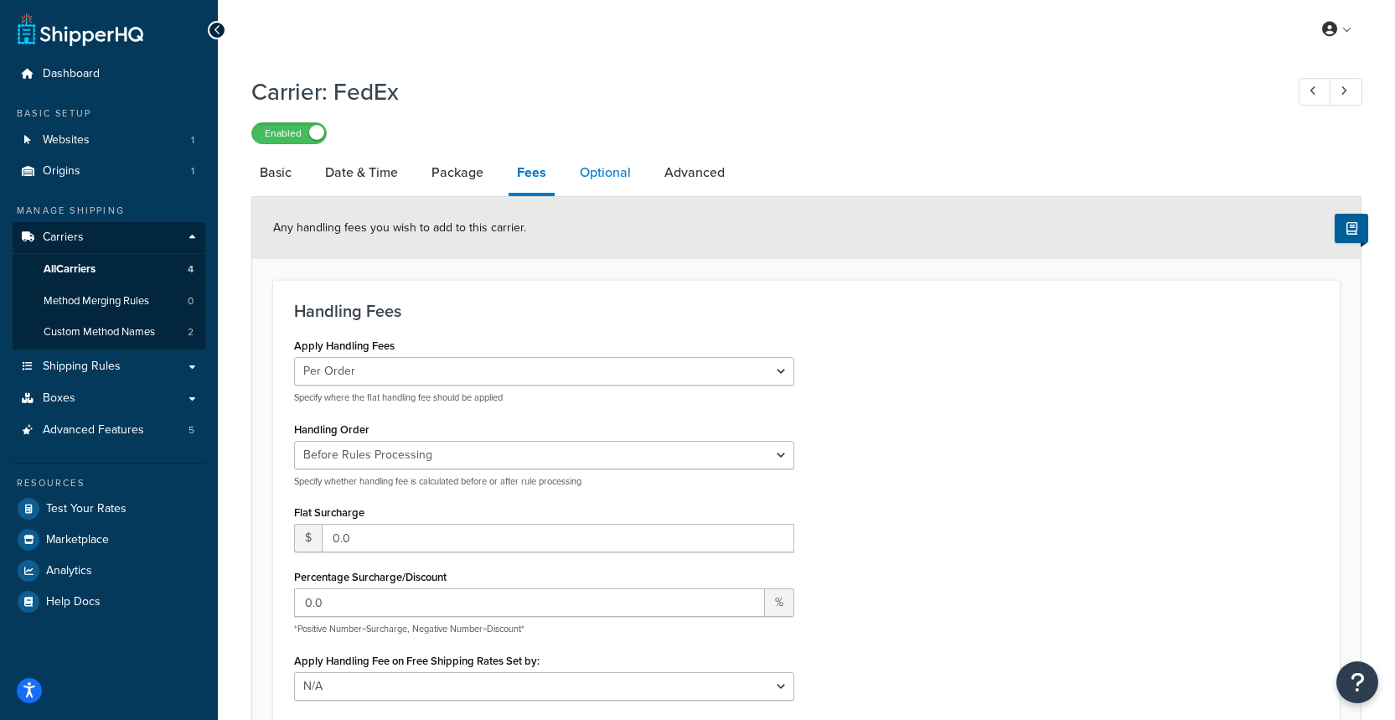
click at [606, 176] on link "Optional" at bounding box center [605, 172] width 68 height 40
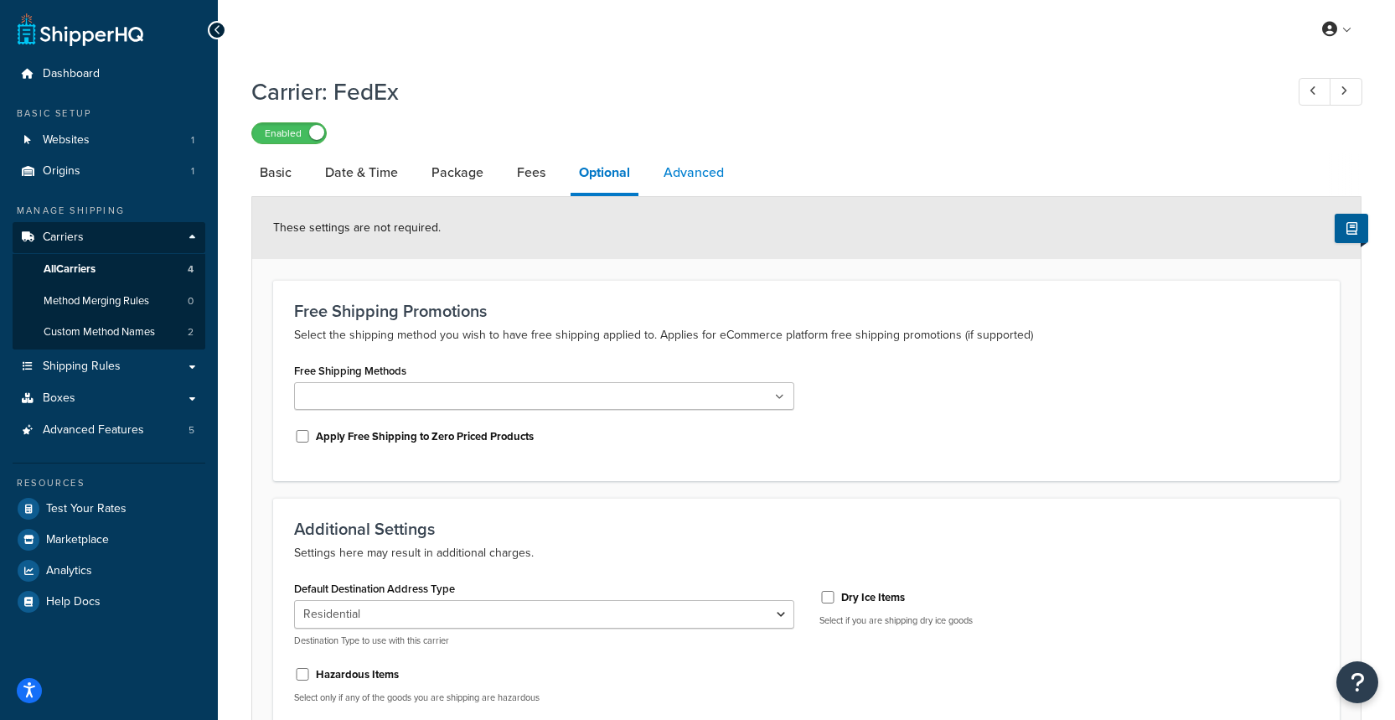
click at [688, 179] on link "Advanced" at bounding box center [693, 172] width 77 height 40
select select "false"
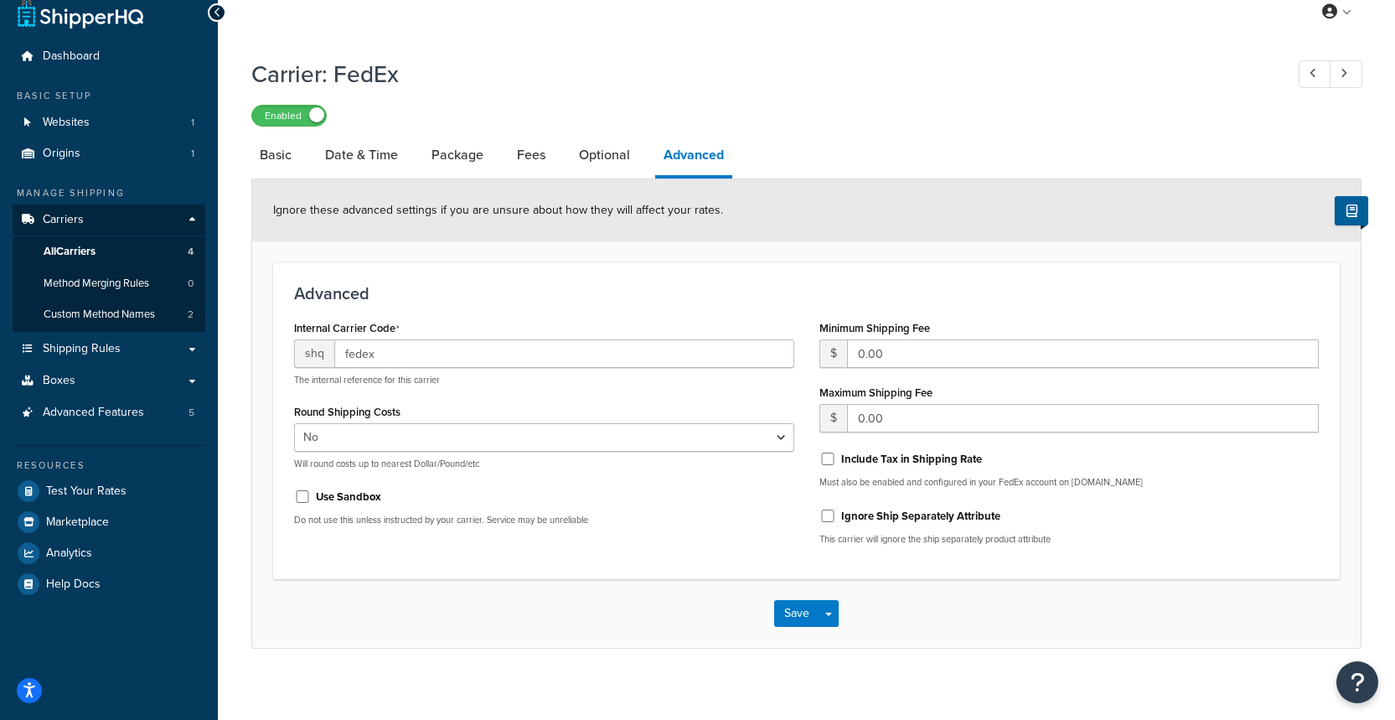
scroll to position [22, 0]
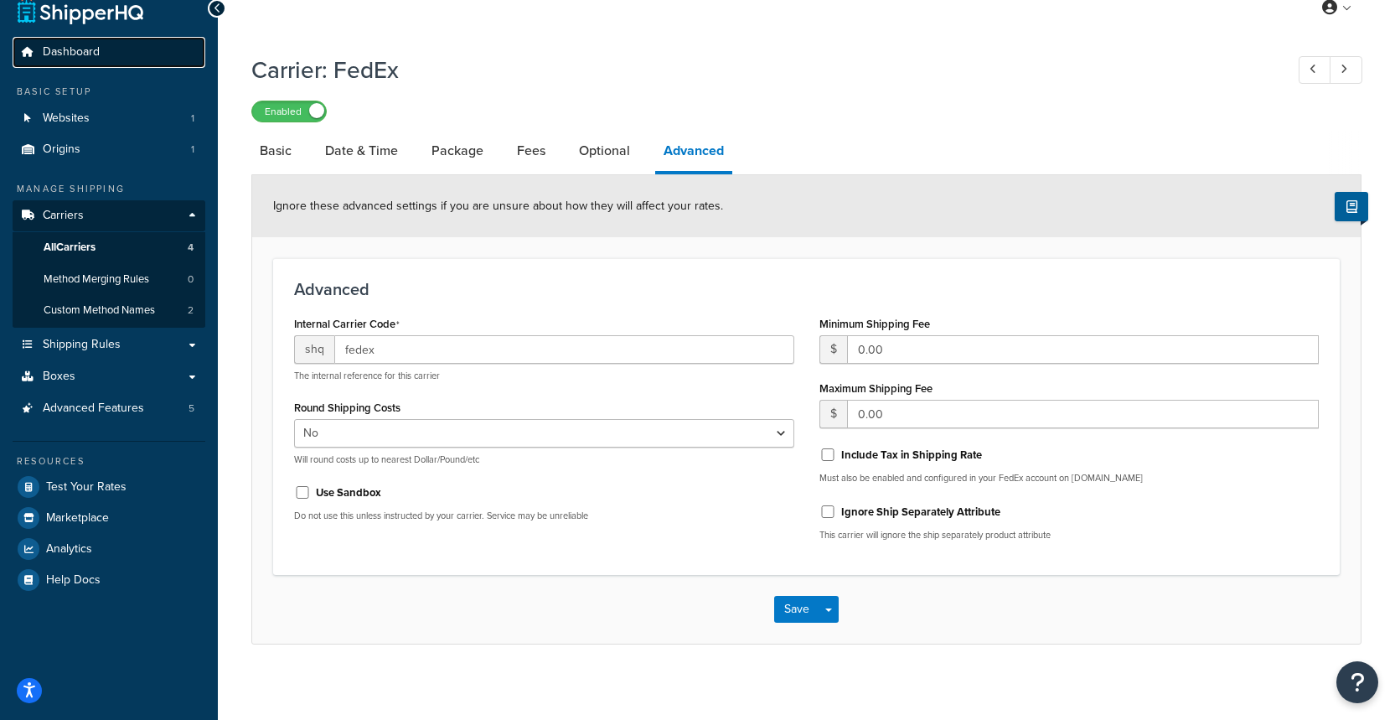
click at [118, 54] on link "Dashboard" at bounding box center [109, 52] width 193 height 31
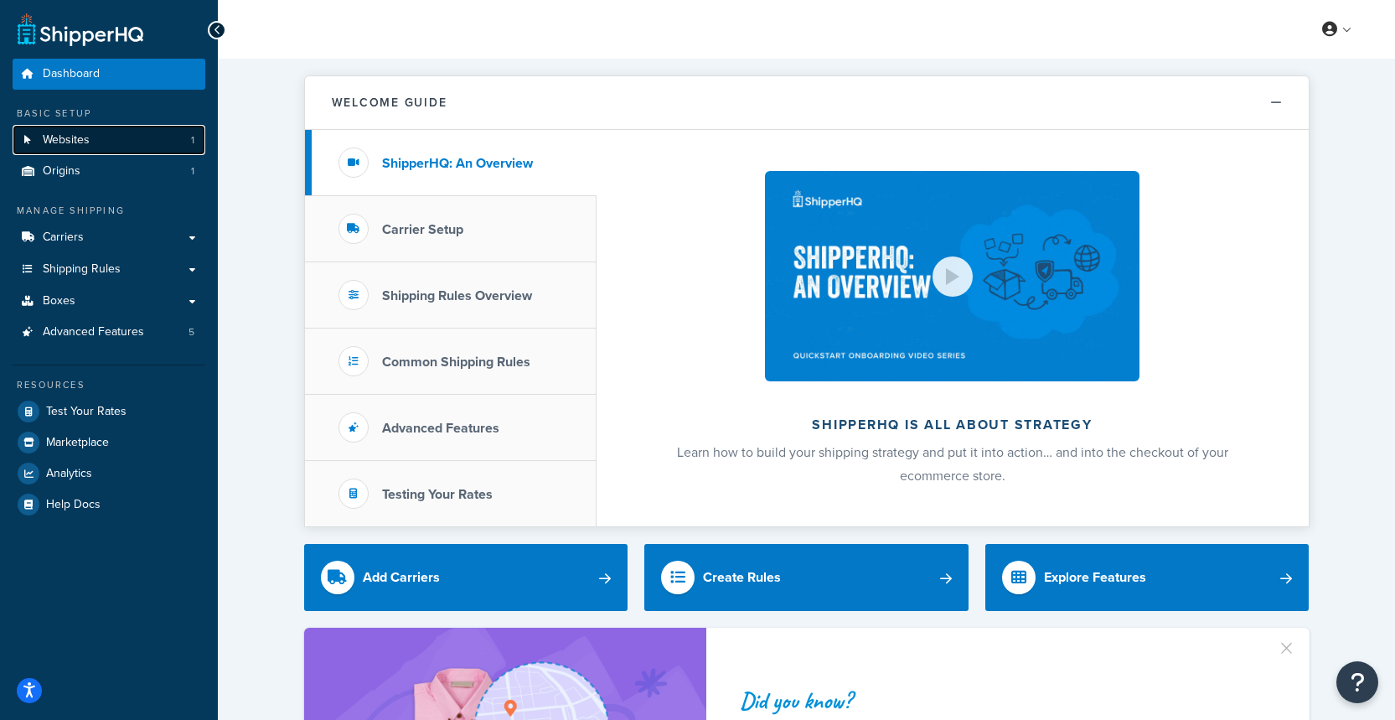
click at [122, 151] on link "Websites 1" at bounding box center [109, 140] width 193 height 31
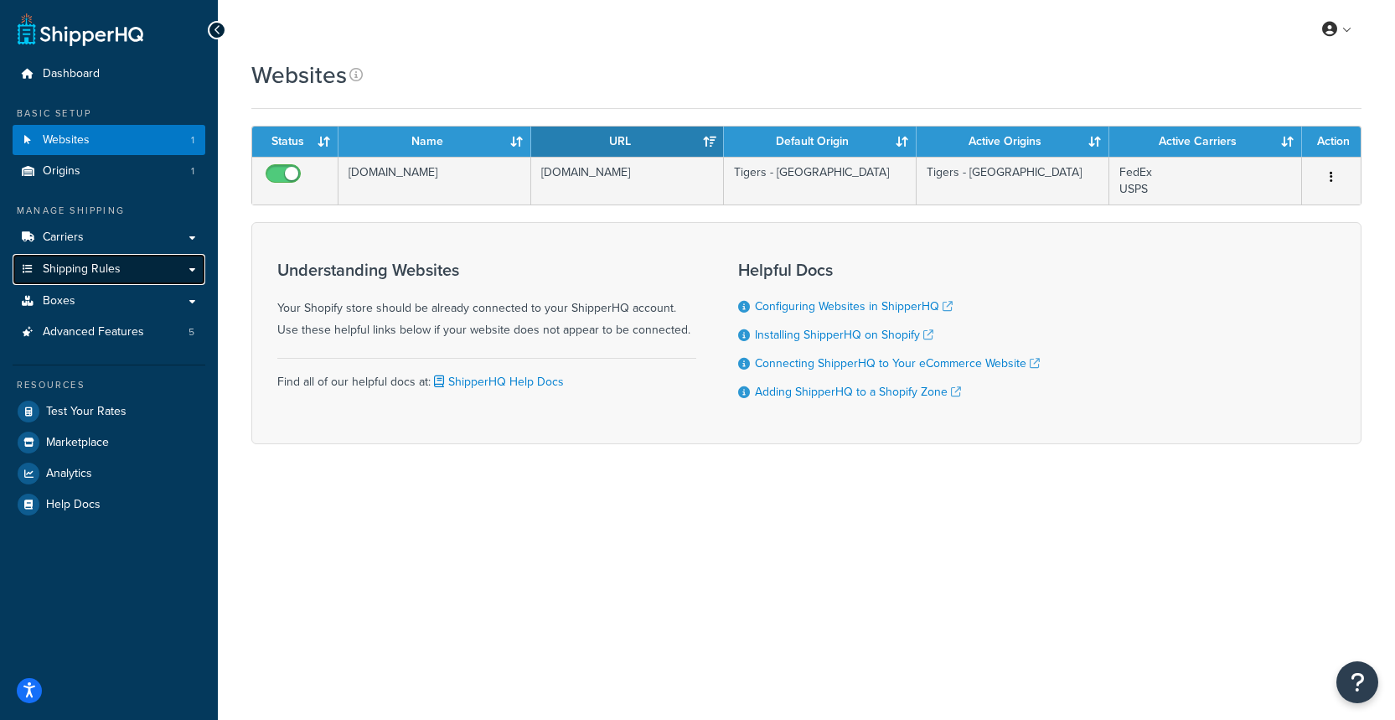
click at [163, 276] on link "Shipping Rules" at bounding box center [109, 269] width 193 height 31
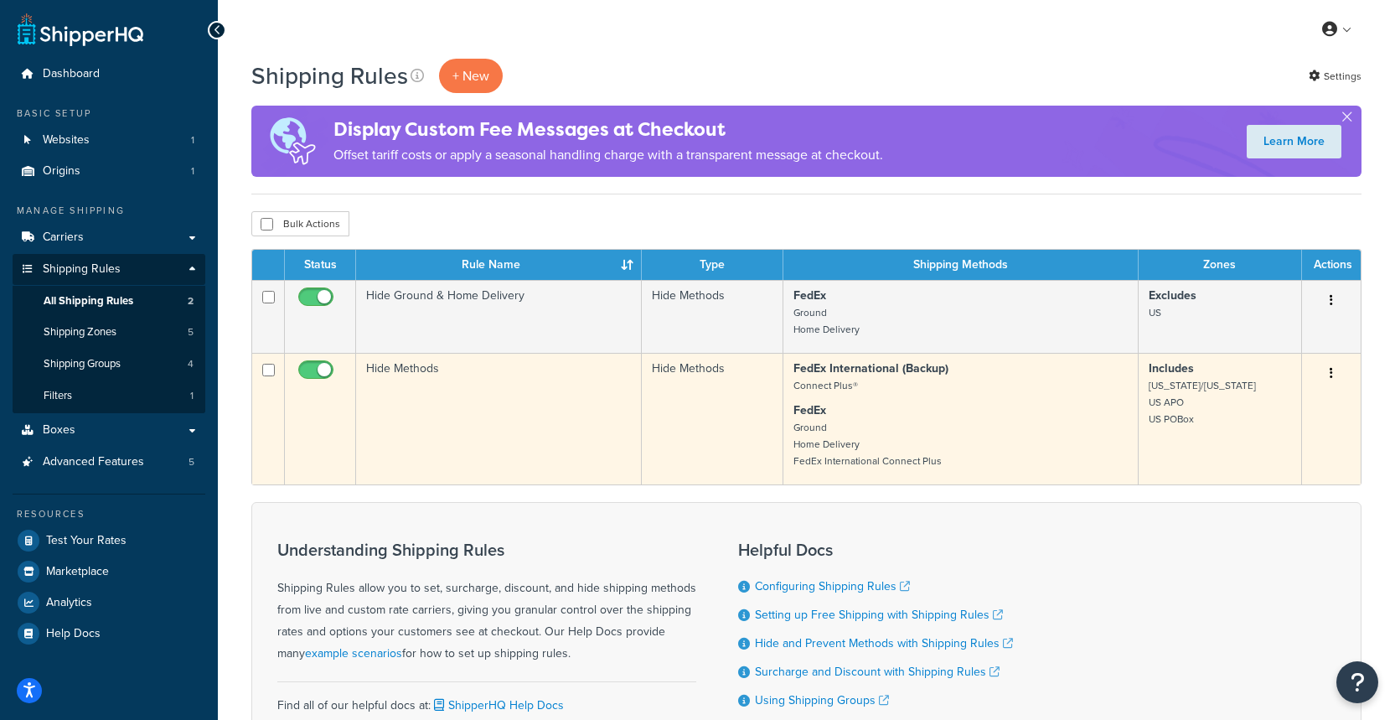
click at [1328, 377] on button "button" at bounding box center [1331, 373] width 23 height 27
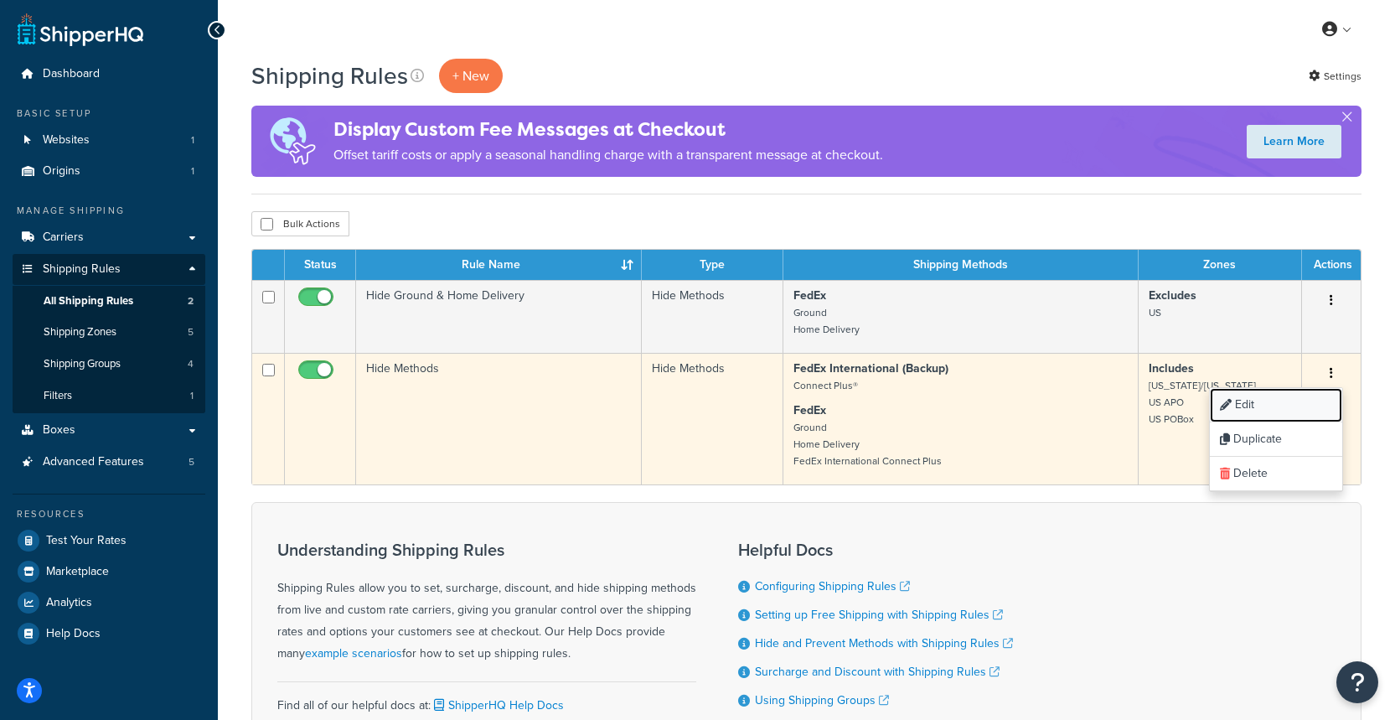
click at [1283, 403] on link "Edit" at bounding box center [1276, 405] width 132 height 34
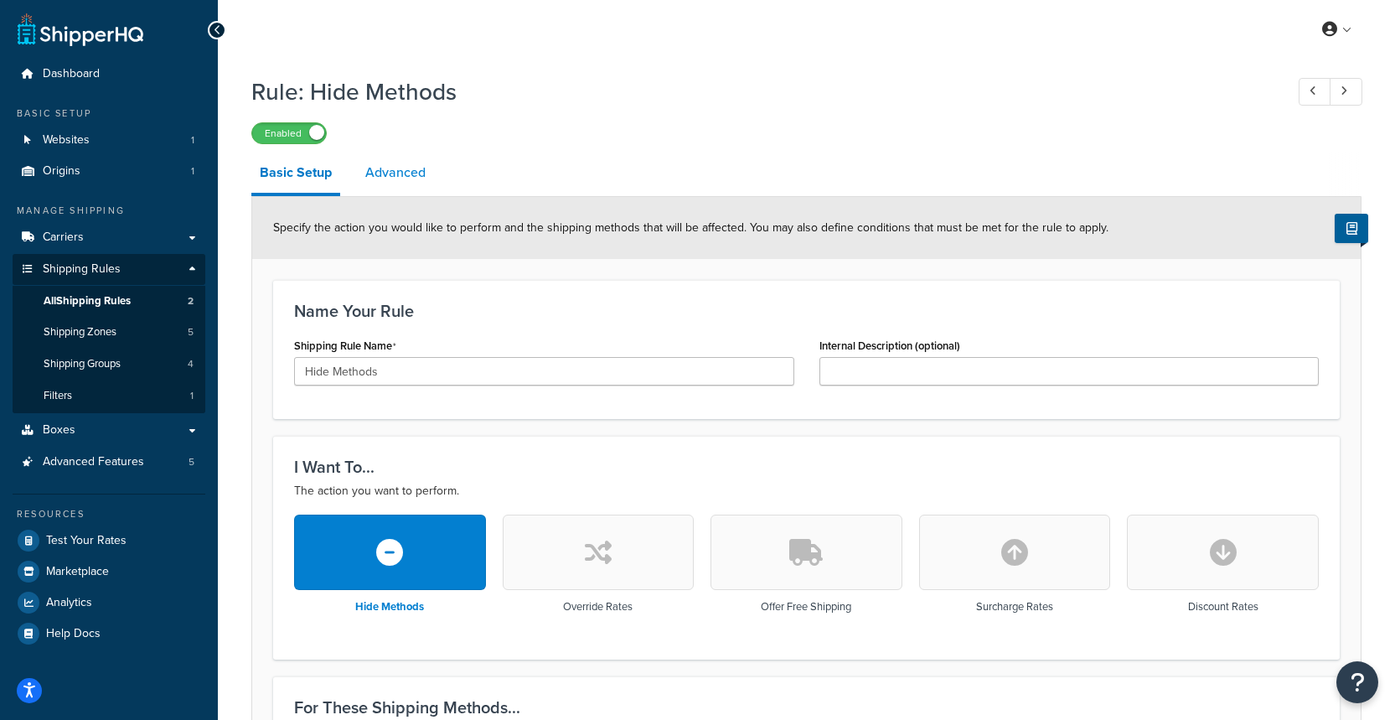
click at [412, 167] on link "Advanced" at bounding box center [395, 172] width 77 height 40
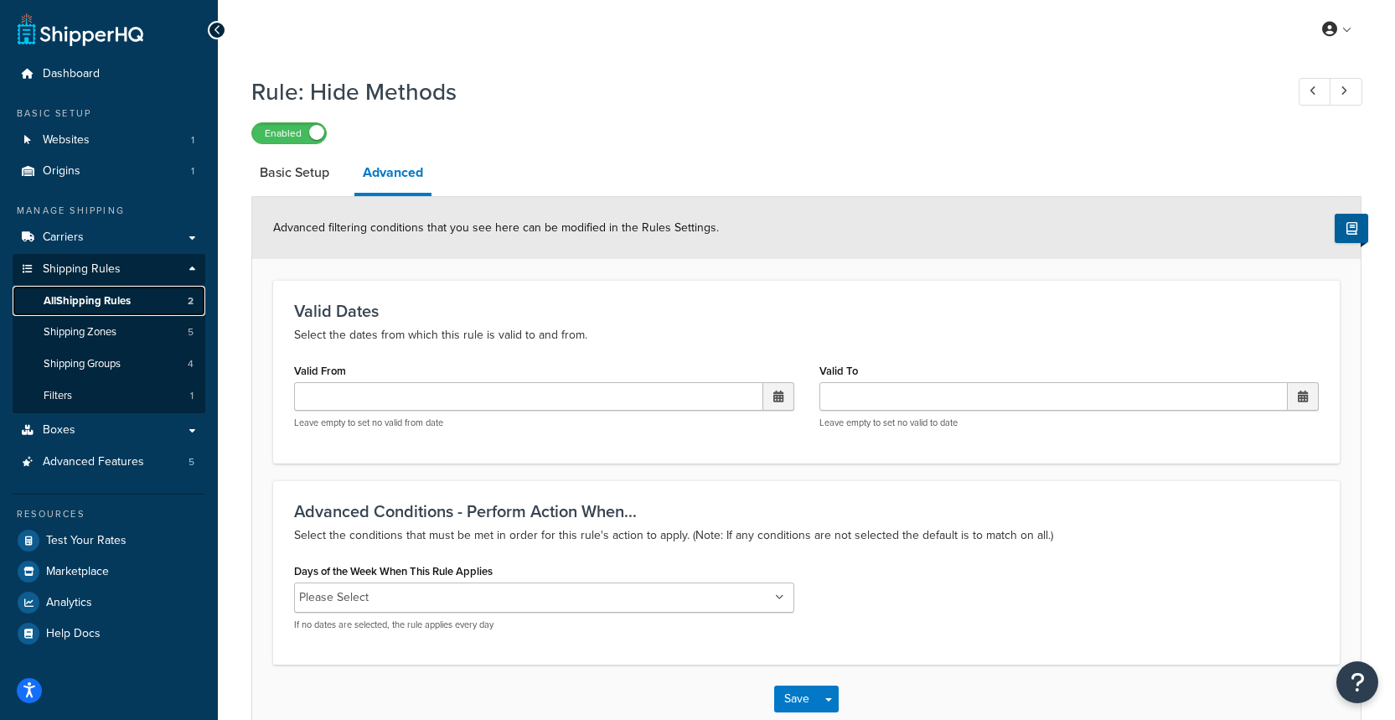
click at [84, 300] on span "All Shipping Rules" at bounding box center [87, 301] width 87 height 14
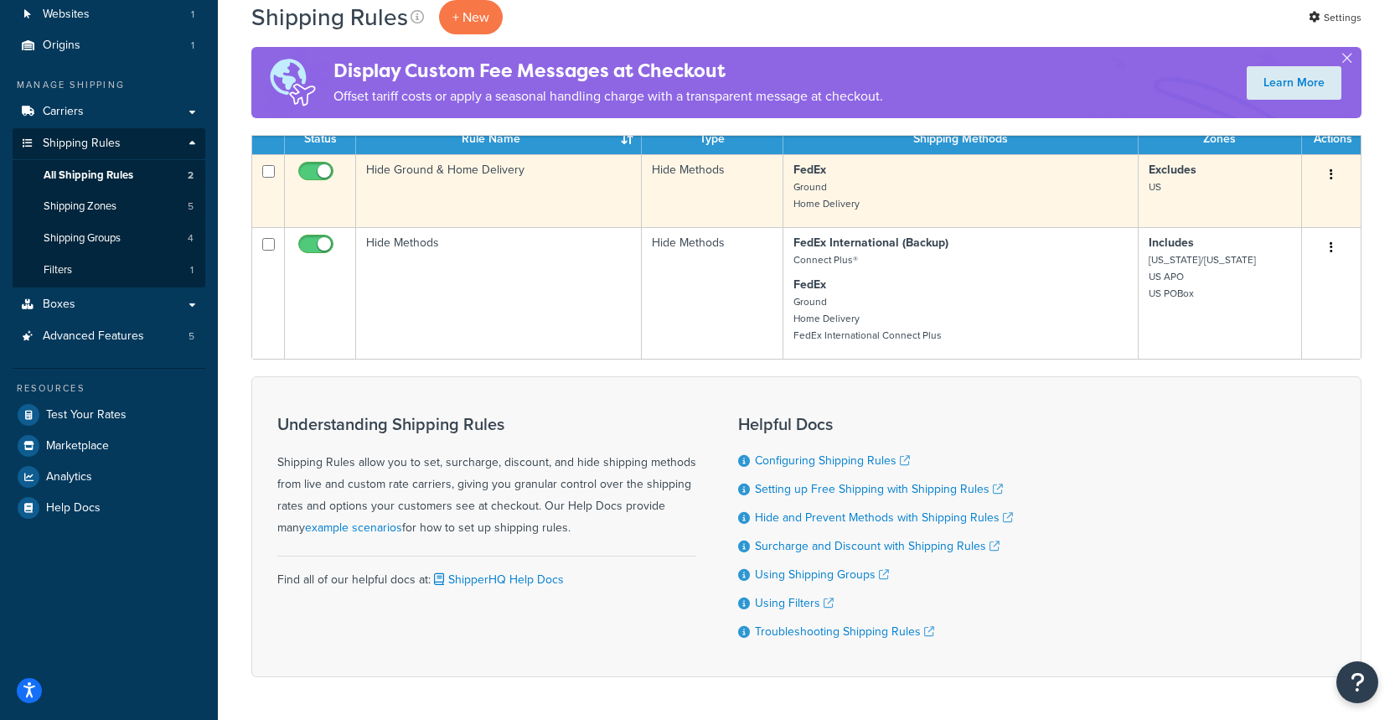
scroll to position [151, 0]
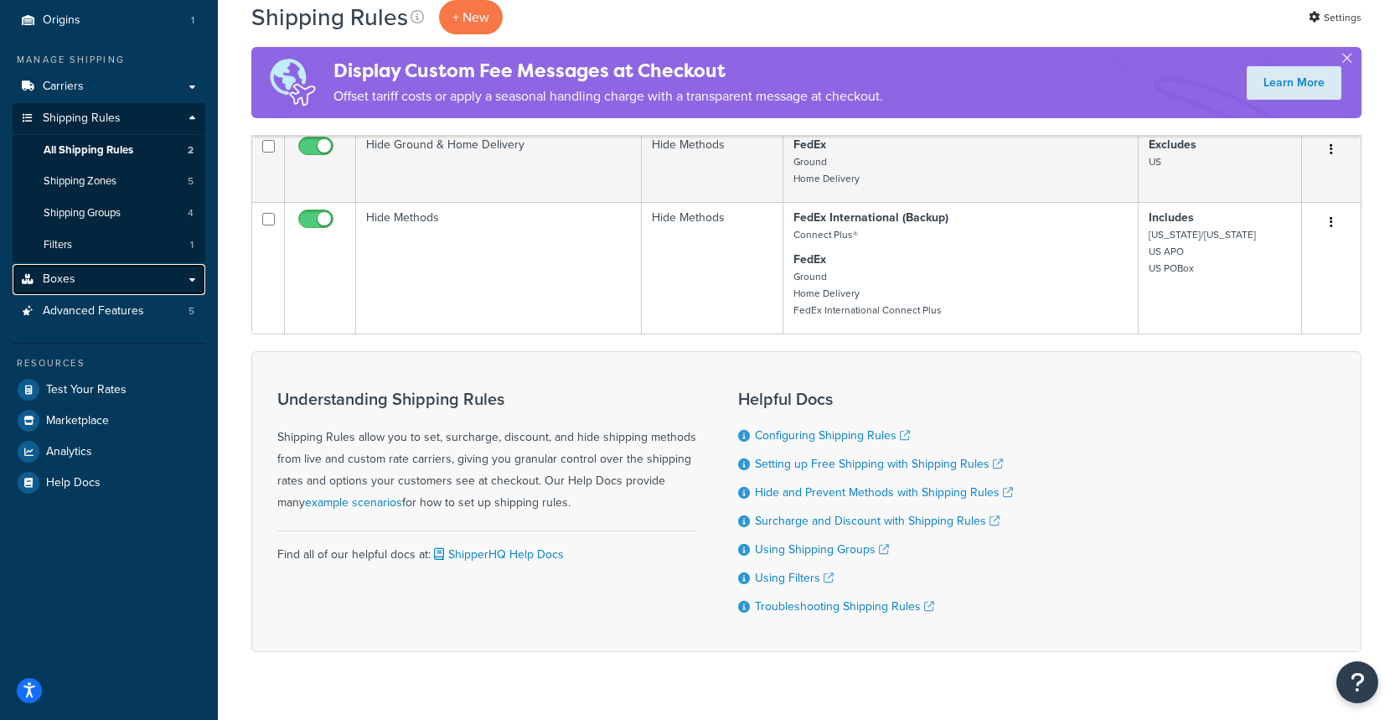
click at [134, 283] on link "Boxes" at bounding box center [109, 279] width 193 height 31
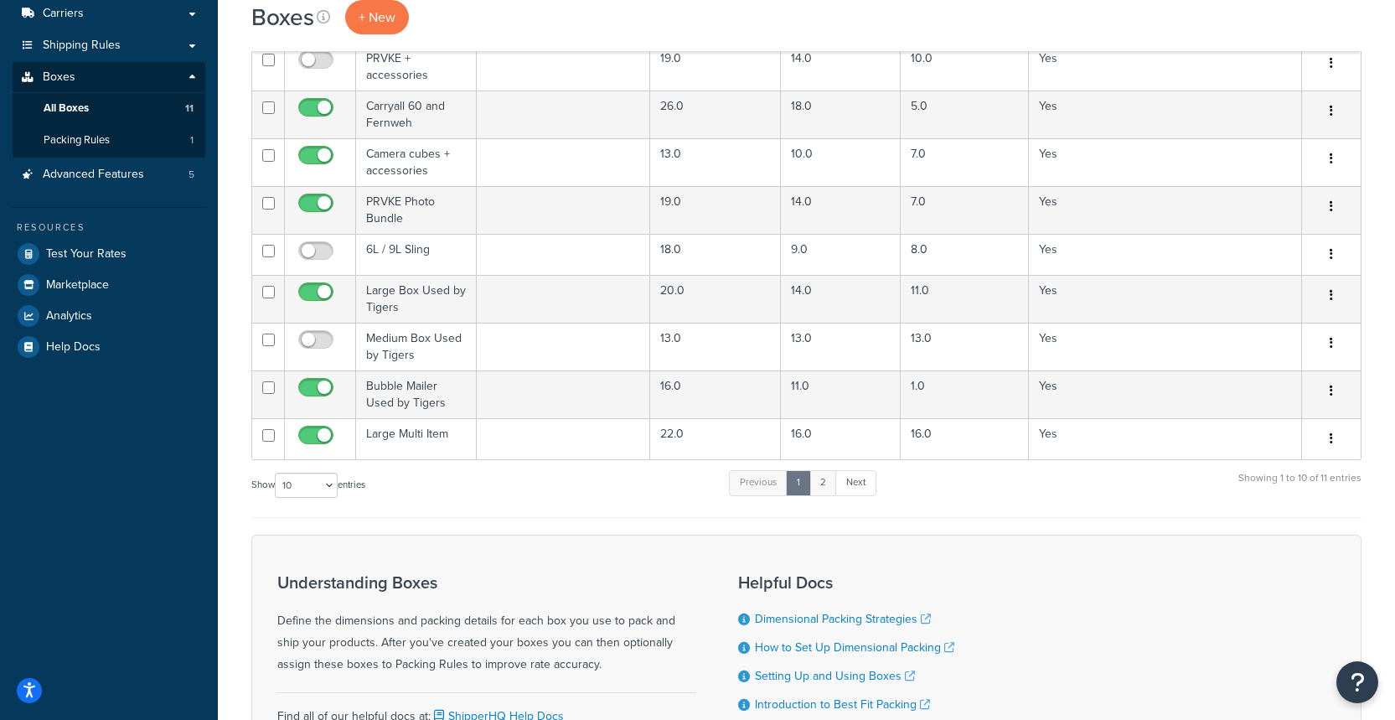
scroll to position [229, 0]
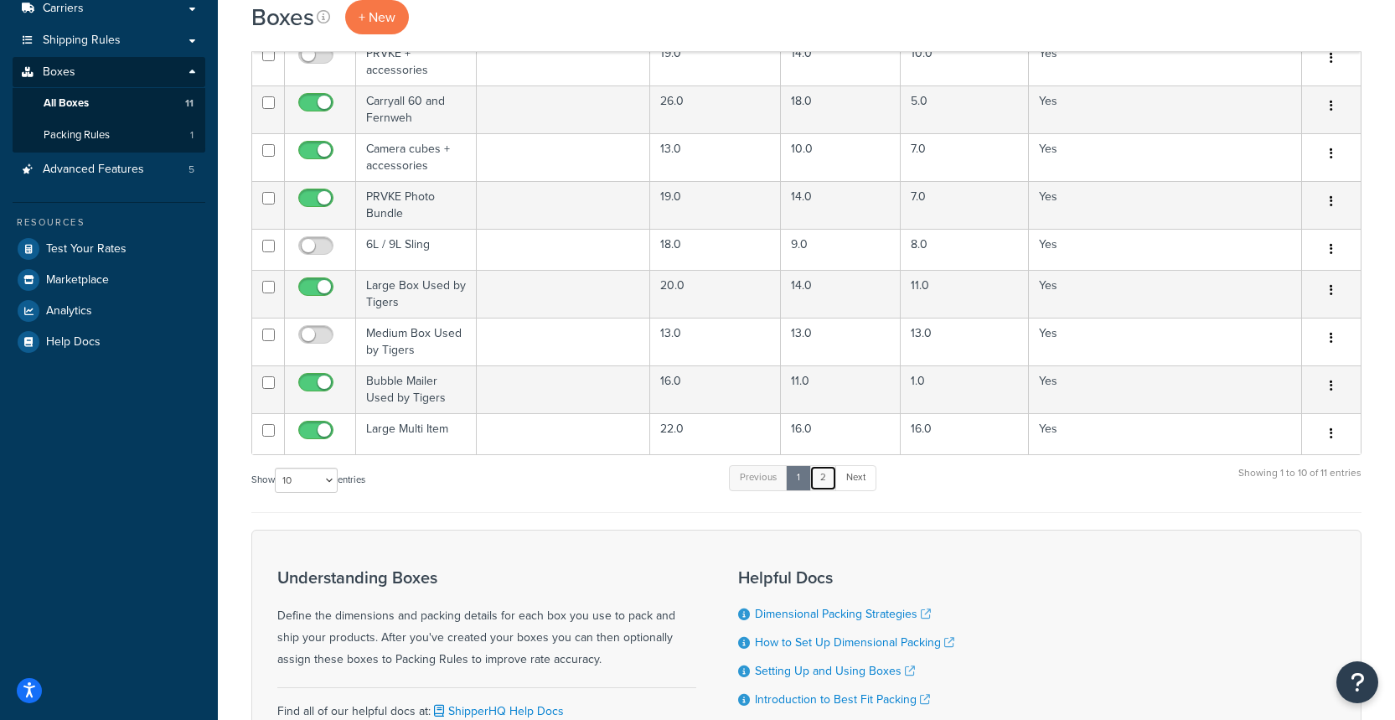
click at [831, 480] on link "2" at bounding box center [823, 477] width 28 height 25
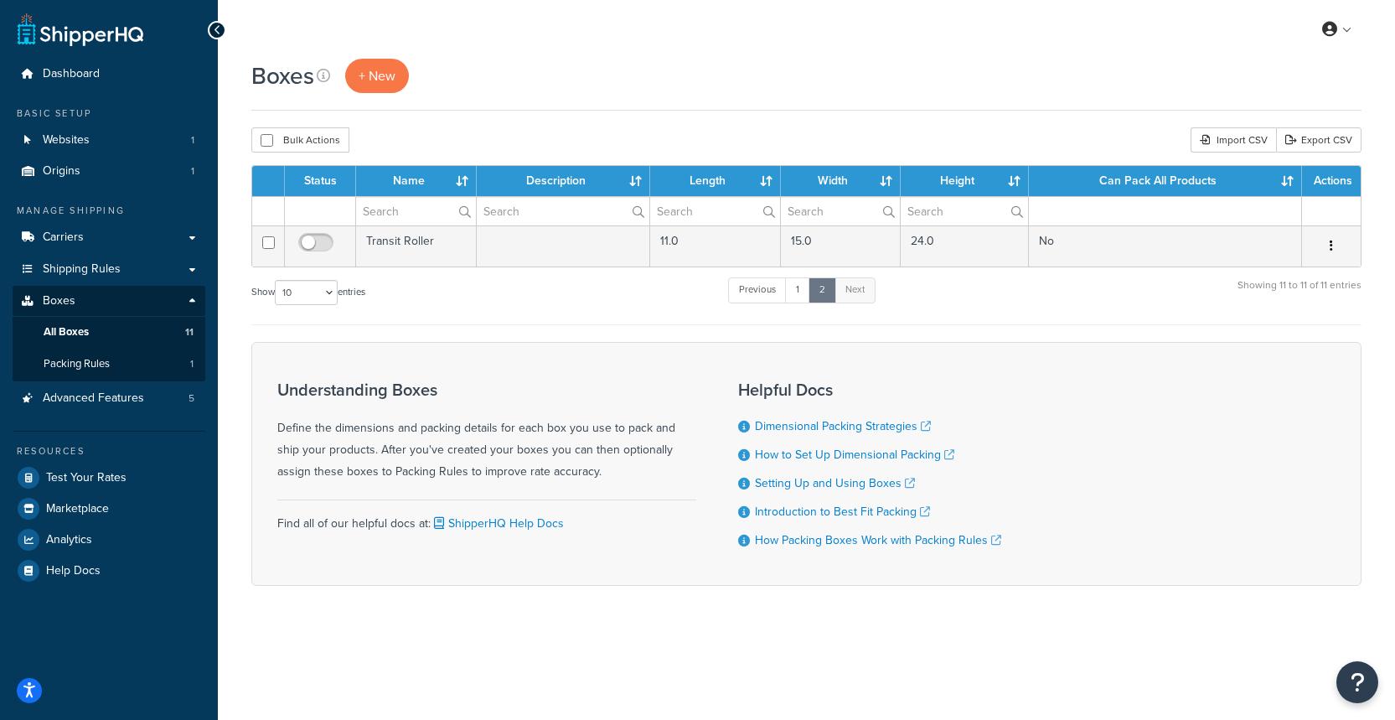
scroll to position [0, 0]
click at [396, 85] on link "+ New" at bounding box center [377, 76] width 64 height 34
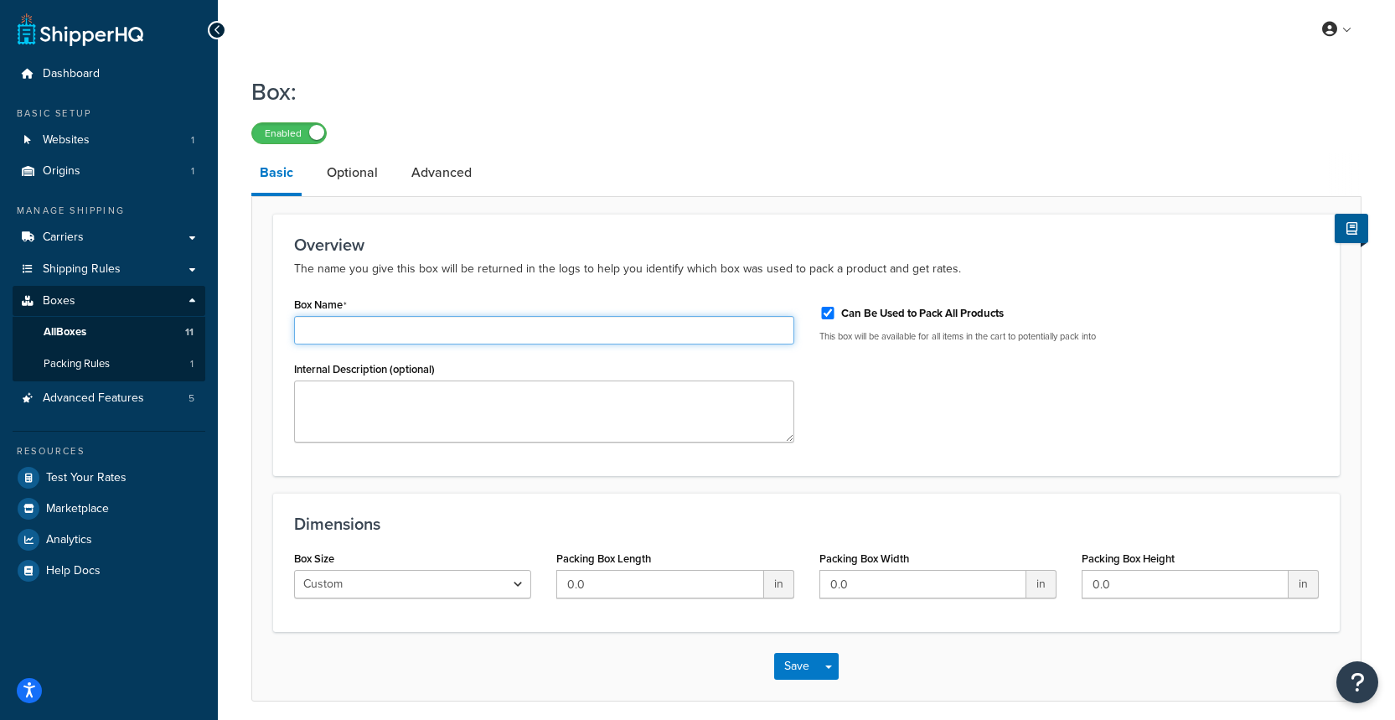
click at [644, 323] on input "Box Name" at bounding box center [544, 330] width 500 height 28
type input "CAD Test"
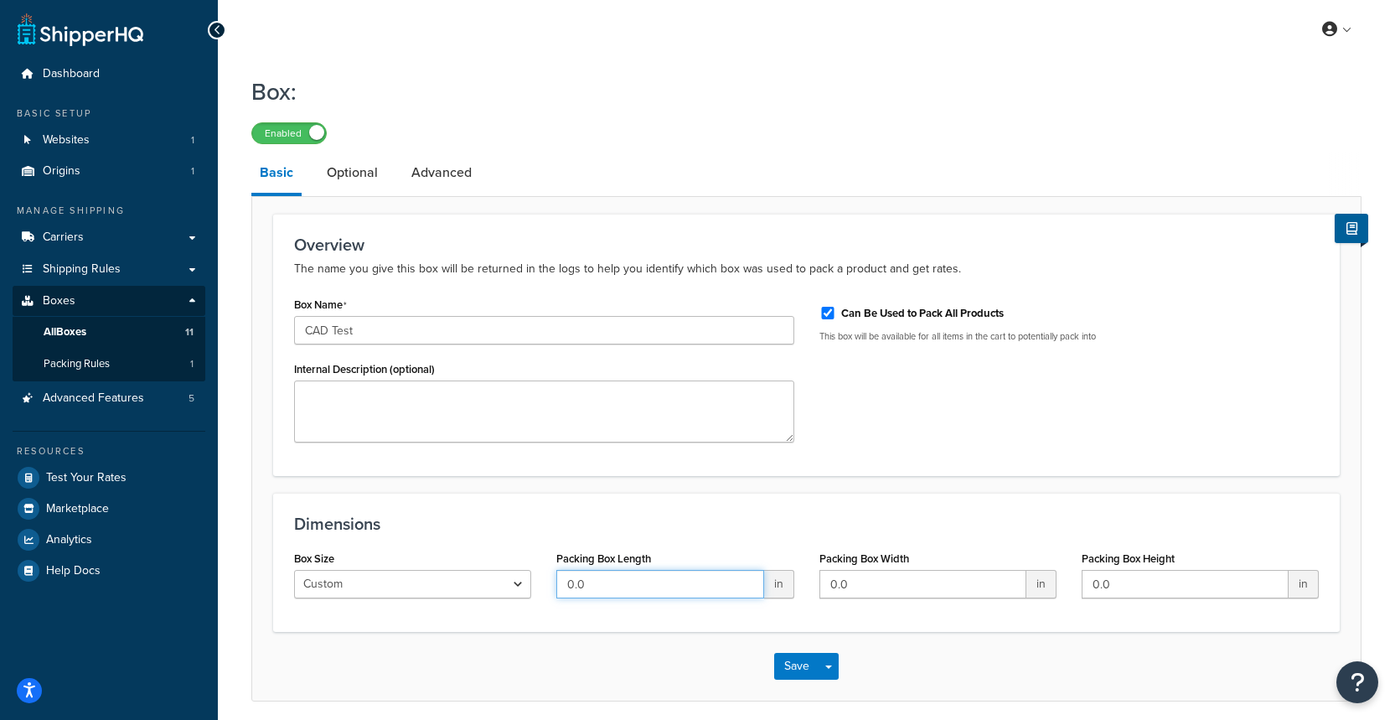
click at [744, 585] on input "0.0" at bounding box center [659, 584] width 207 height 28
drag, startPoint x: 744, startPoint y: 585, endPoint x: 546, endPoint y: 575, distance: 198.0
click at [546, 575] on div "Packing Box Length 0.0 in" at bounding box center [675, 578] width 262 height 65
type input "22"
drag, startPoint x: 930, startPoint y: 583, endPoint x: 647, endPoint y: 554, distance: 284.7
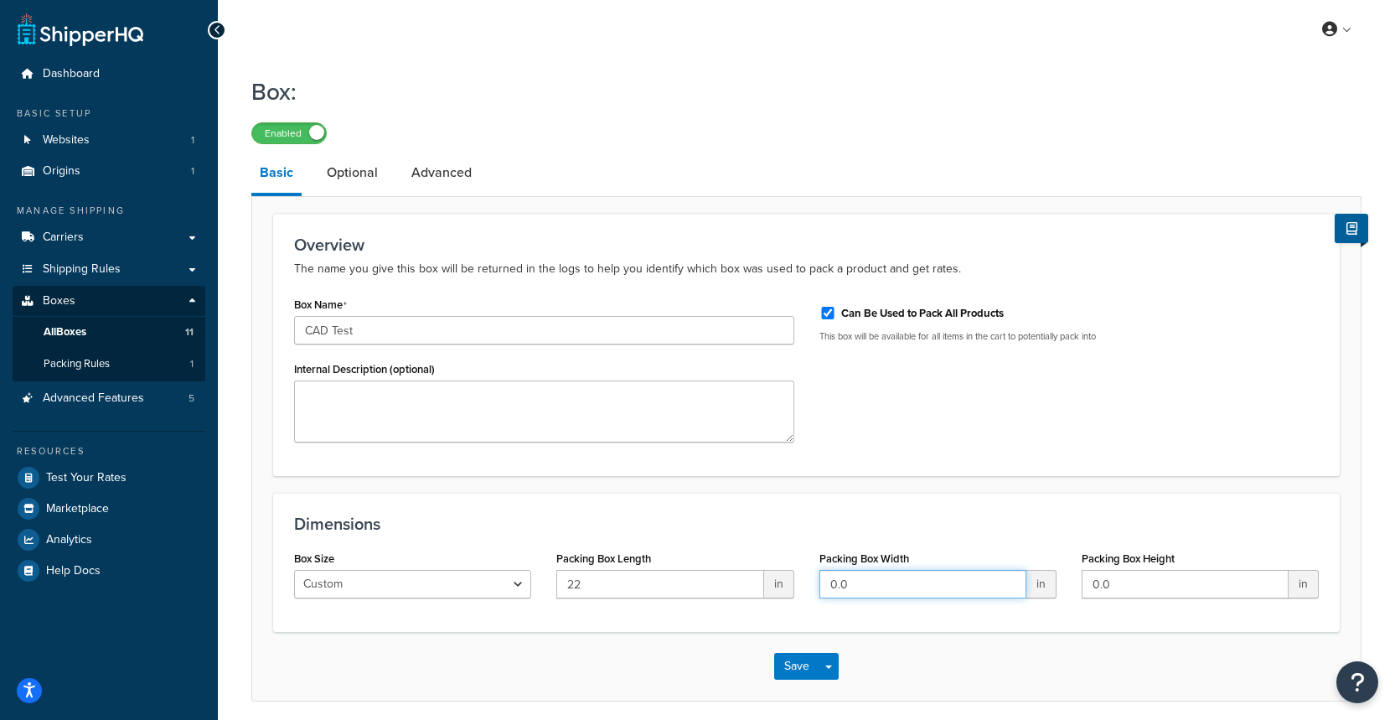
click at [647, 554] on div "Box Size Custom USPS Small Flat Box USPS Medium Flat Box USPS Large Flat Box US…" at bounding box center [807, 578] width 1050 height 65
type input "2"
type input "14"
drag, startPoint x: 1146, startPoint y: 594, endPoint x: 1020, endPoint y: 596, distance: 126.5
click at [1020, 596] on div "Box Size Custom USPS Small Flat Box USPS Medium Flat Box USPS Large Flat Box US…" at bounding box center [807, 578] width 1050 height 65
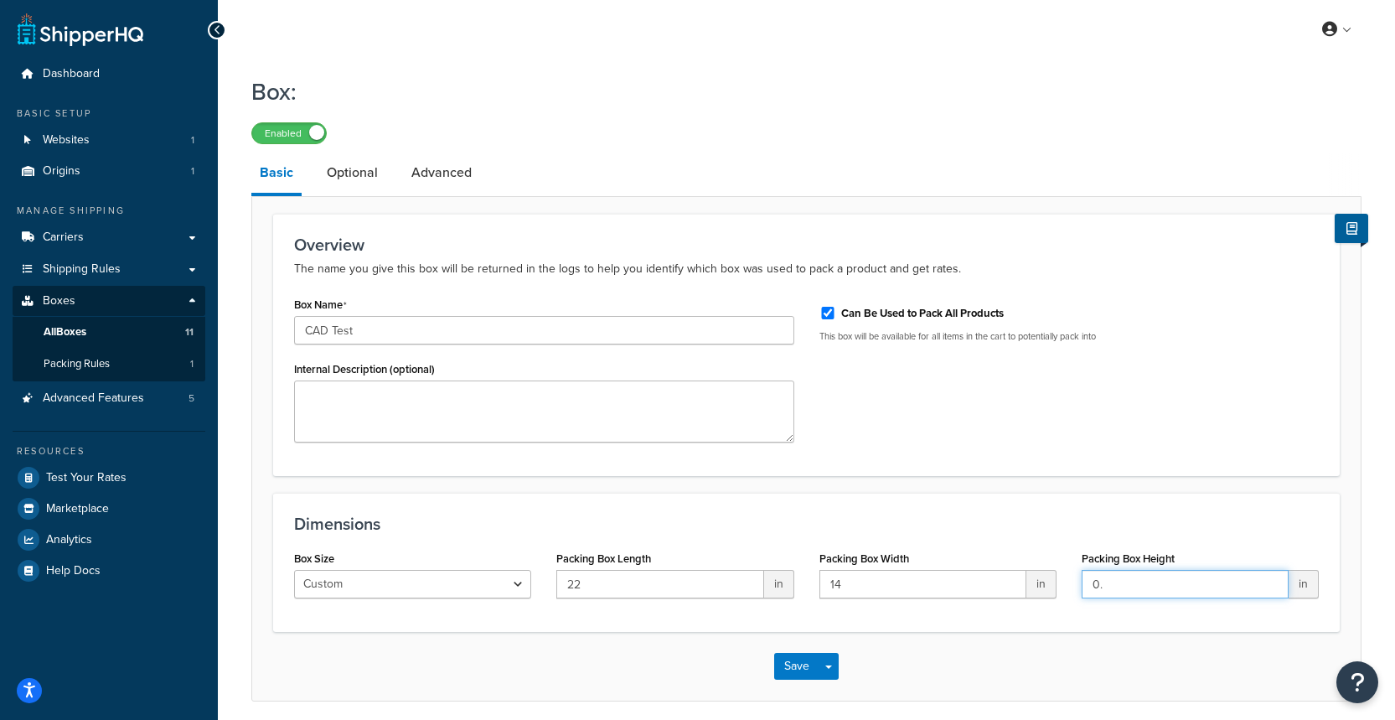
type input "0"
type input "10"
click at [1069, 523] on h3 "Dimensions" at bounding box center [806, 523] width 1025 height 18
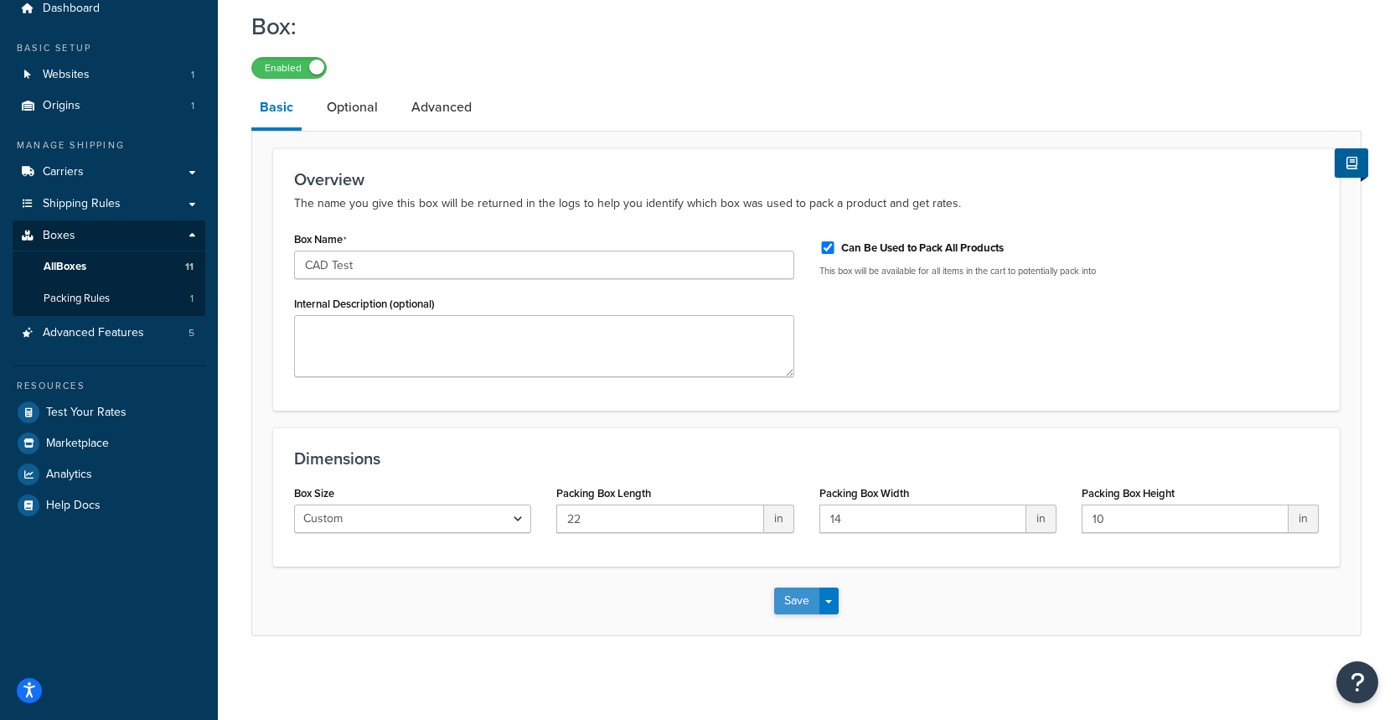
click at [803, 590] on button "Save" at bounding box center [796, 600] width 45 height 27
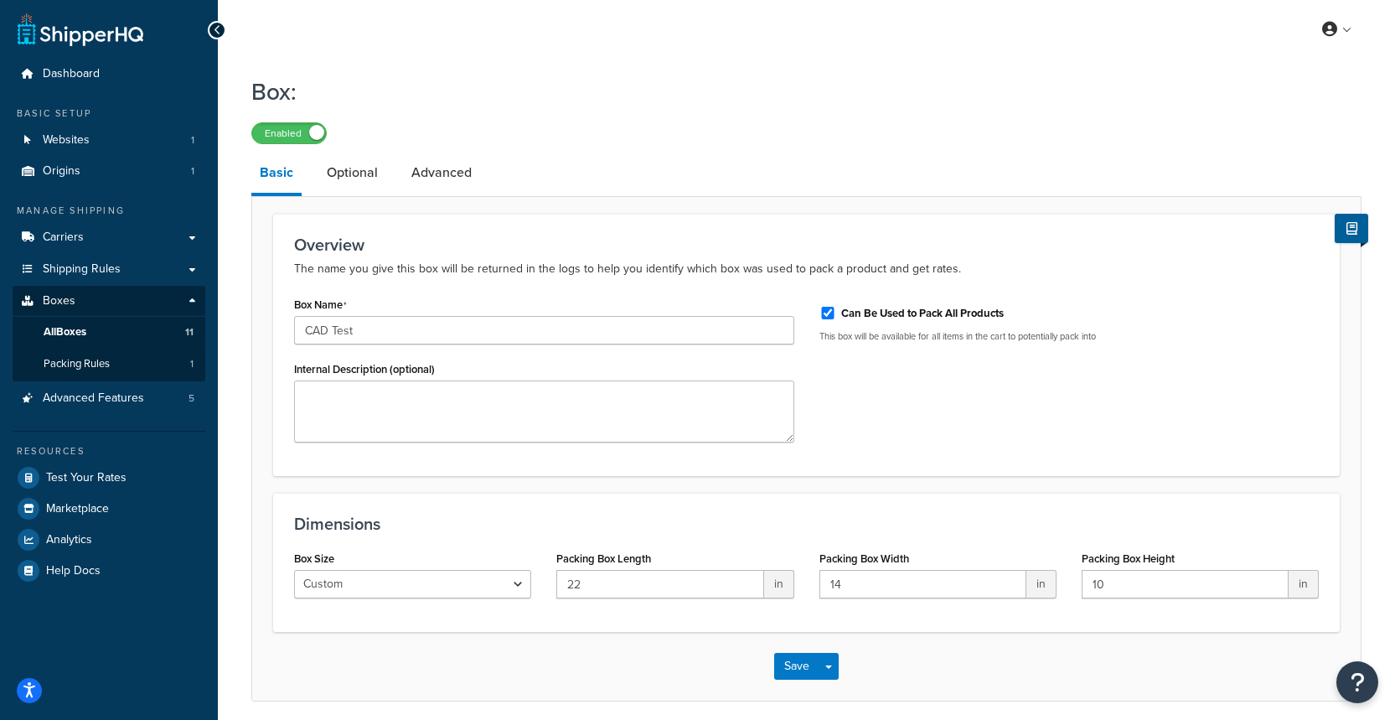
scroll to position [8, 0]
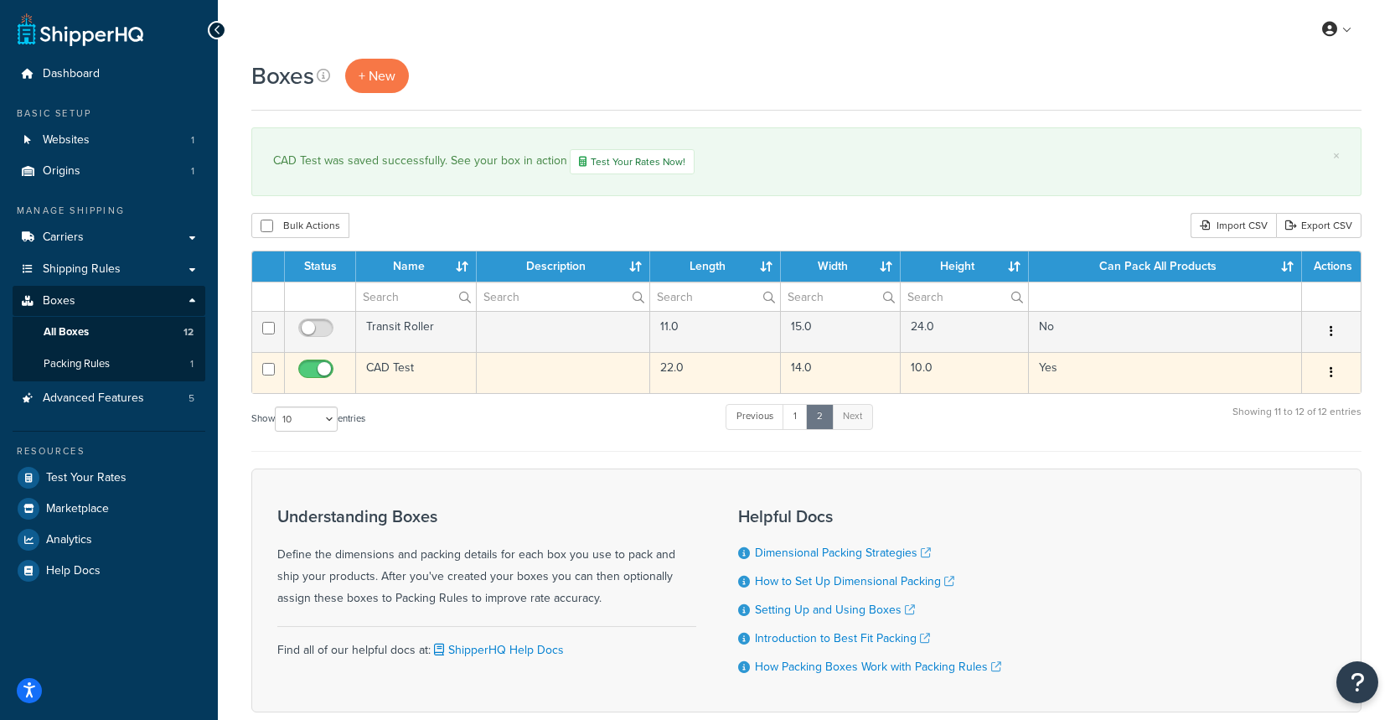
click at [323, 367] on input "checkbox" at bounding box center [318, 373] width 46 height 21
click at [319, 370] on input "checkbox" at bounding box center [318, 373] width 46 height 21
checkbox input "true"
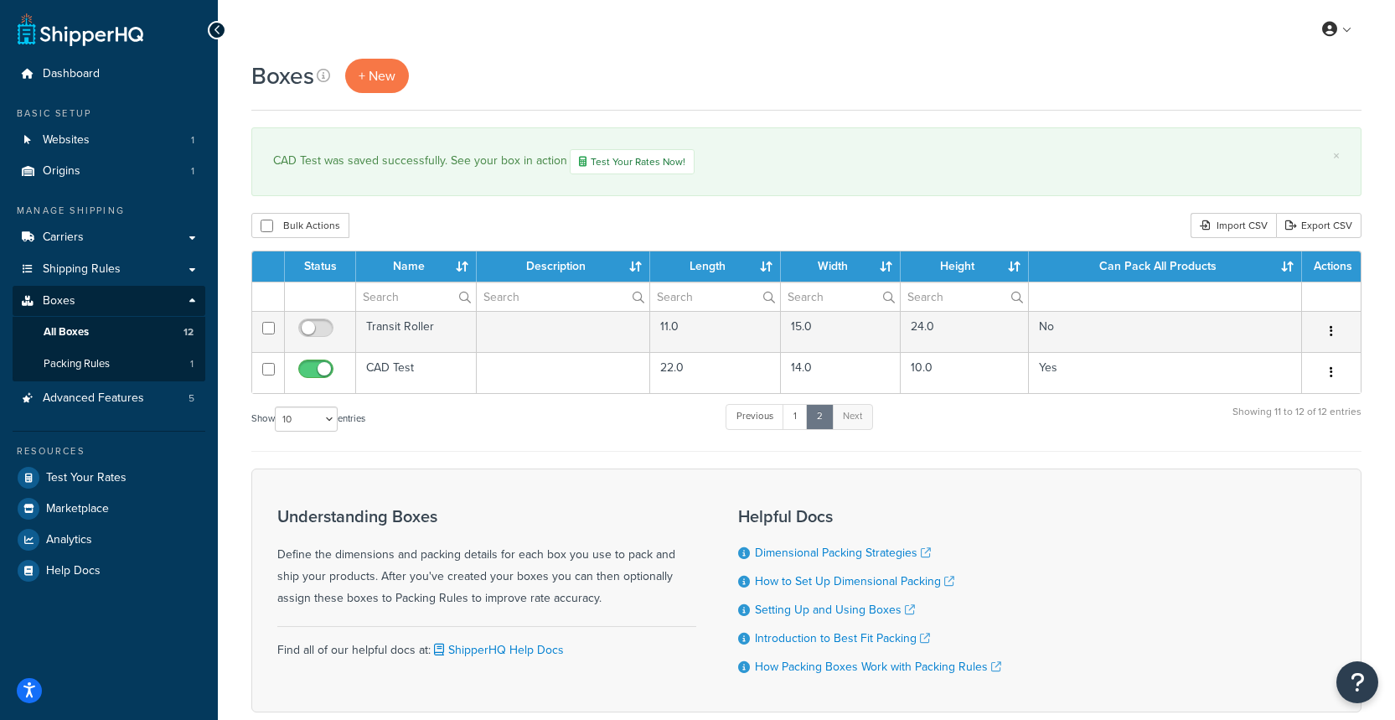
click at [1038, 163] on div "CAD Test was saved successfully. See your box in action Test Your Rates Now!" at bounding box center [806, 161] width 1067 height 25
click at [863, 202] on div "Boxes + New × CAD Test was saved successfully. See your box in action Test Your…" at bounding box center [806, 415] width 1177 height 712
click at [798, 412] on link "1" at bounding box center [795, 416] width 25 height 25
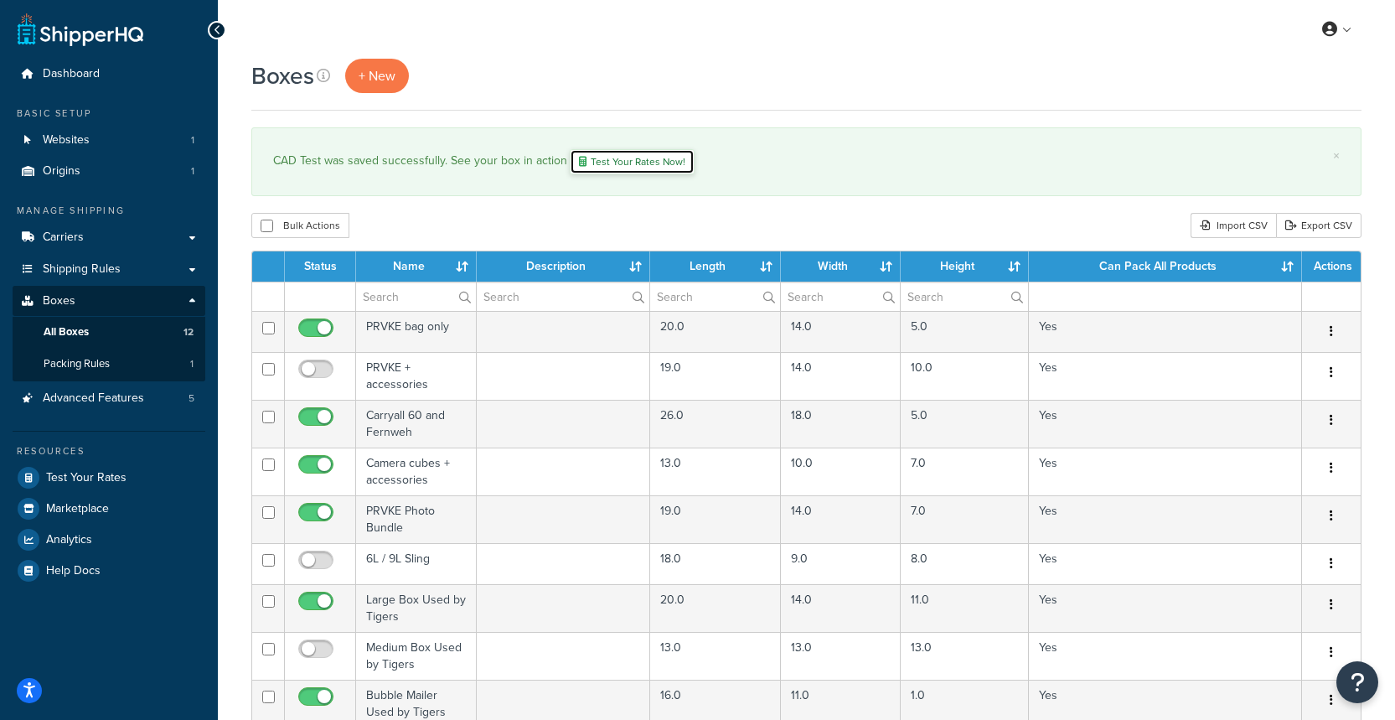
click at [607, 160] on link "Test Your Rates Now!" at bounding box center [632, 161] width 125 height 25
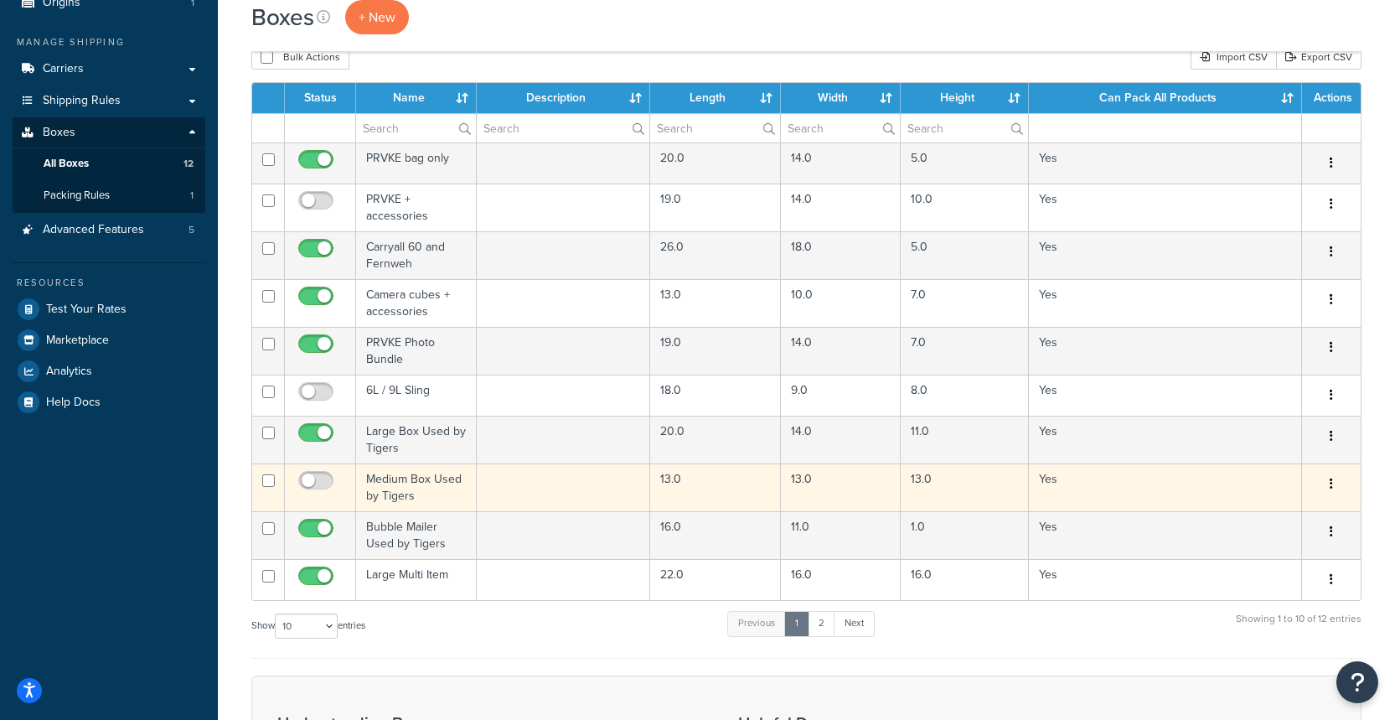
scroll to position [468, 0]
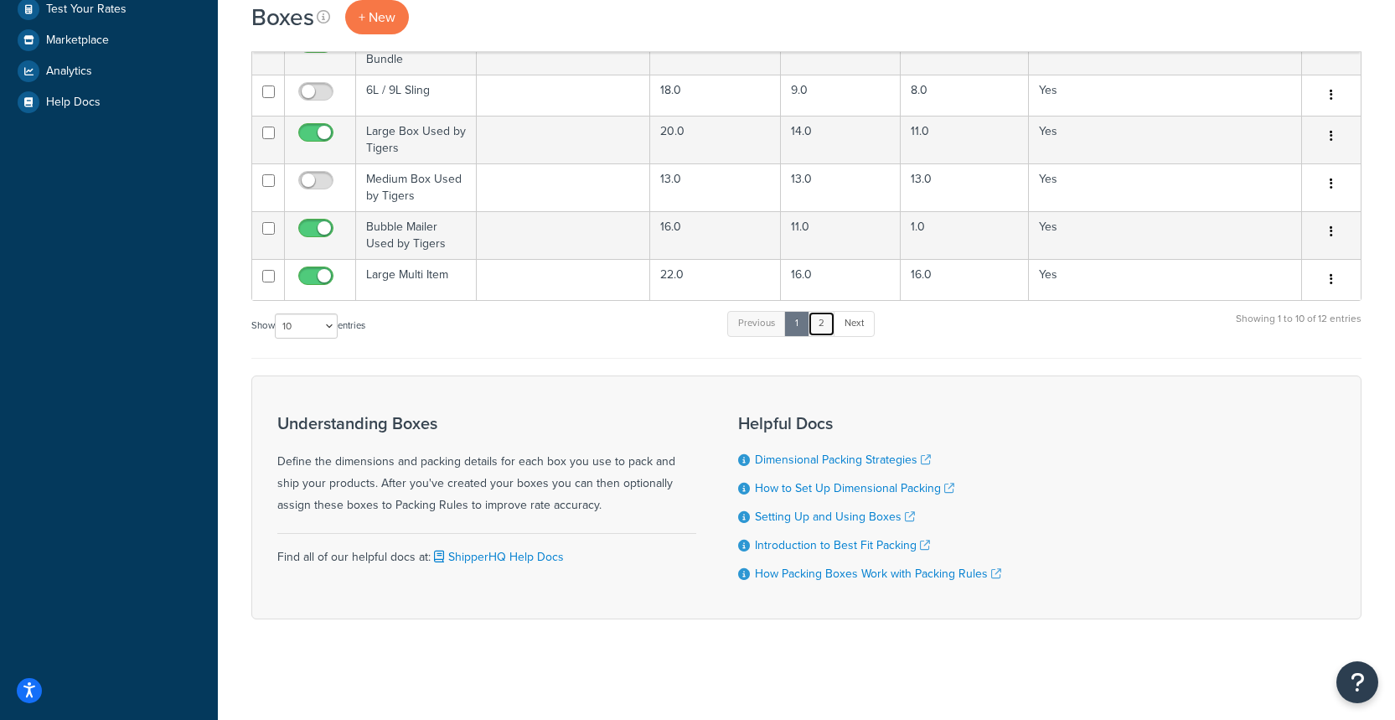
click at [829, 331] on link "2" at bounding box center [822, 323] width 28 height 25
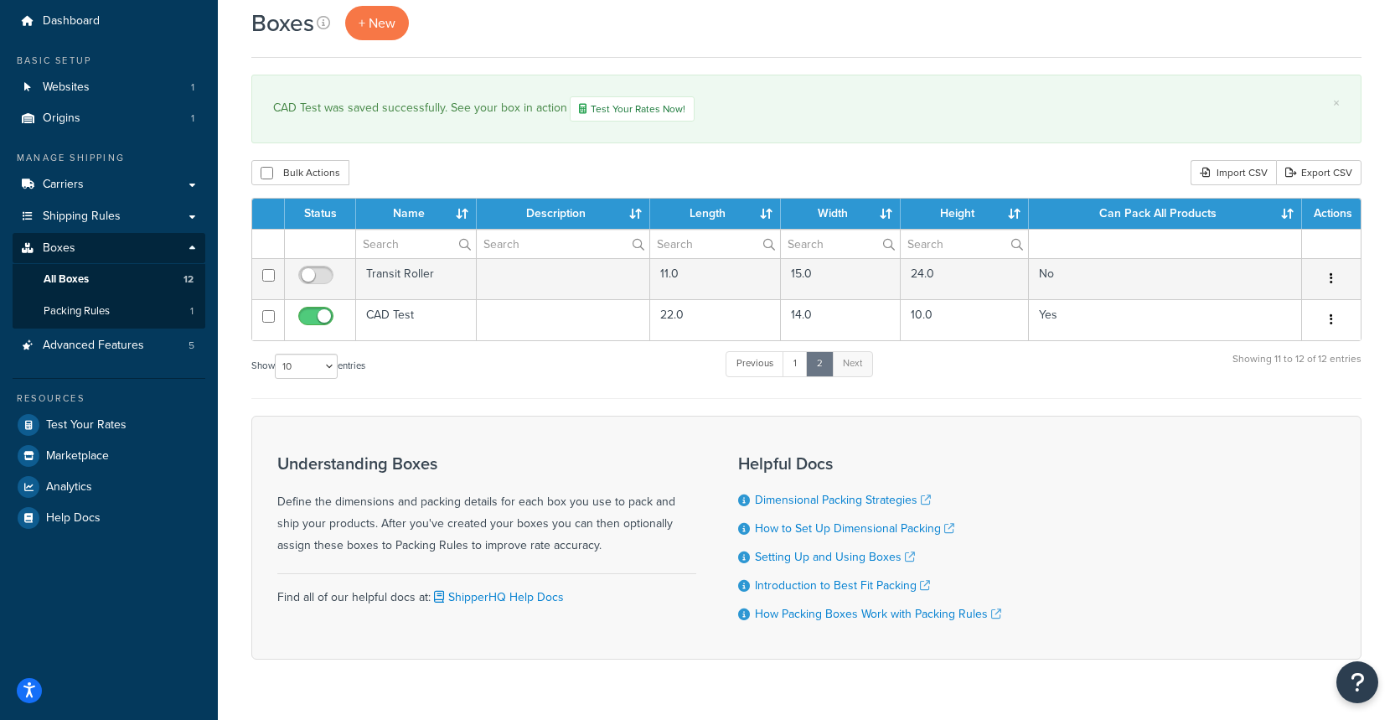
scroll to position [52, 0]
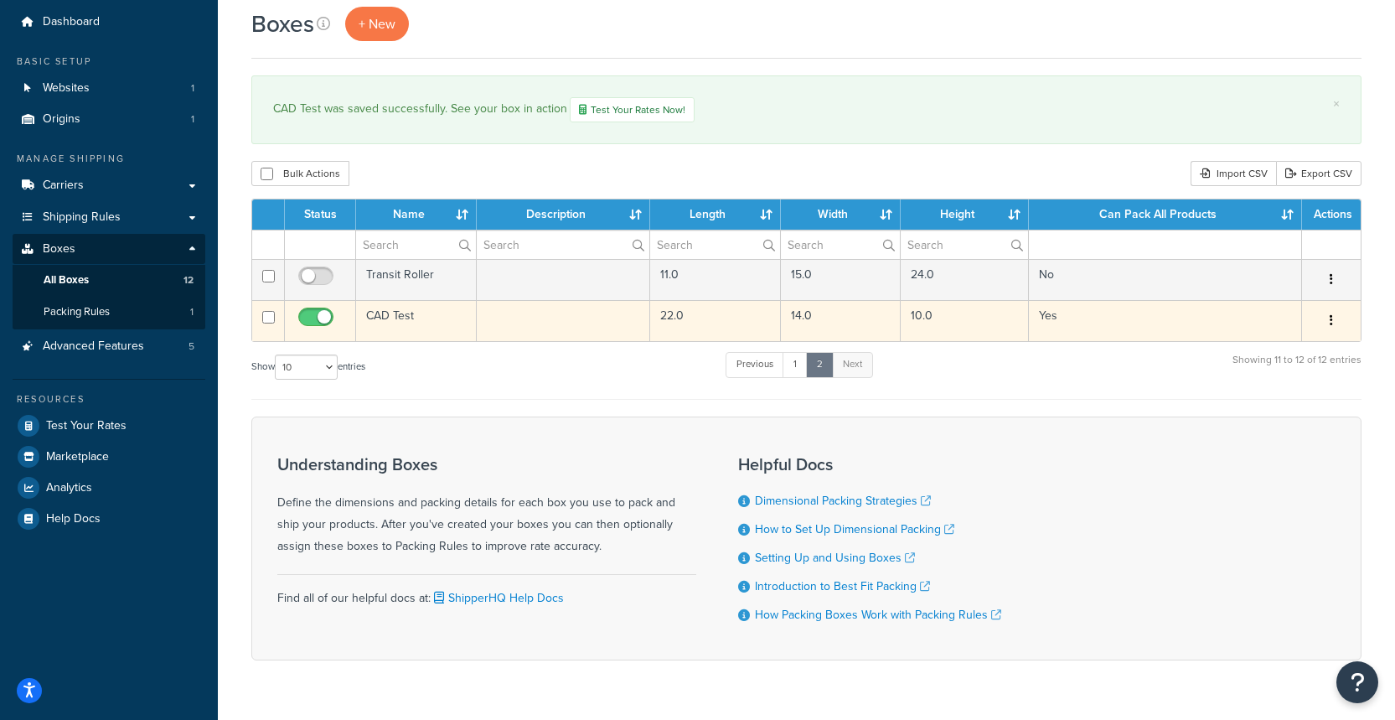
click at [1339, 327] on button "button" at bounding box center [1331, 320] width 23 height 27
drag, startPoint x: 1264, startPoint y: 353, endPoint x: 1242, endPoint y: 353, distance: 21.8
click at [1264, 353] on link "Edit" at bounding box center [1276, 352] width 132 height 34
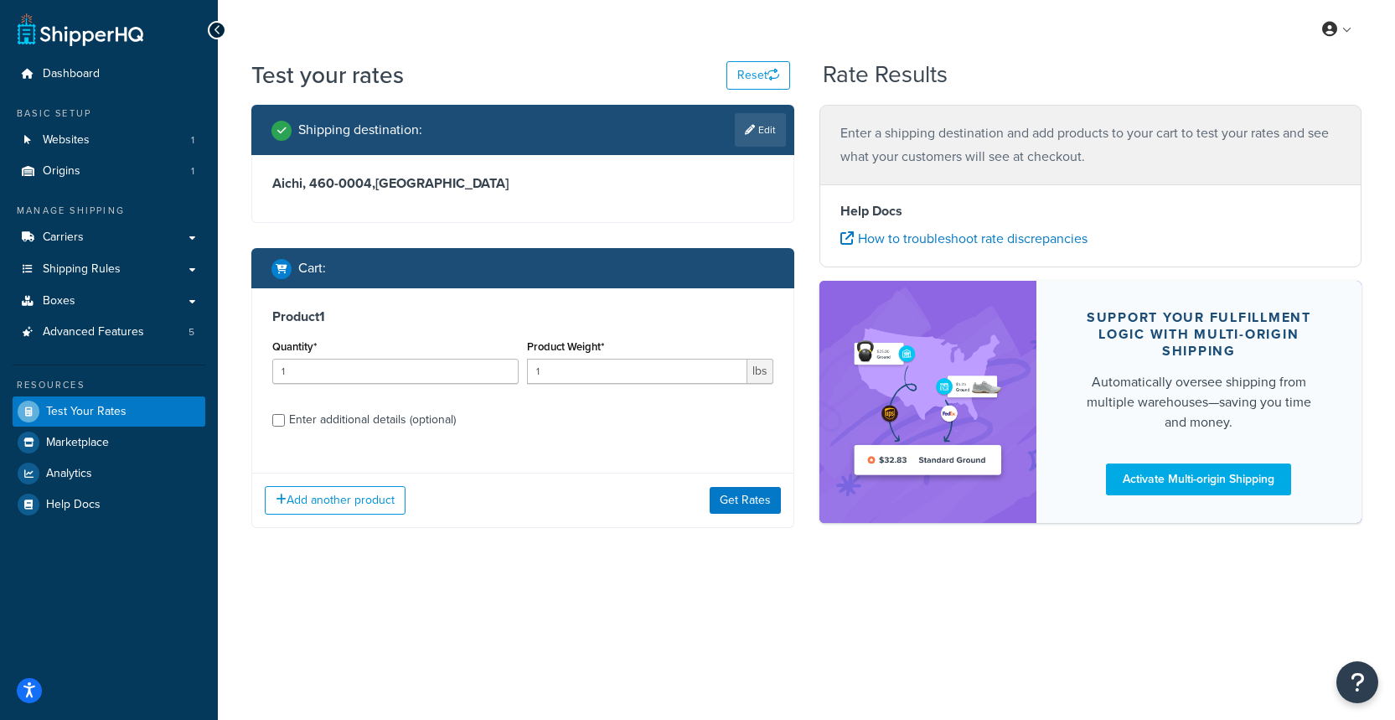
click at [294, 269] on div "Cart :" at bounding box center [298, 267] width 54 height 23
click at [736, 366] on input "2" at bounding box center [637, 371] width 220 height 25
type input "3"
click at [736, 366] on input "3" at bounding box center [637, 371] width 220 height 25
click at [722, 504] on button "Get Rates" at bounding box center [745, 500] width 71 height 27
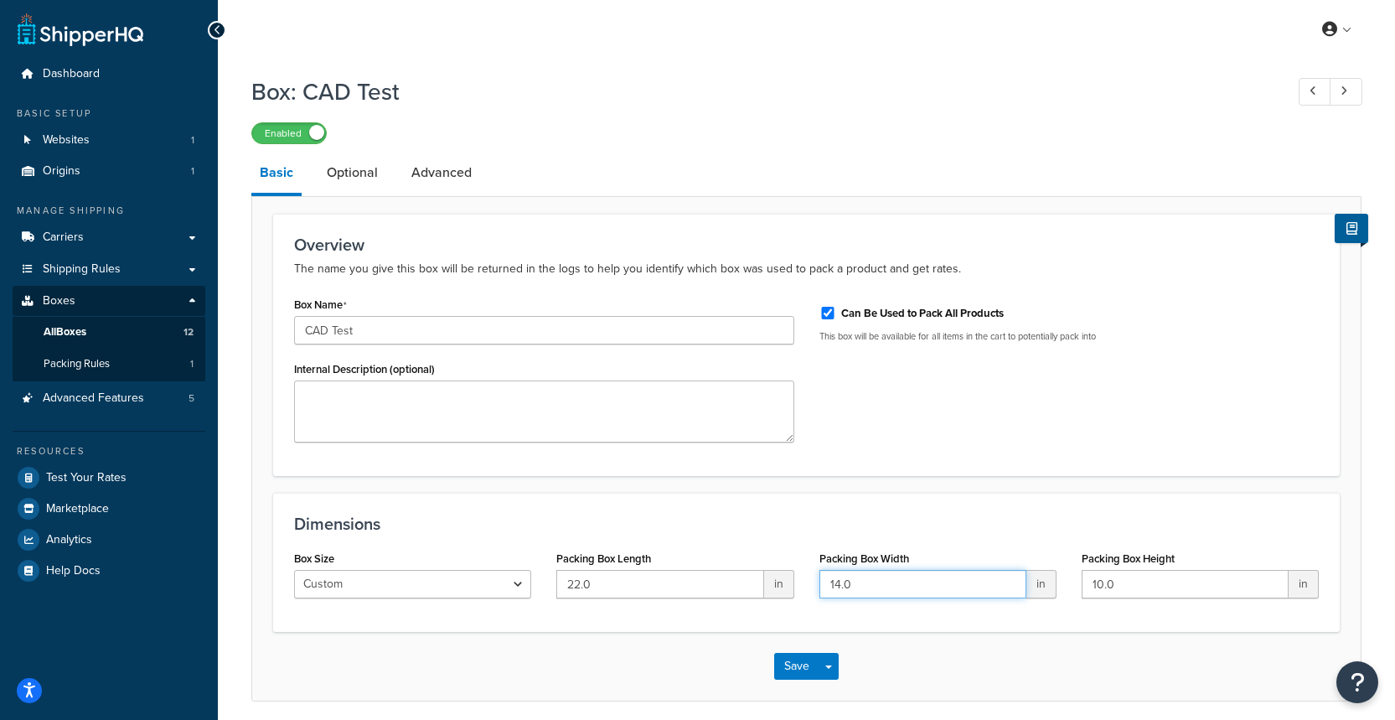
click at [862, 587] on input "14.0" at bounding box center [922, 584] width 207 height 28
drag, startPoint x: 862, startPoint y: 587, endPoint x: 683, endPoint y: 584, distance: 179.3
click at [683, 584] on div "Box Size Custom USPS Small Flat Box USPS Medium Flat Box USPS Large Flat Box US…" at bounding box center [807, 578] width 1050 height 65
type input "12"
click at [803, 670] on button "Save" at bounding box center [796, 666] width 45 height 27
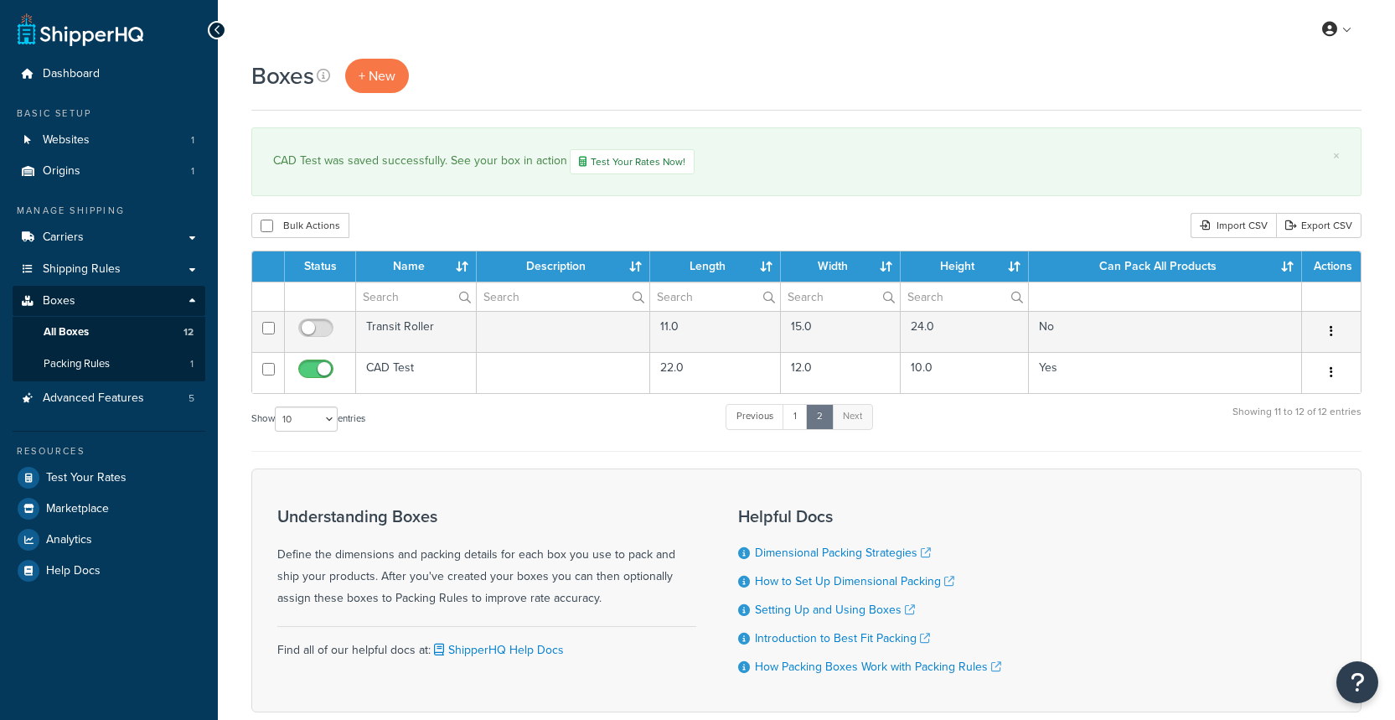
click at [977, 424] on div "Show 10 15 25 50 100 1000 entries Previous 1 2 Next Showing 11 to 12 of 12 entr…" at bounding box center [806, 426] width 1110 height 49
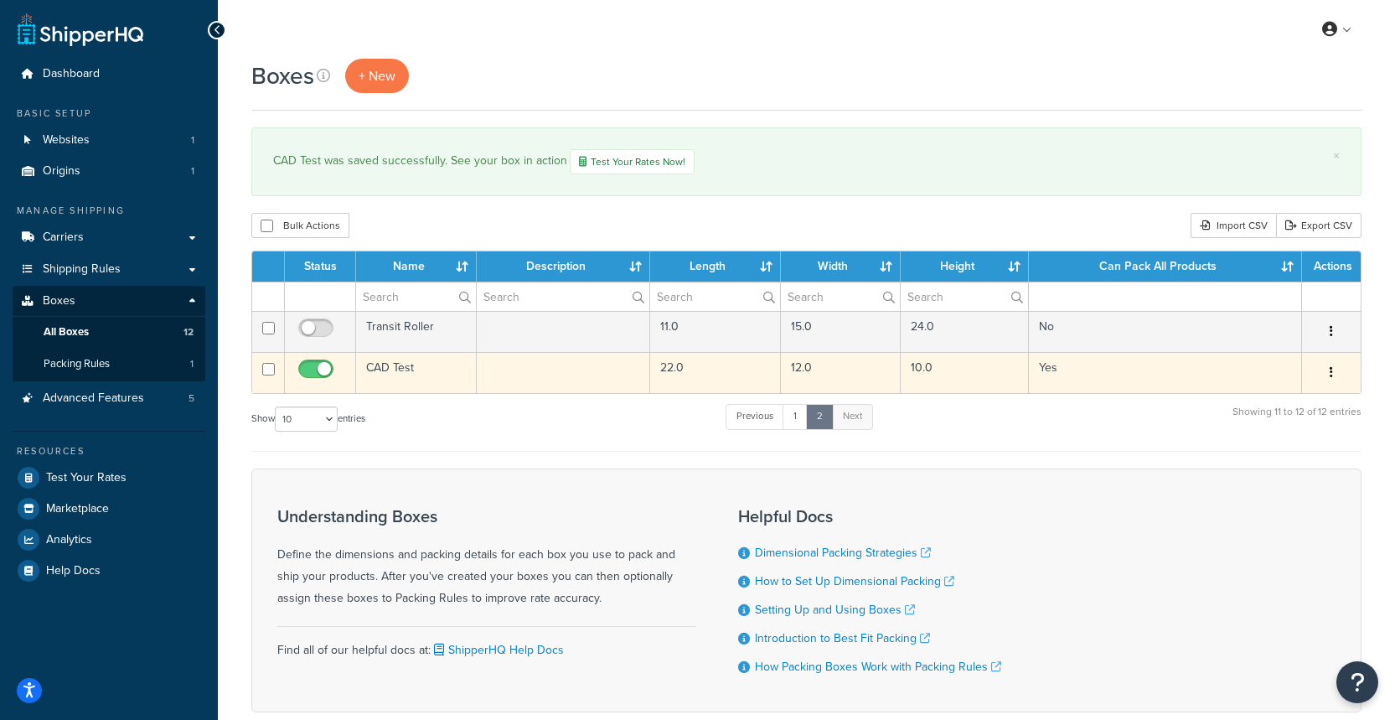
drag, startPoint x: 1333, startPoint y: 365, endPoint x: 1209, endPoint y: 375, distance: 124.4
click at [1332, 365] on button "button" at bounding box center [1331, 372] width 23 height 27
click at [1268, 399] on link "Edit" at bounding box center [1276, 404] width 132 height 34
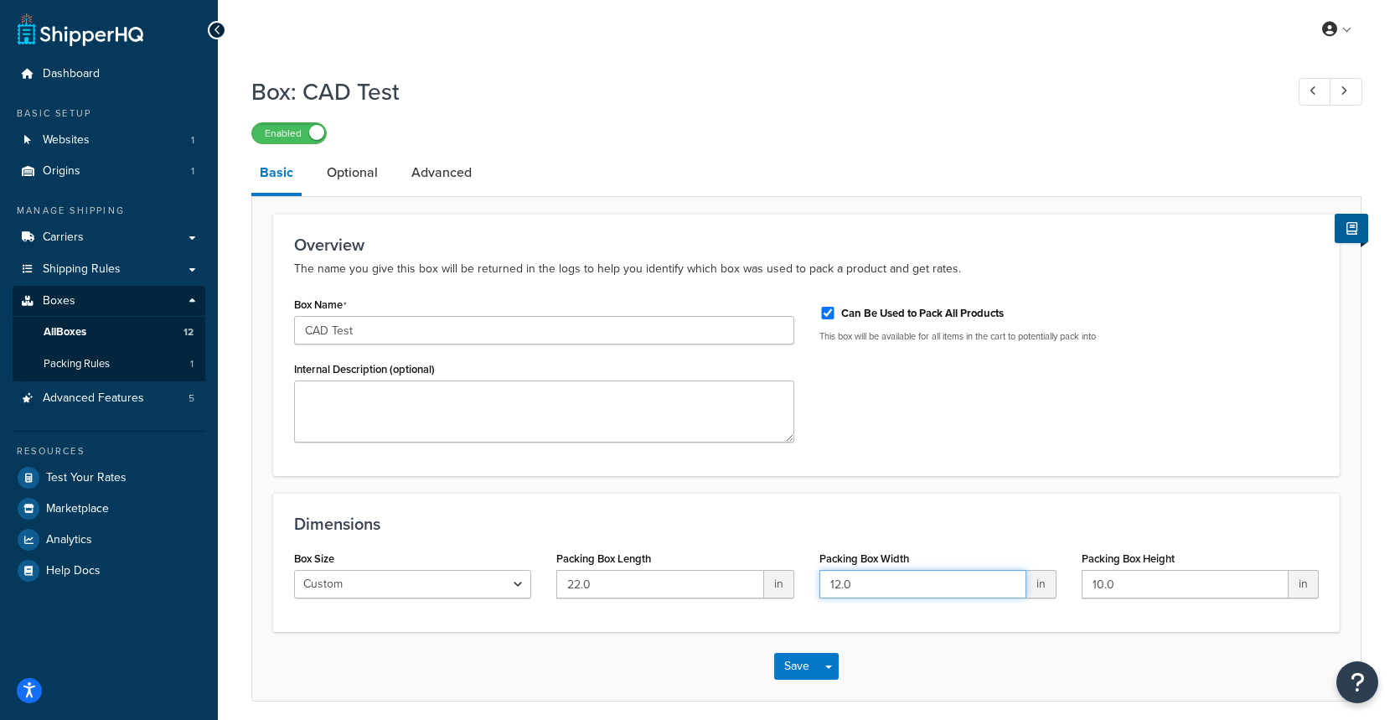
click at [878, 586] on input "12.0" at bounding box center [922, 584] width 207 height 28
type input "12.75"
click at [819, 662] on button "Save Dropdown" at bounding box center [829, 666] width 20 height 27
click at [790, 662] on button "Save" at bounding box center [796, 666] width 45 height 27
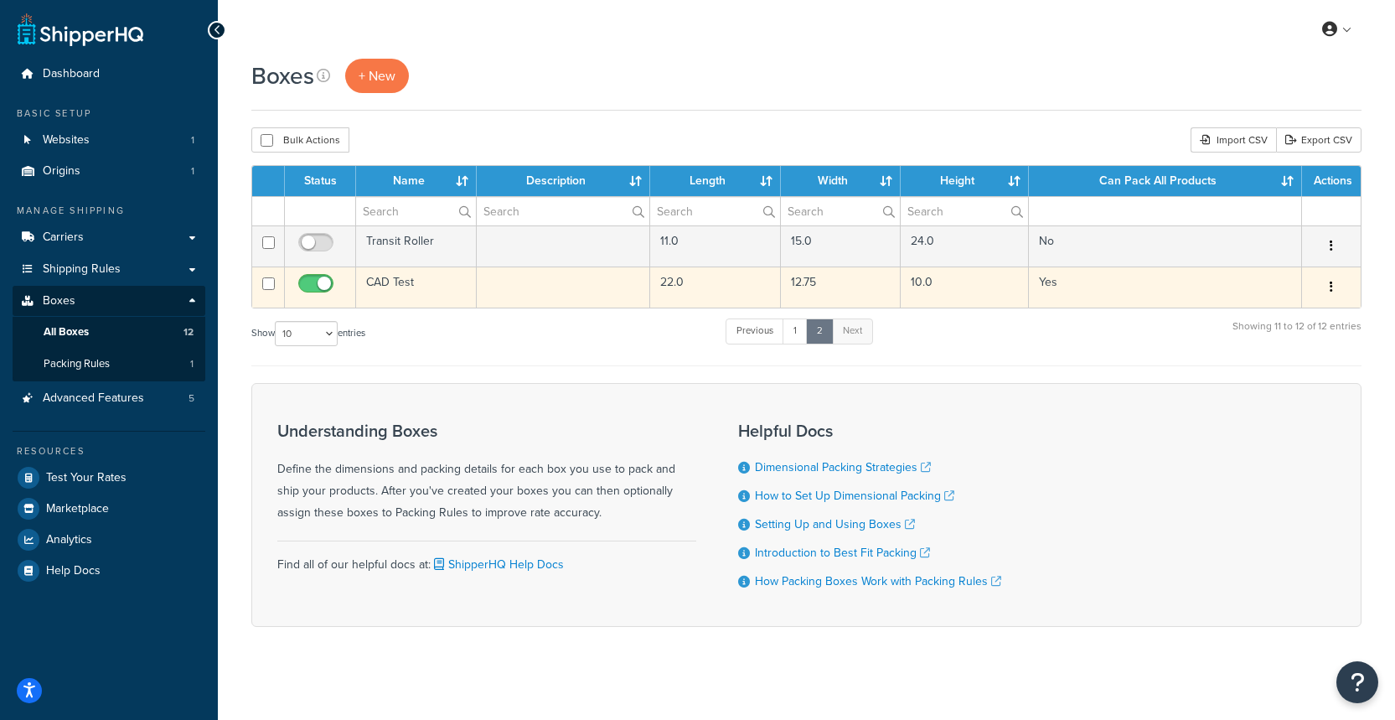
click at [1325, 291] on button "button" at bounding box center [1331, 287] width 23 height 27
click at [1249, 322] on link "Edit" at bounding box center [1276, 319] width 132 height 34
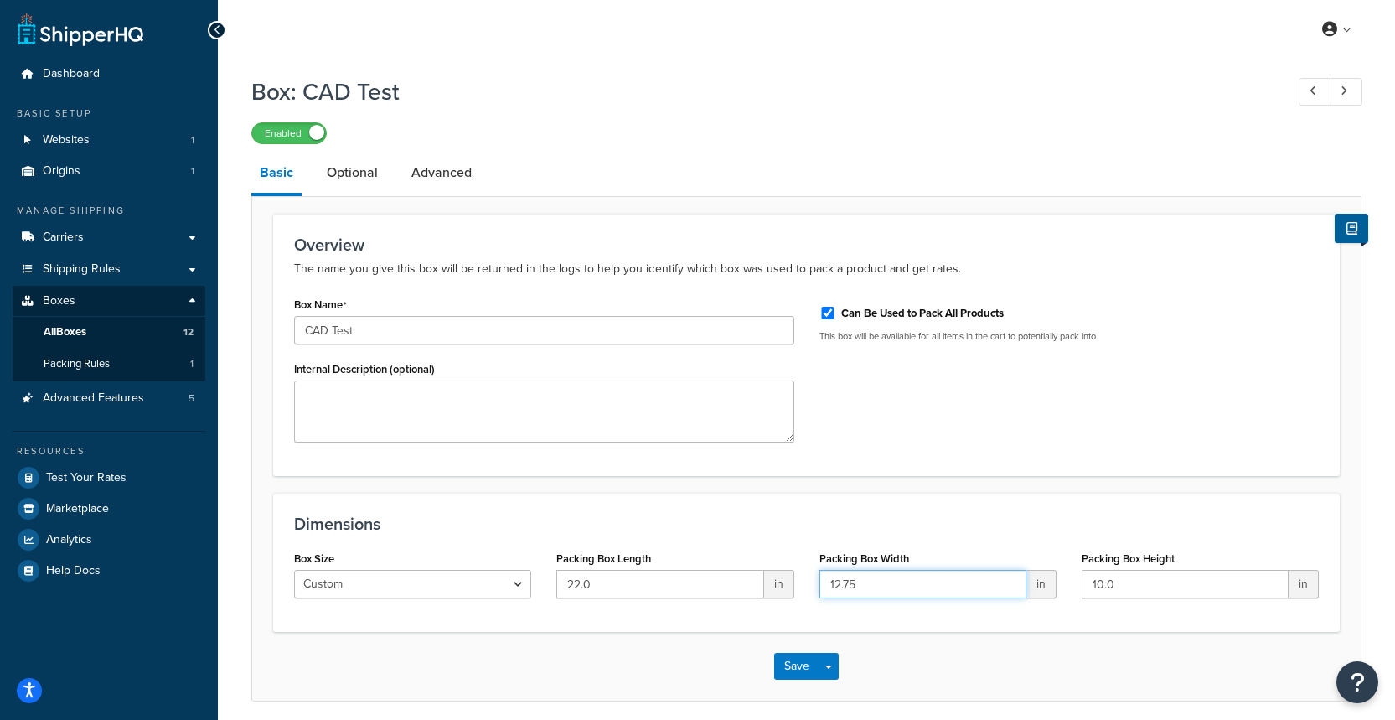
drag, startPoint x: 883, startPoint y: 581, endPoint x: 781, endPoint y: 582, distance: 102.2
click at [781, 582] on div "Box Size Custom USPS Small Flat Box USPS Medium Flat Box USPS Large Flat Box US…" at bounding box center [807, 578] width 1050 height 65
type input "14"
click at [790, 664] on button "Save" at bounding box center [796, 666] width 45 height 27
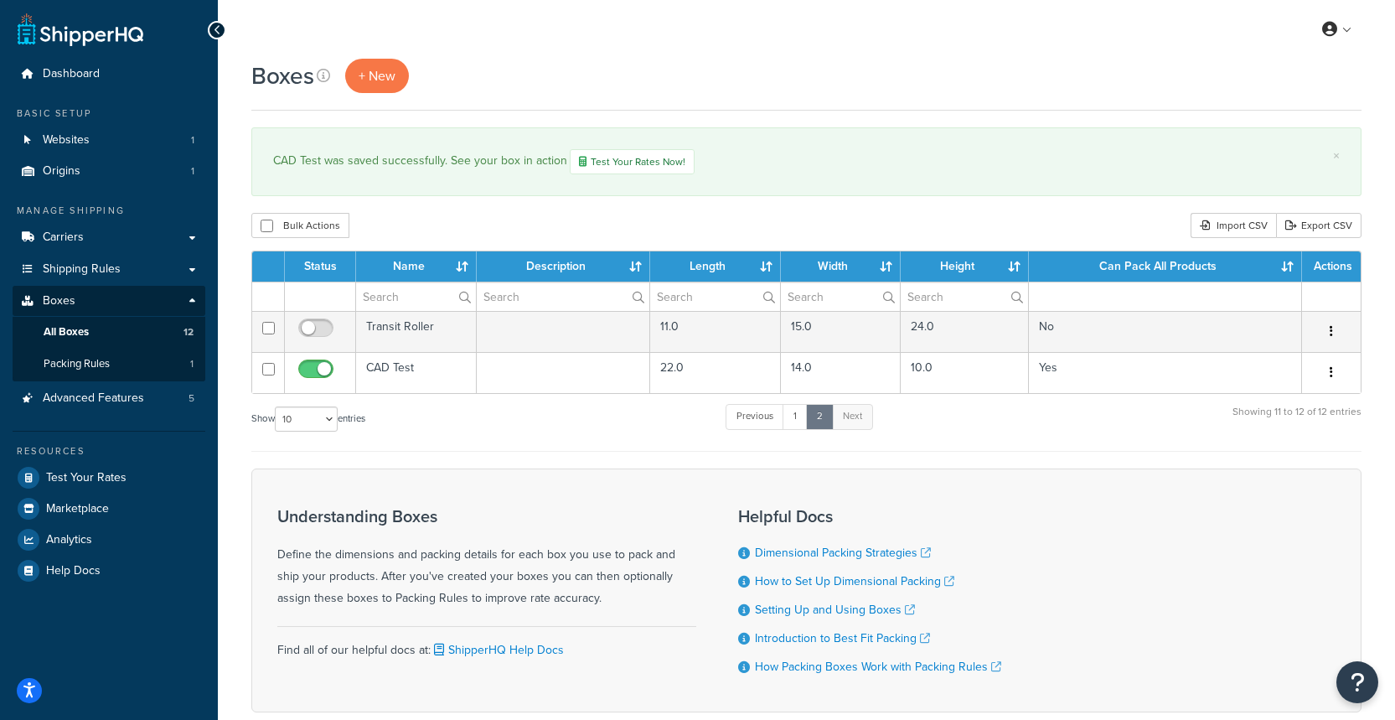
click at [511, 437] on div "Show 10 15 25 50 100 1000 entries Previous 1 2 Next Showing 11 to 12 of 12 entr…" at bounding box center [806, 426] width 1110 height 49
click at [805, 417] on link "1" at bounding box center [795, 416] width 25 height 25
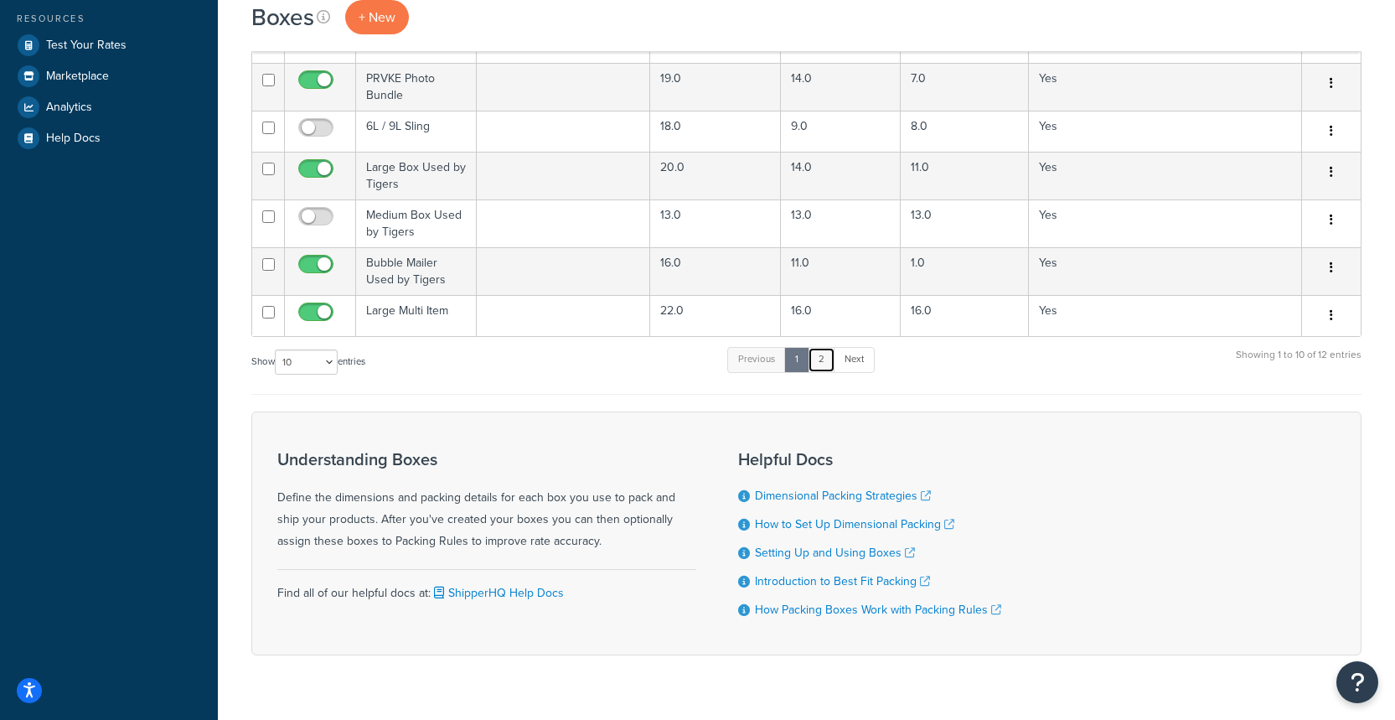
click at [827, 363] on link "2" at bounding box center [822, 359] width 28 height 25
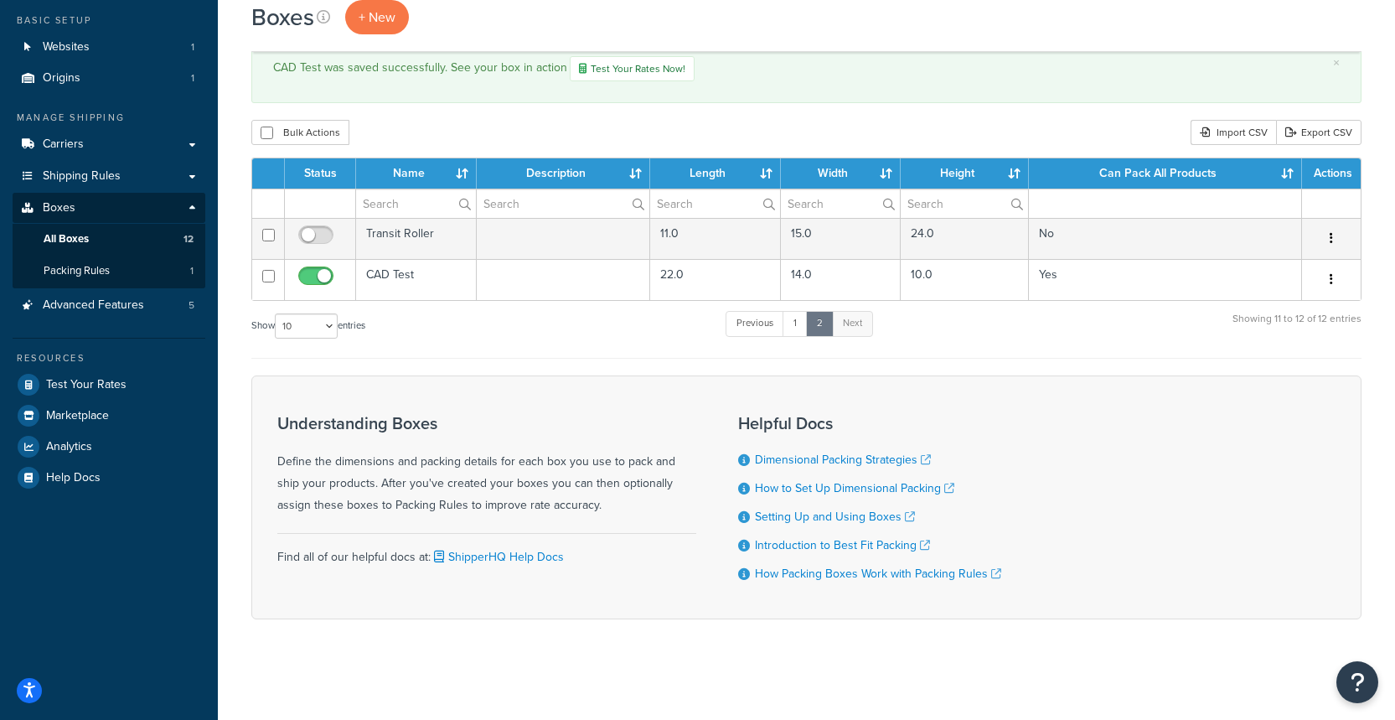
scroll to position [0, 0]
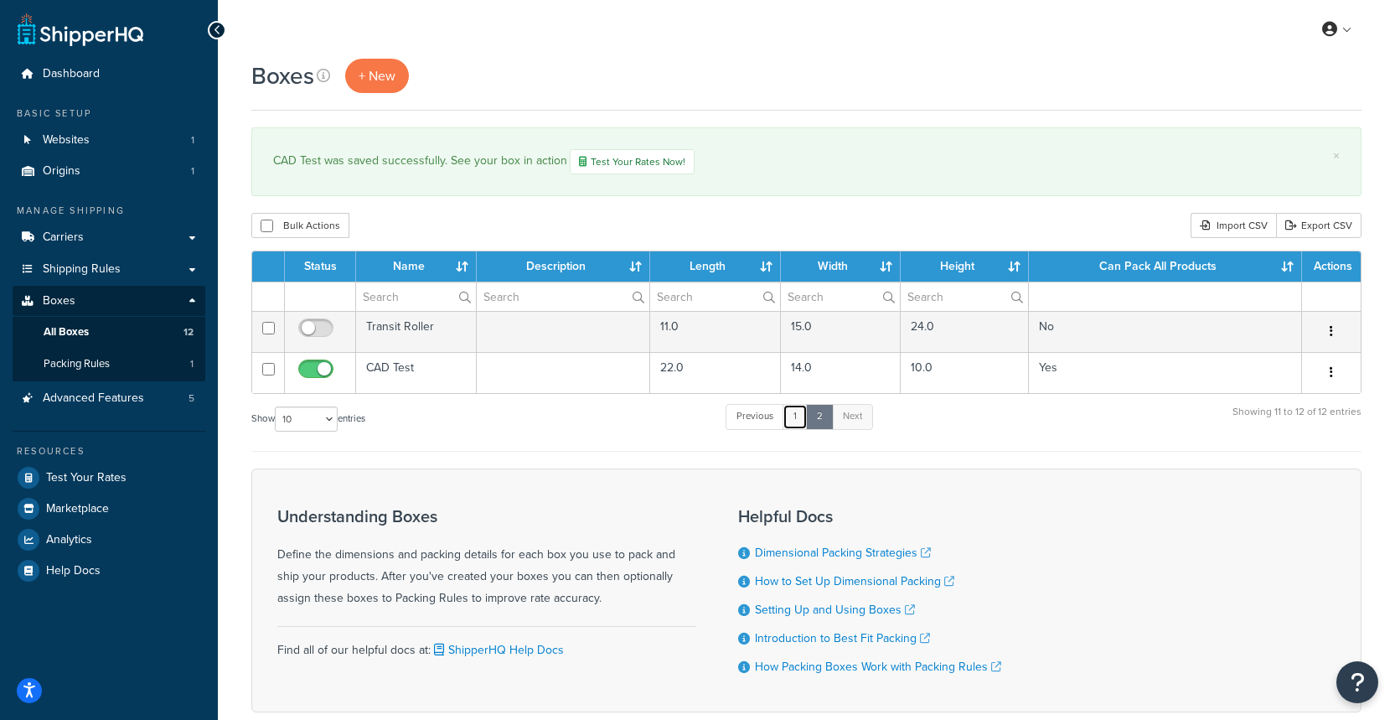
click at [803, 422] on link "1" at bounding box center [795, 416] width 25 height 25
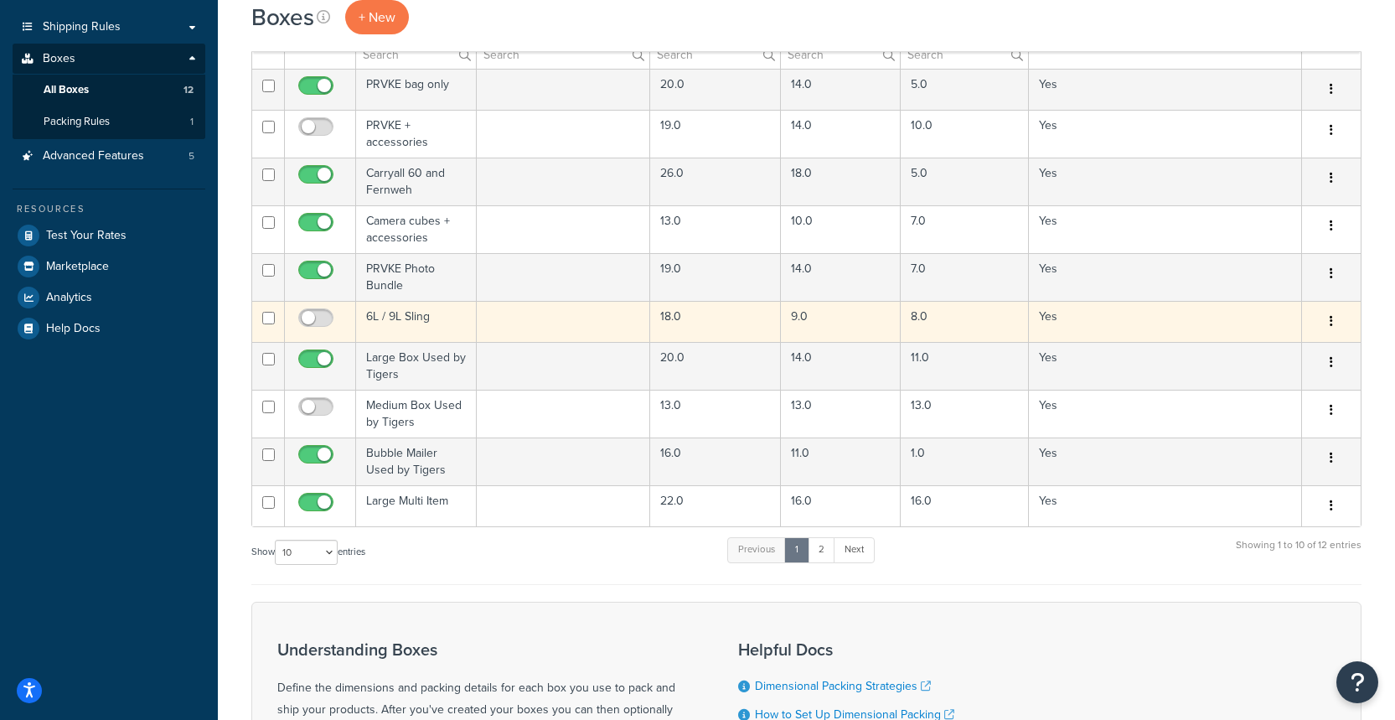
scroll to position [241, 0]
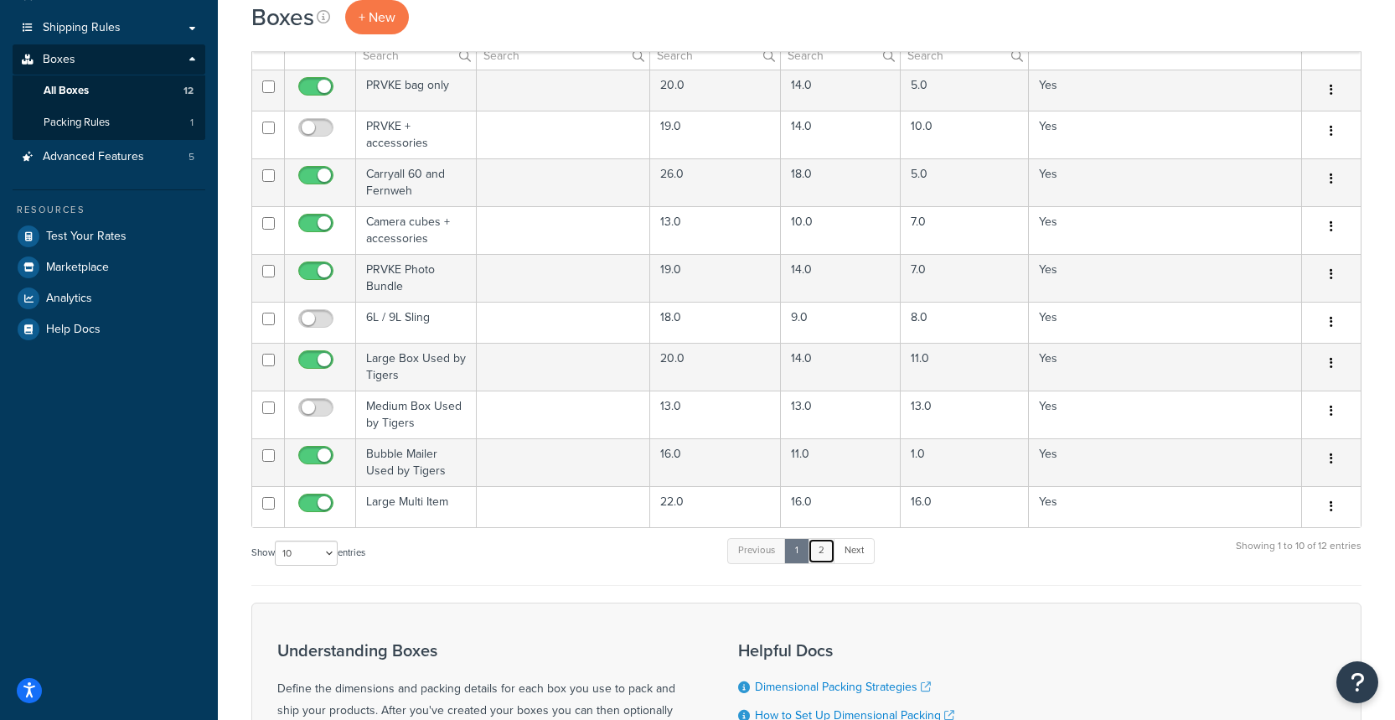
click at [828, 554] on link "2" at bounding box center [822, 550] width 28 height 25
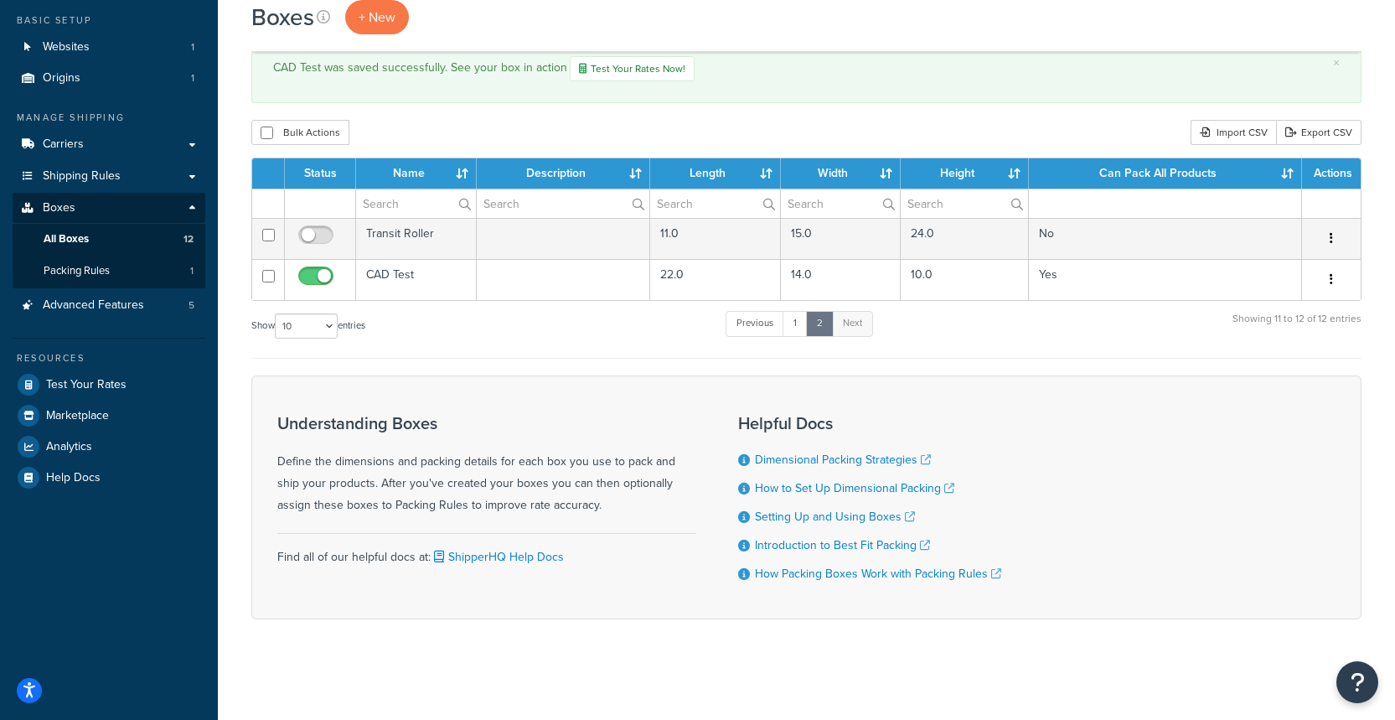
scroll to position [93, 0]
click at [801, 326] on link "1" at bounding box center [795, 323] width 25 height 25
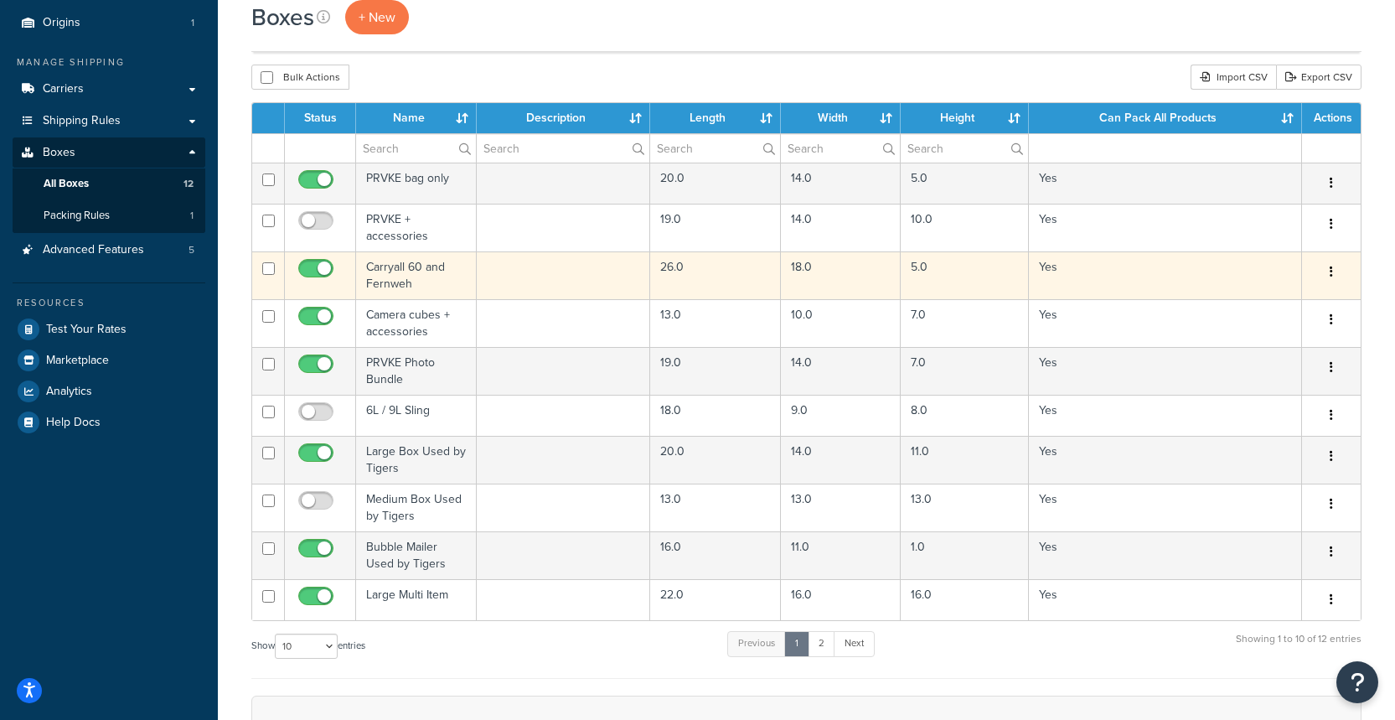
scroll to position [151, 0]
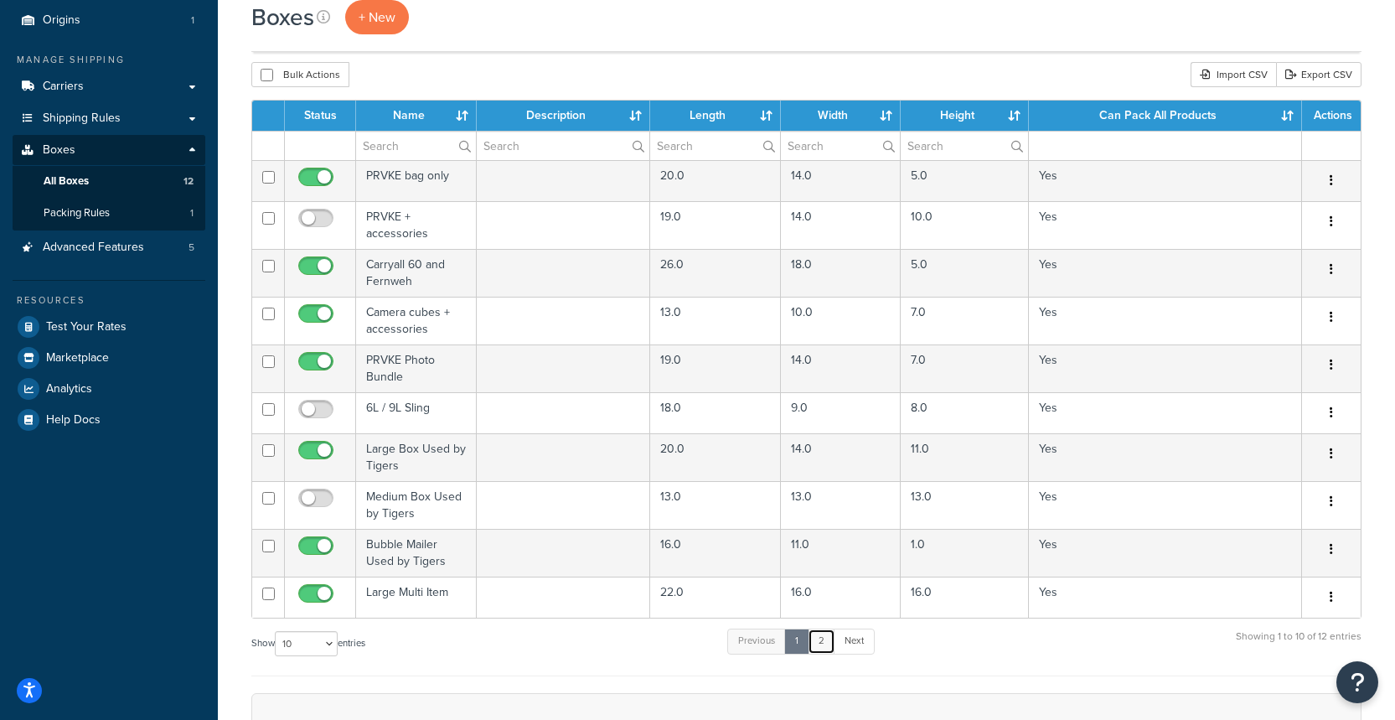
click at [831, 653] on link "2" at bounding box center [822, 640] width 28 height 25
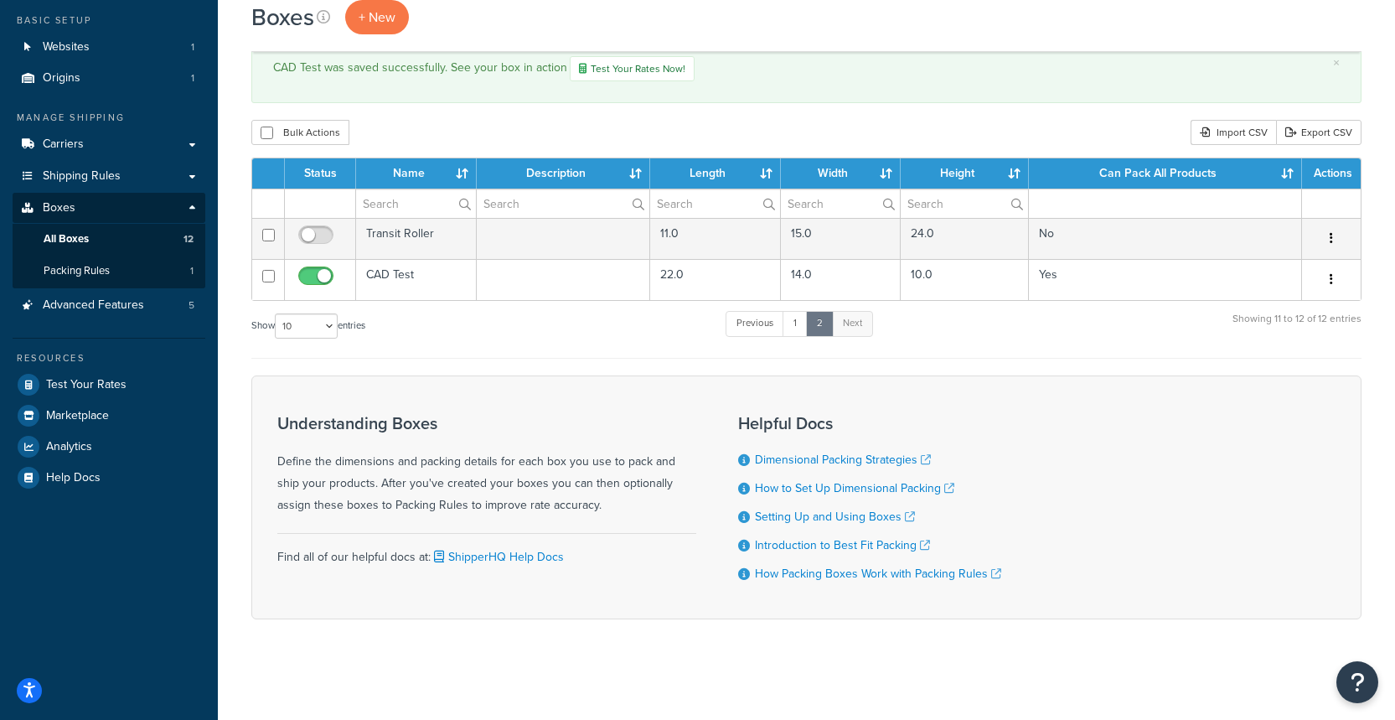
scroll to position [93, 0]
click at [794, 326] on link "1" at bounding box center [795, 323] width 25 height 25
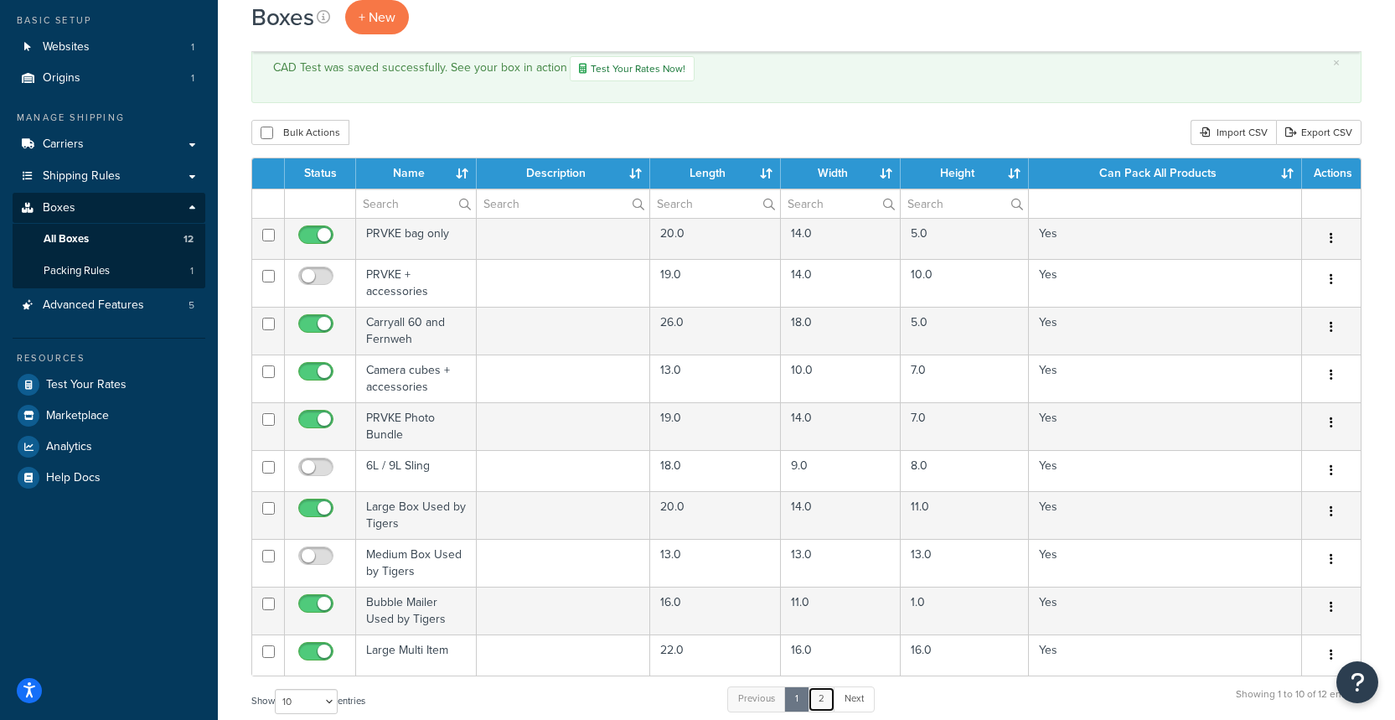
click at [814, 698] on link "2" at bounding box center [822, 698] width 28 height 25
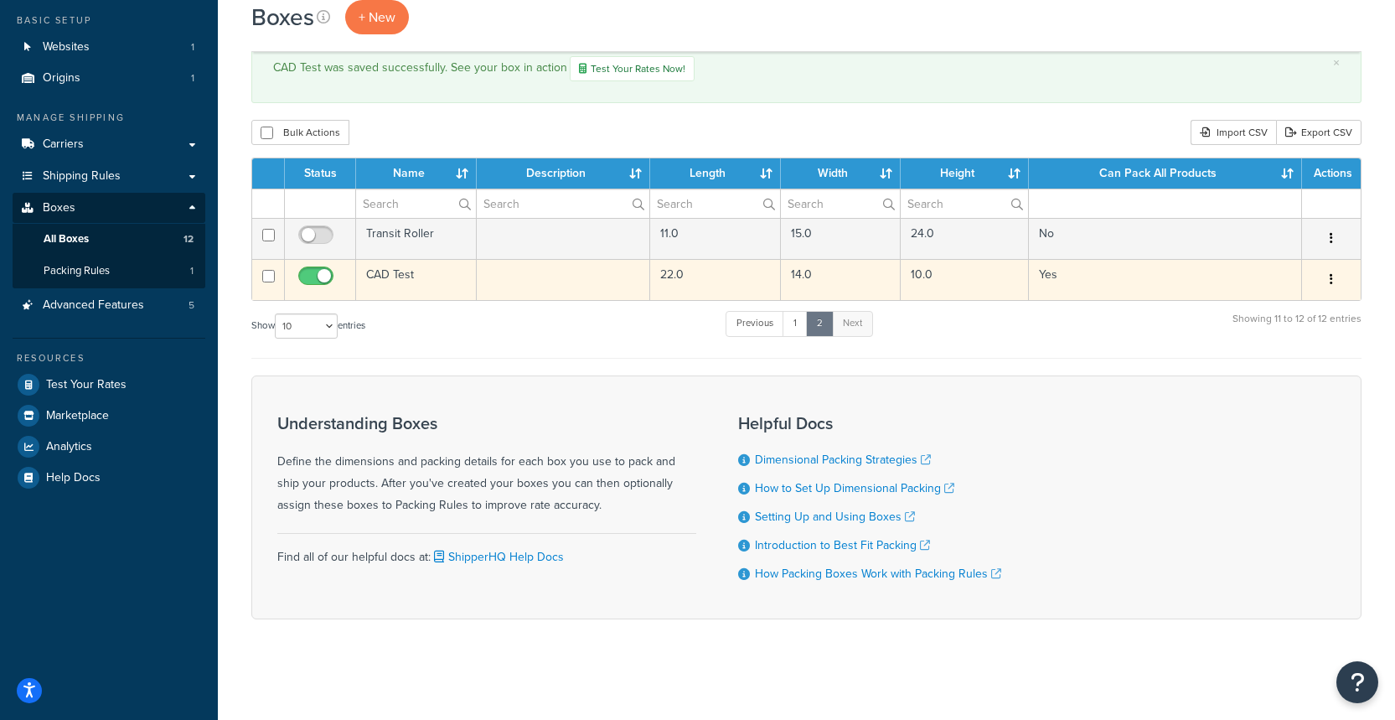
click at [1334, 280] on button "button" at bounding box center [1331, 279] width 23 height 27
click at [1273, 305] on link "Edit" at bounding box center [1276, 311] width 132 height 34
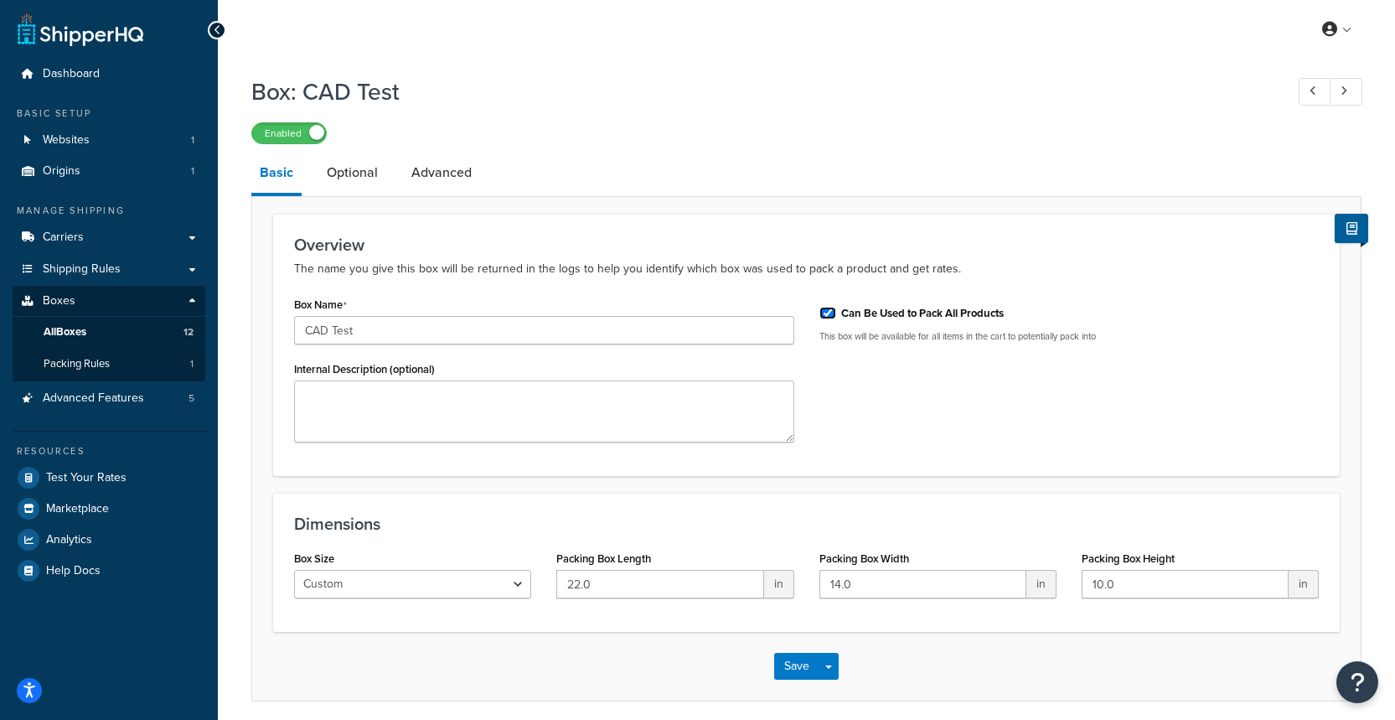
click at [826, 318] on input "Can Be Used to Pack All Products" at bounding box center [827, 313] width 17 height 13
click at [829, 314] on input "Can Be Used to Pack All Products" at bounding box center [827, 313] width 17 height 13
checkbox input "true"
click at [343, 183] on link "Optional" at bounding box center [352, 172] width 68 height 40
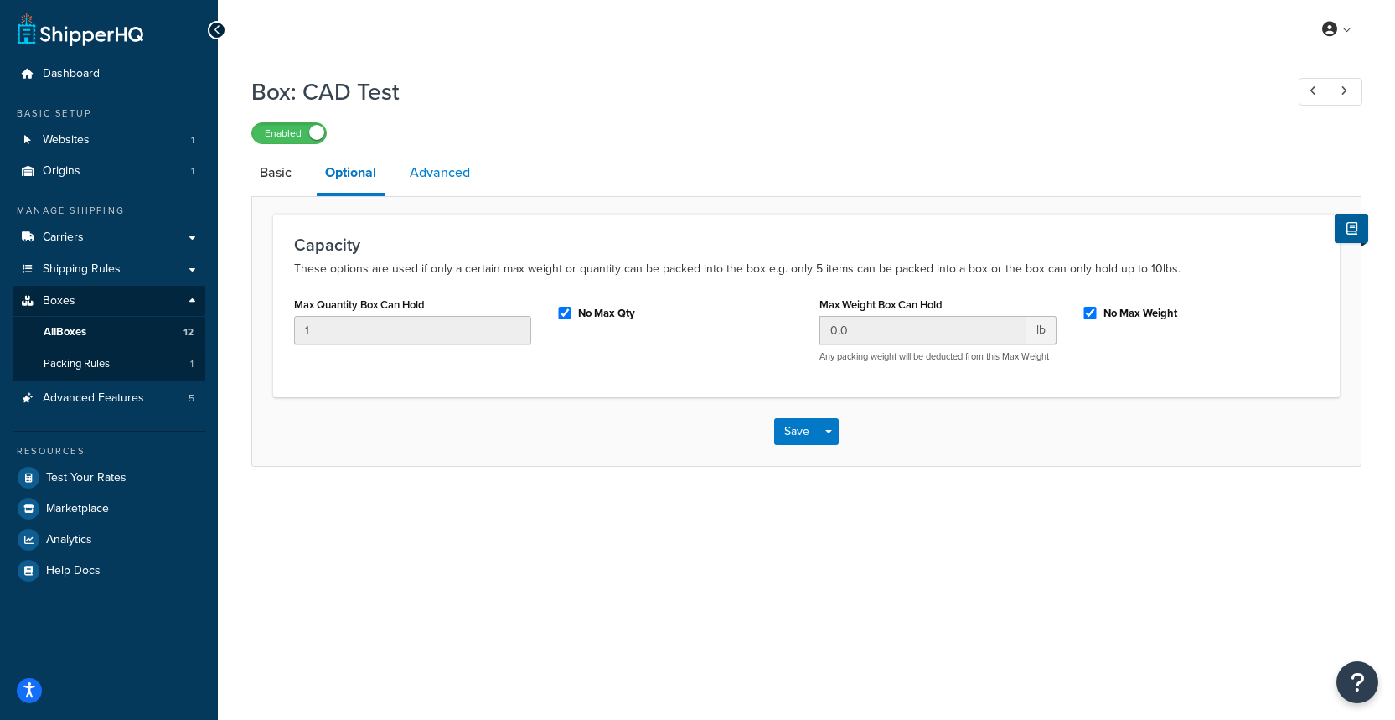
click at [451, 177] on link "Advanced" at bounding box center [439, 172] width 77 height 40
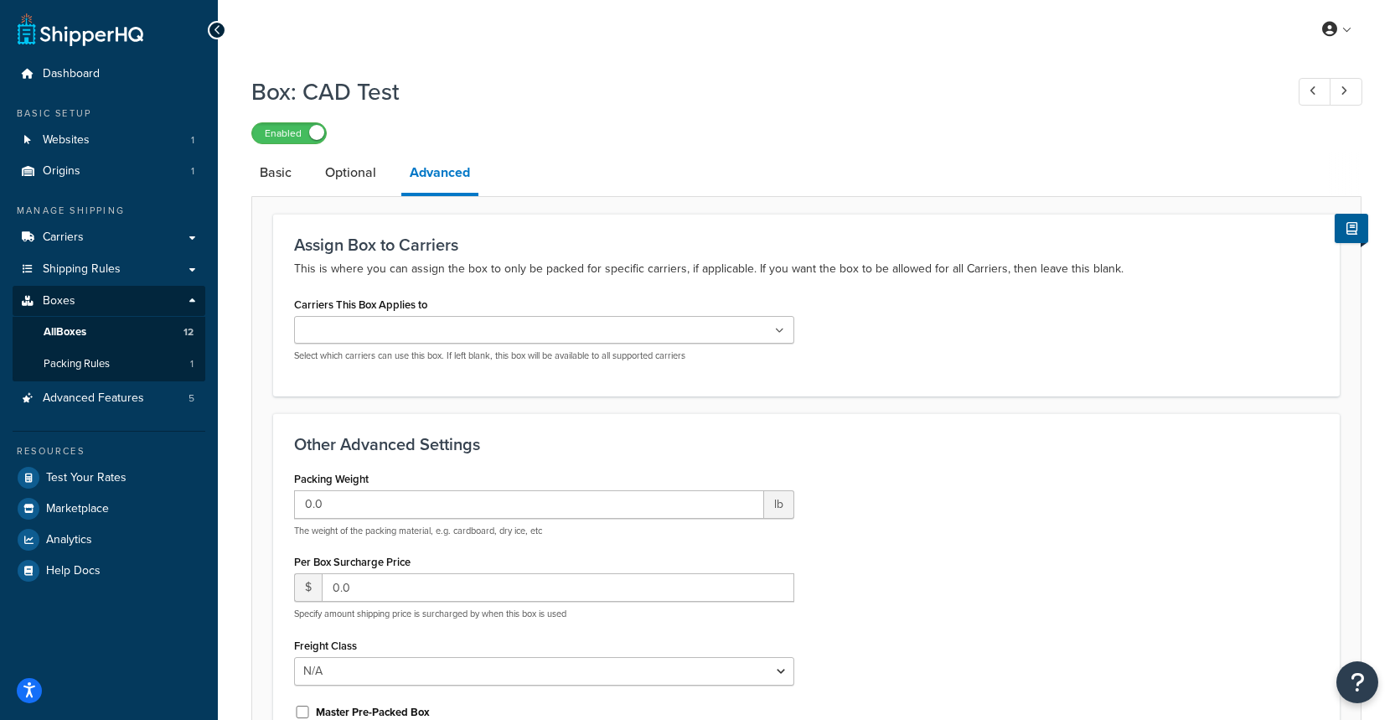
click at [452, 344] on div "FedEx FedEx International (Backup) USPS UPS® Select which carriers can use this…" at bounding box center [544, 339] width 500 height 46
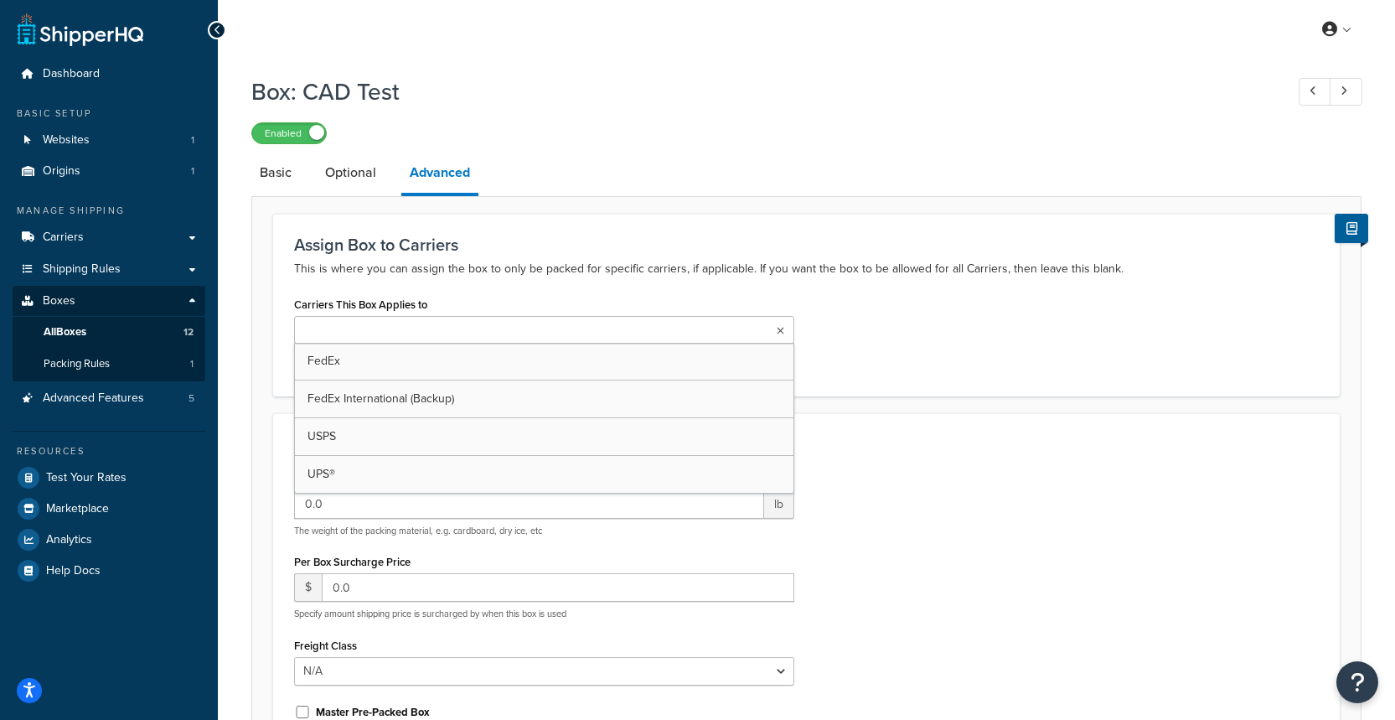
click at [443, 330] on ul at bounding box center [544, 330] width 500 height 28
click at [445, 329] on ul at bounding box center [544, 330] width 500 height 28
click at [903, 367] on div "Carriers This Box Applies to FedEx FedEx International (Backup) USPS UPS® Selec…" at bounding box center [807, 333] width 1050 height 82
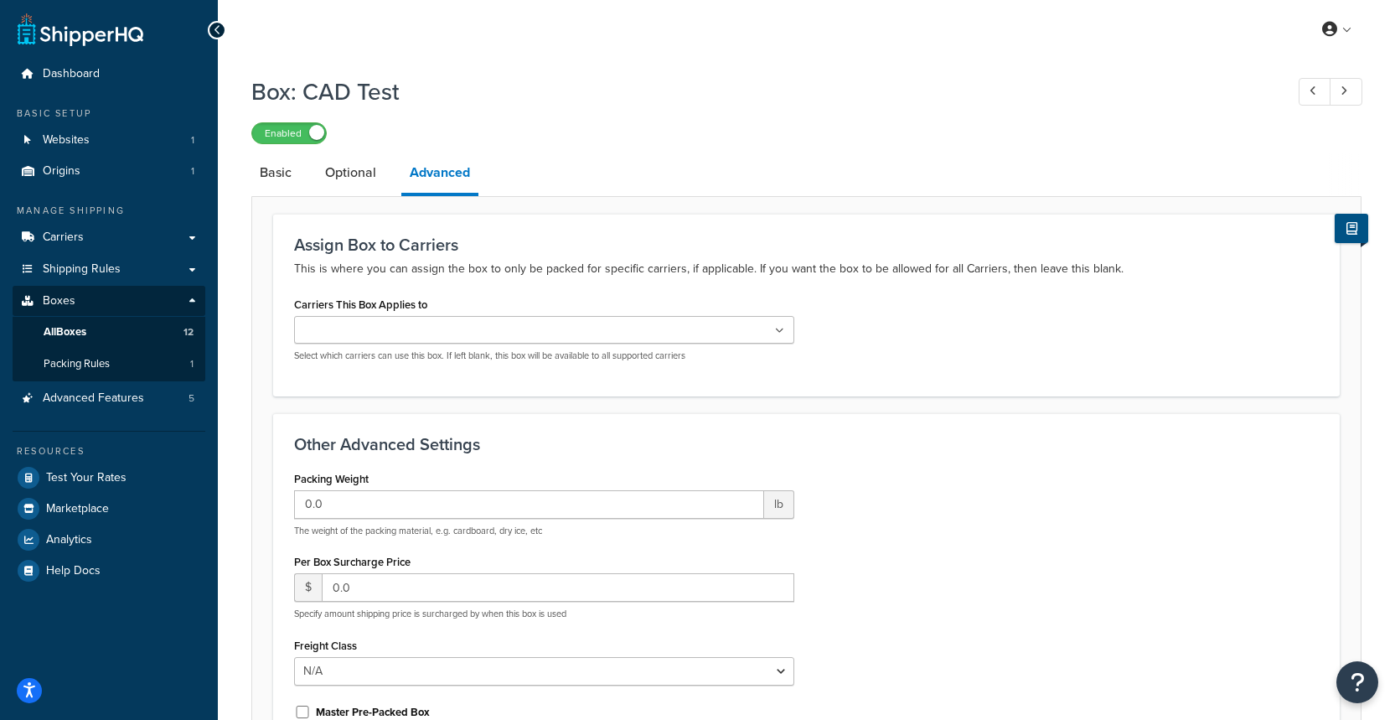
click at [1361, 230] on button at bounding box center [1352, 228] width 34 height 29
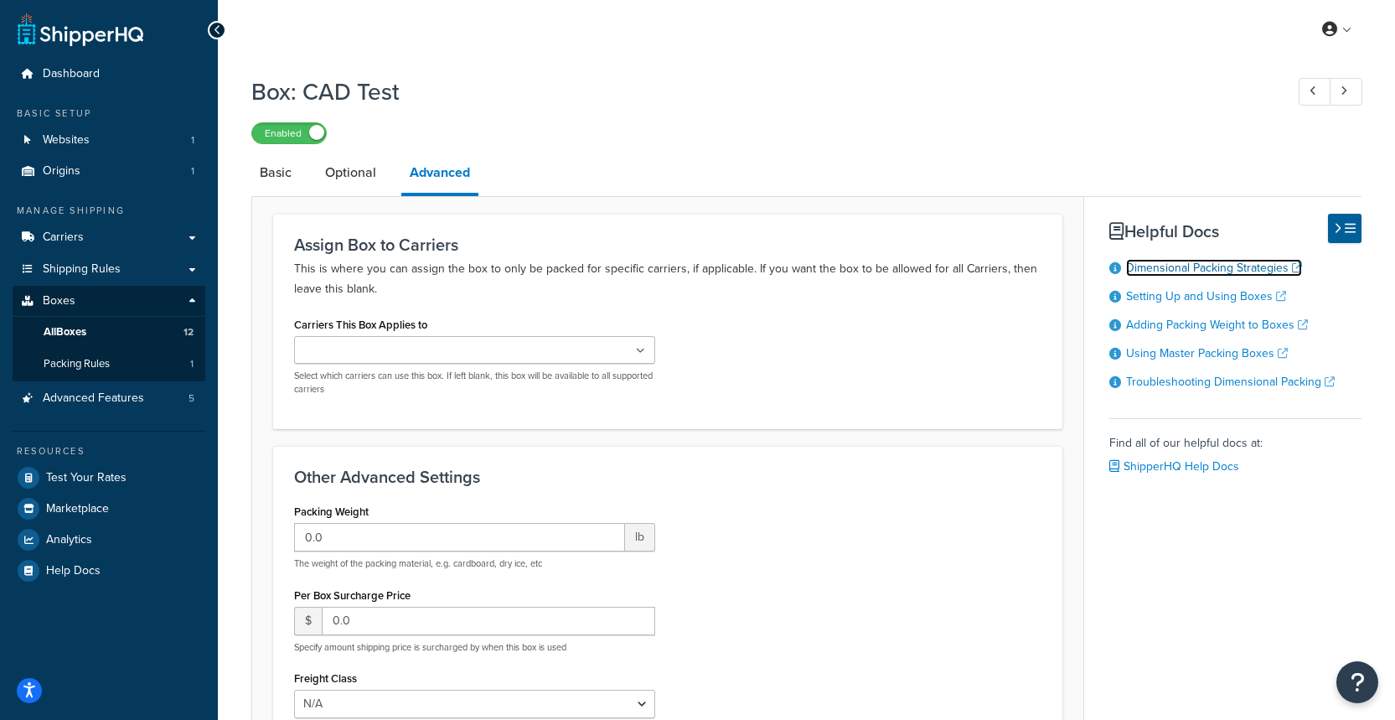
click at [1247, 261] on link "Dimensional Packing Strategies" at bounding box center [1214, 268] width 176 height 18
click at [267, 171] on link "Basic" at bounding box center [275, 172] width 49 height 40
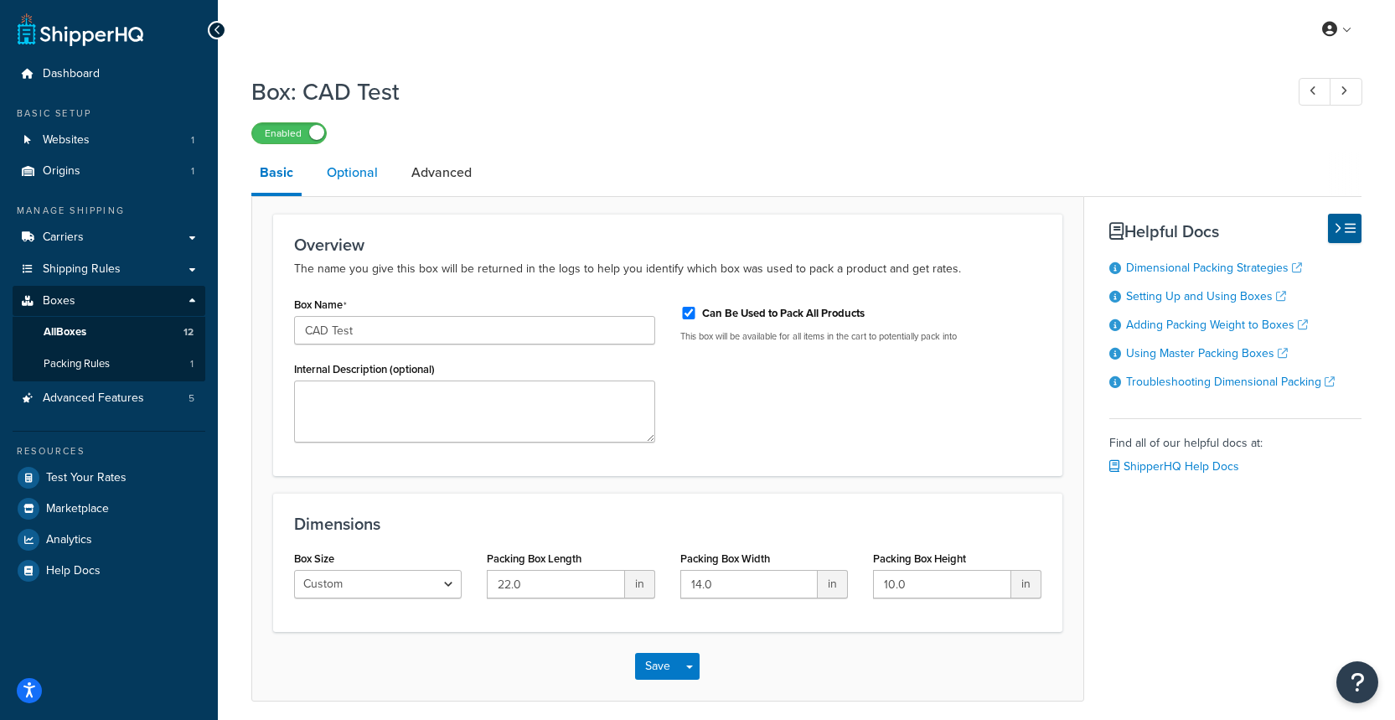
click at [339, 173] on link "Optional" at bounding box center [352, 172] width 68 height 40
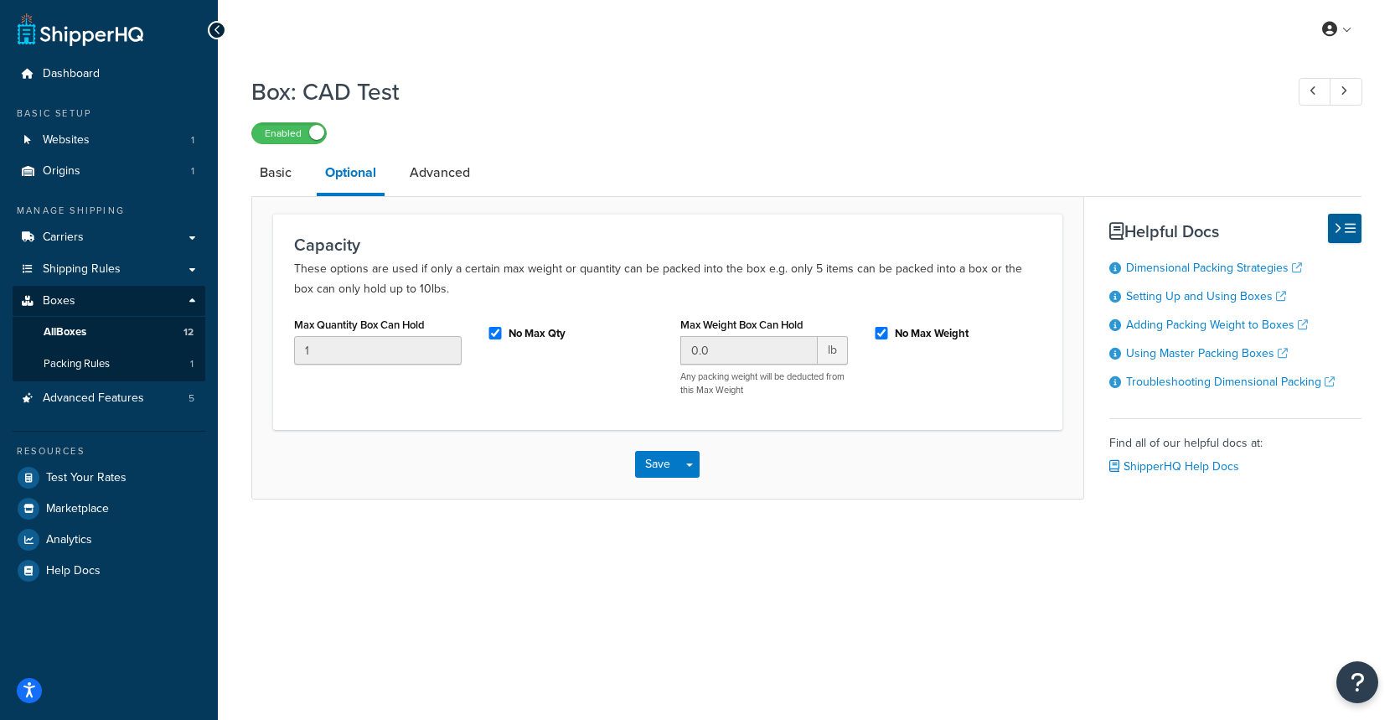
drag, startPoint x: 277, startPoint y: 176, endPoint x: 248, endPoint y: 40, distance: 138.9
click at [277, 176] on link "Basic" at bounding box center [275, 172] width 49 height 40
